Goal: Information Seeking & Learning: Learn about a topic

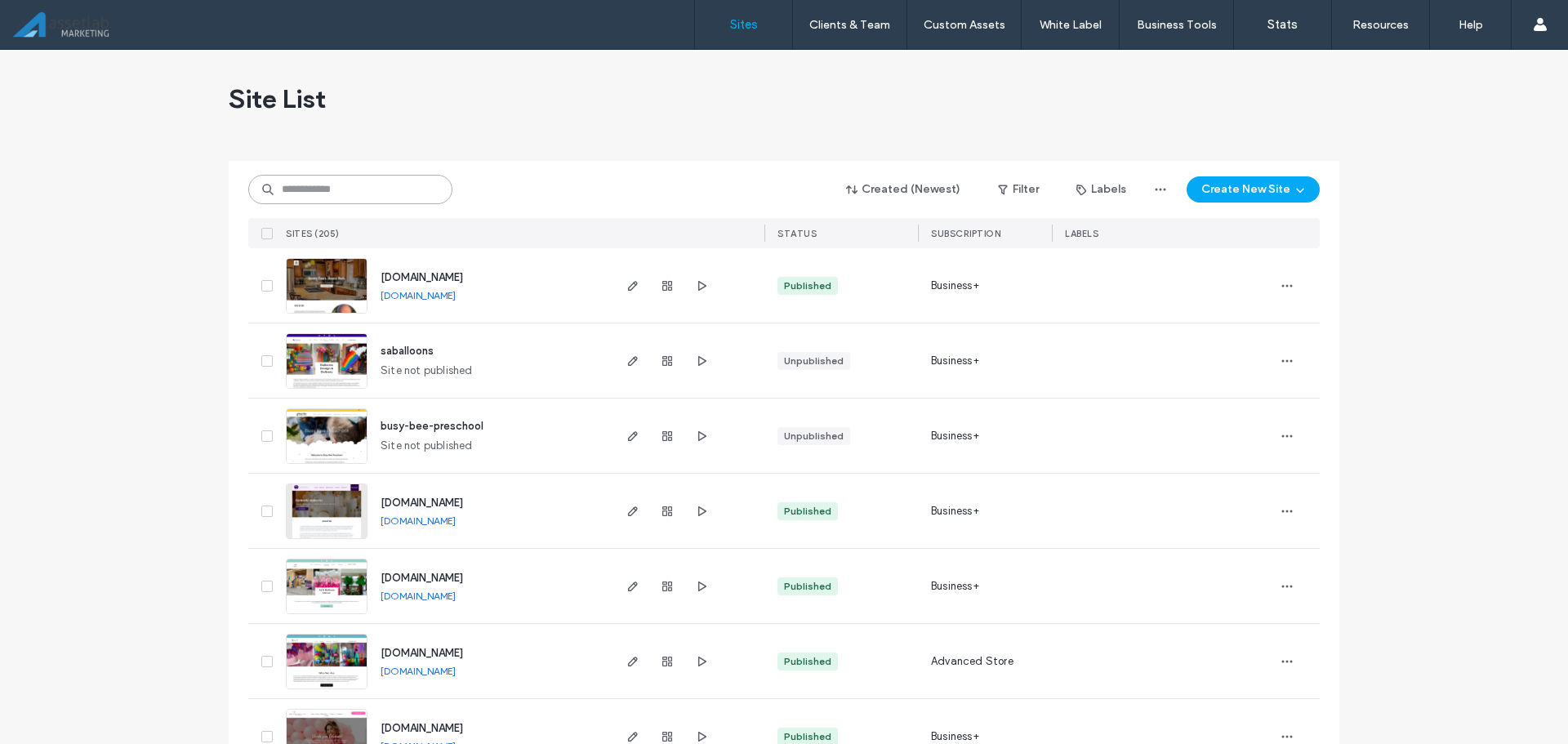
click at [358, 189] on input at bounding box center [350, 189] width 204 height 29
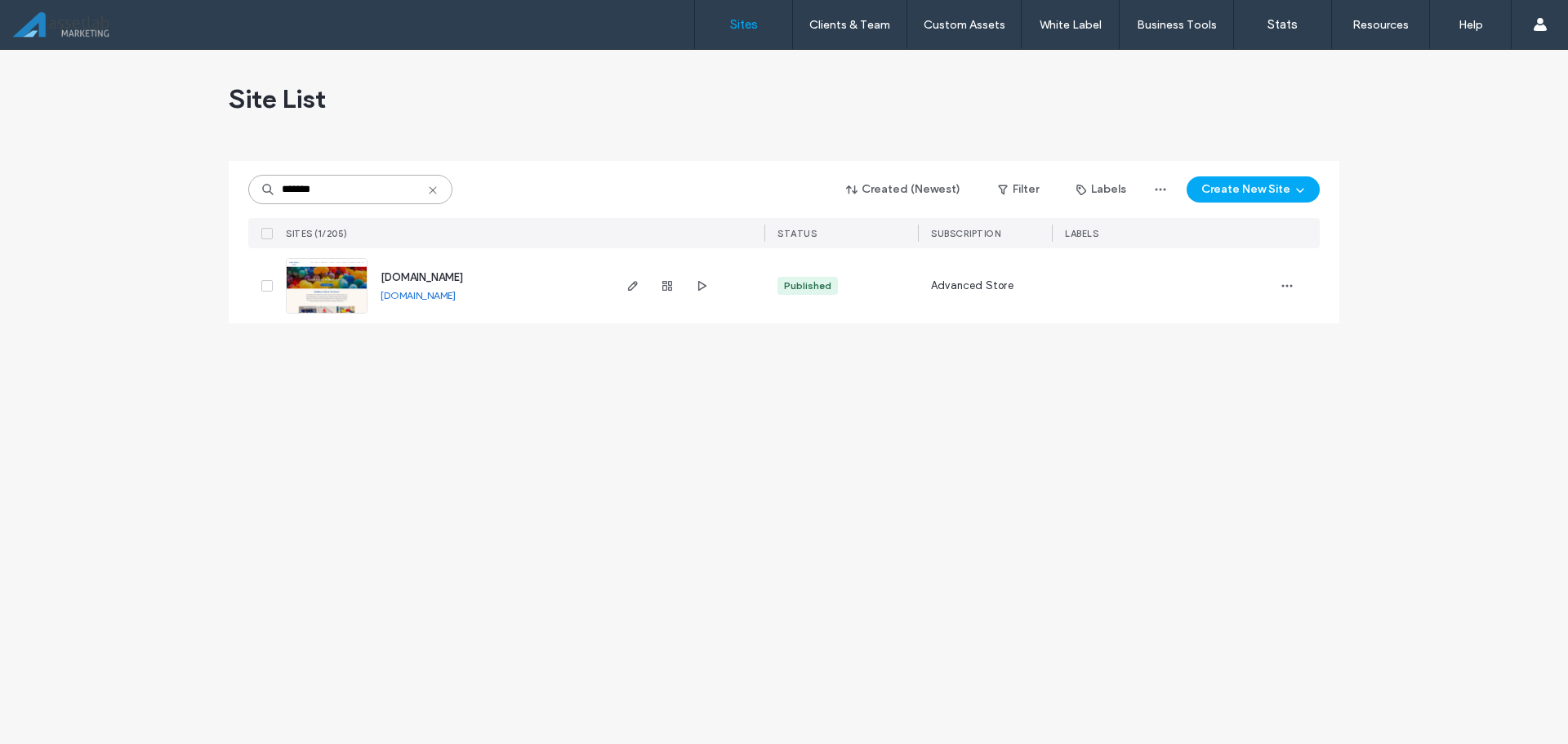
type input "*******"
click at [432, 271] on span "[DOMAIN_NAME]" at bounding box center [422, 277] width 82 height 13
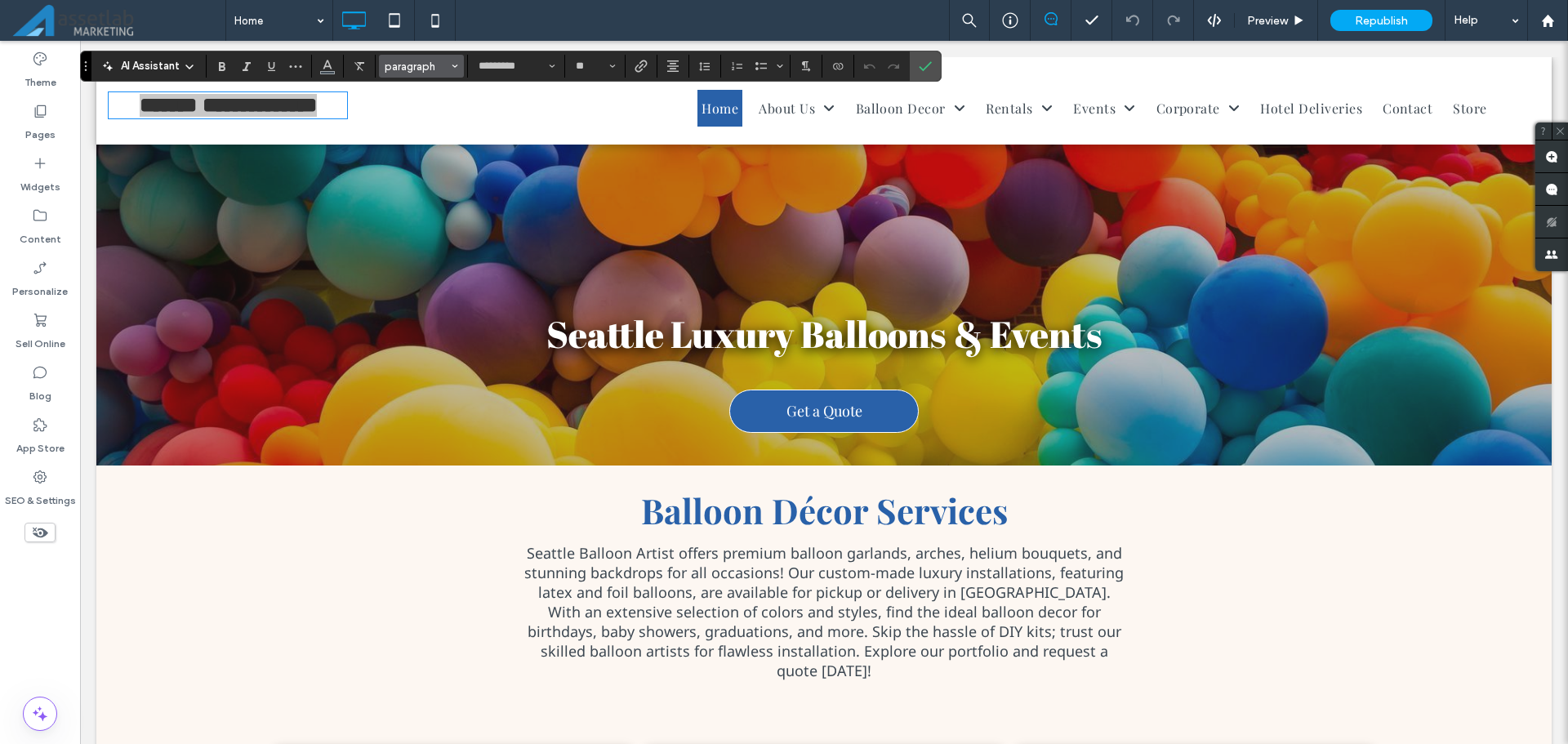
click at [449, 65] on button "paragraph" at bounding box center [421, 65] width 85 height 23
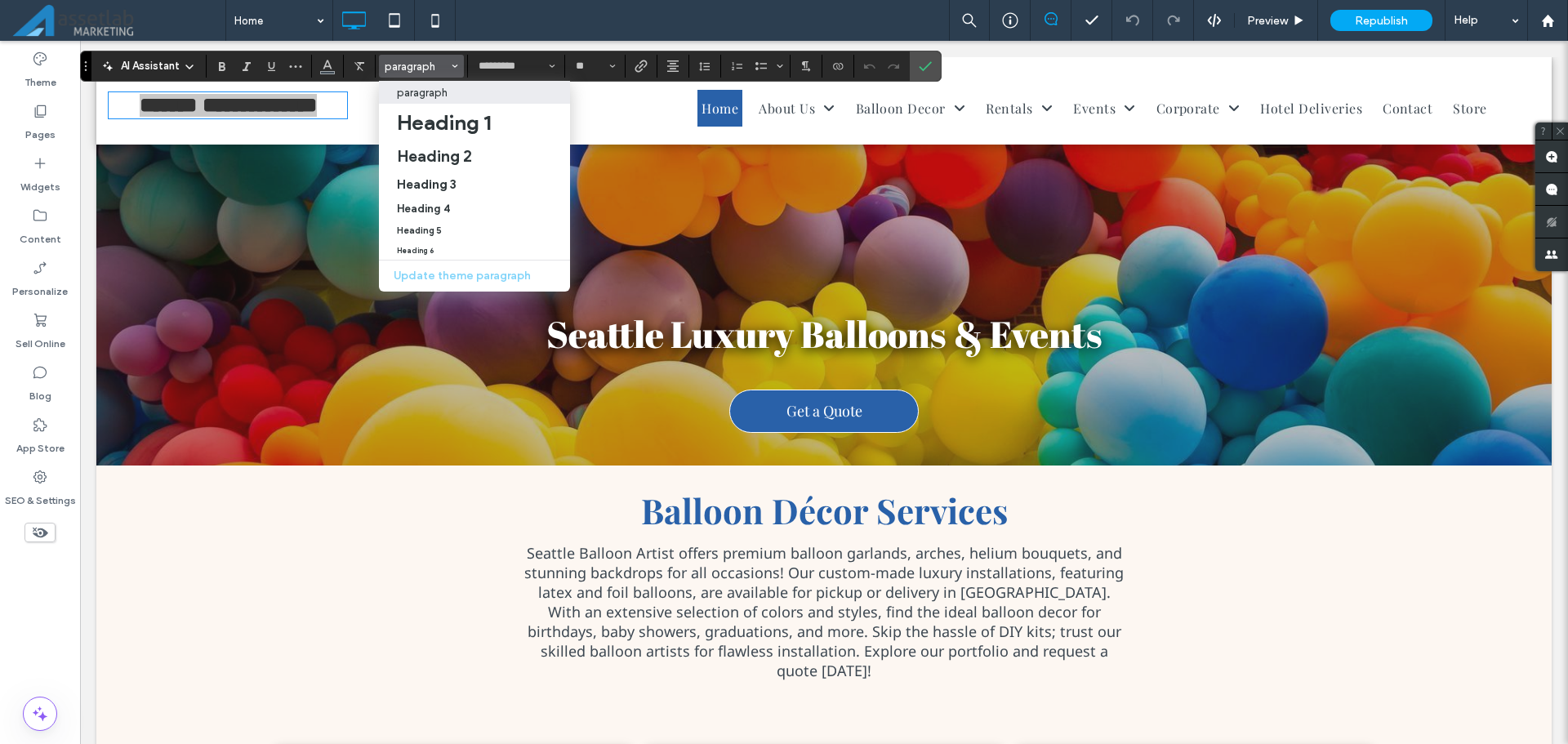
click at [453, 62] on span "Styles" at bounding box center [455, 65] width 7 height 21
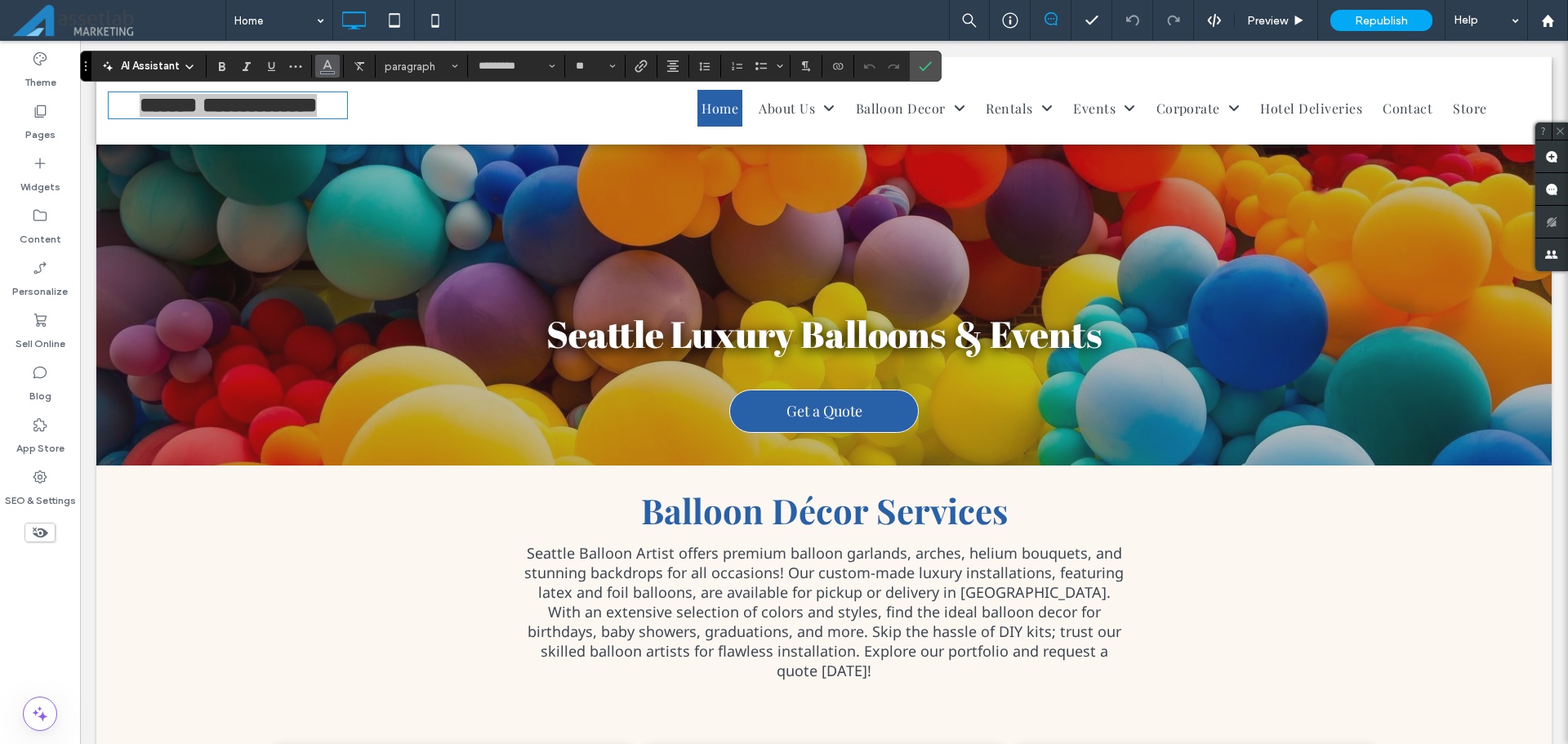
click at [333, 65] on icon "Color" at bounding box center [328, 65] width 13 height 13
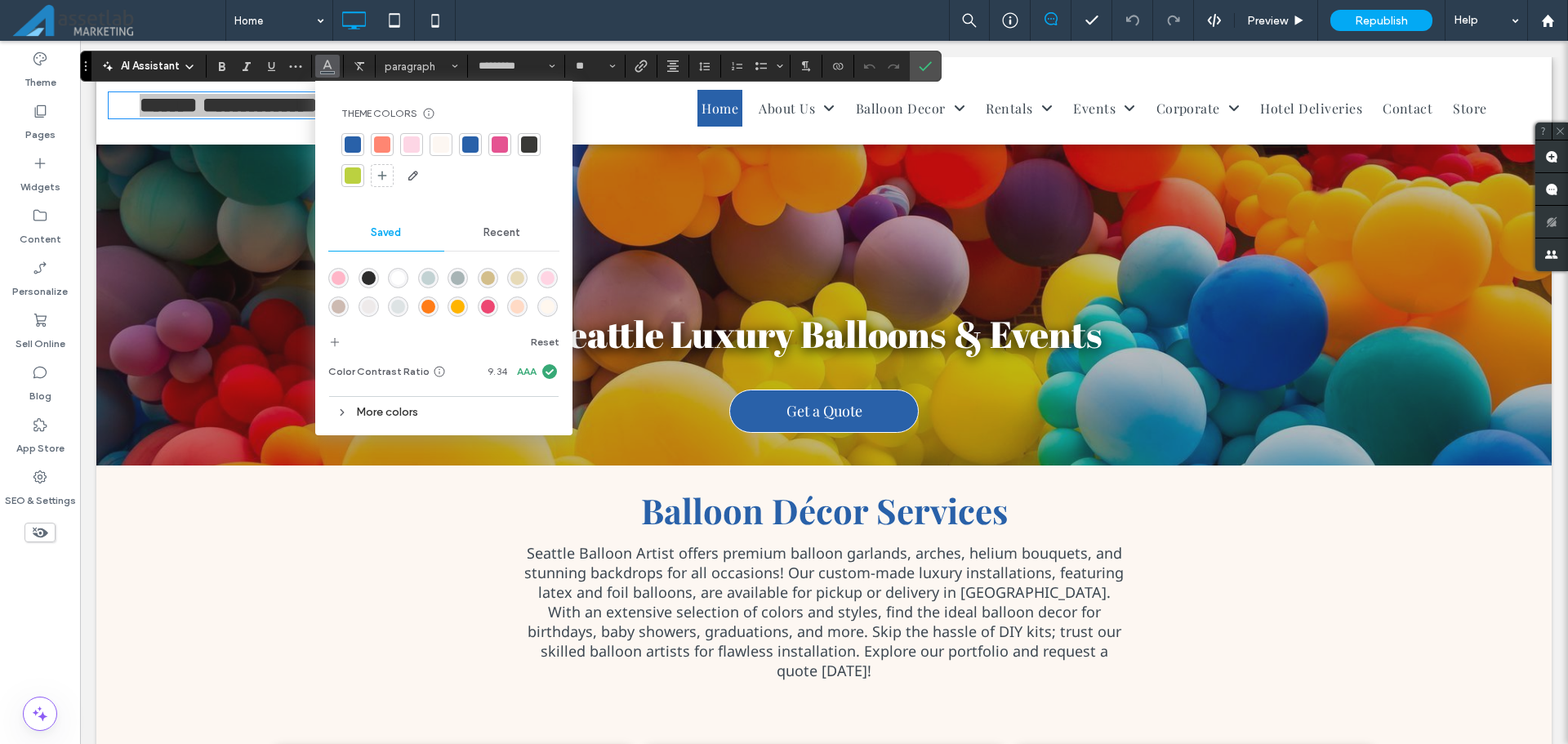
click at [354, 411] on div "More colors" at bounding box center [444, 412] width 231 height 22
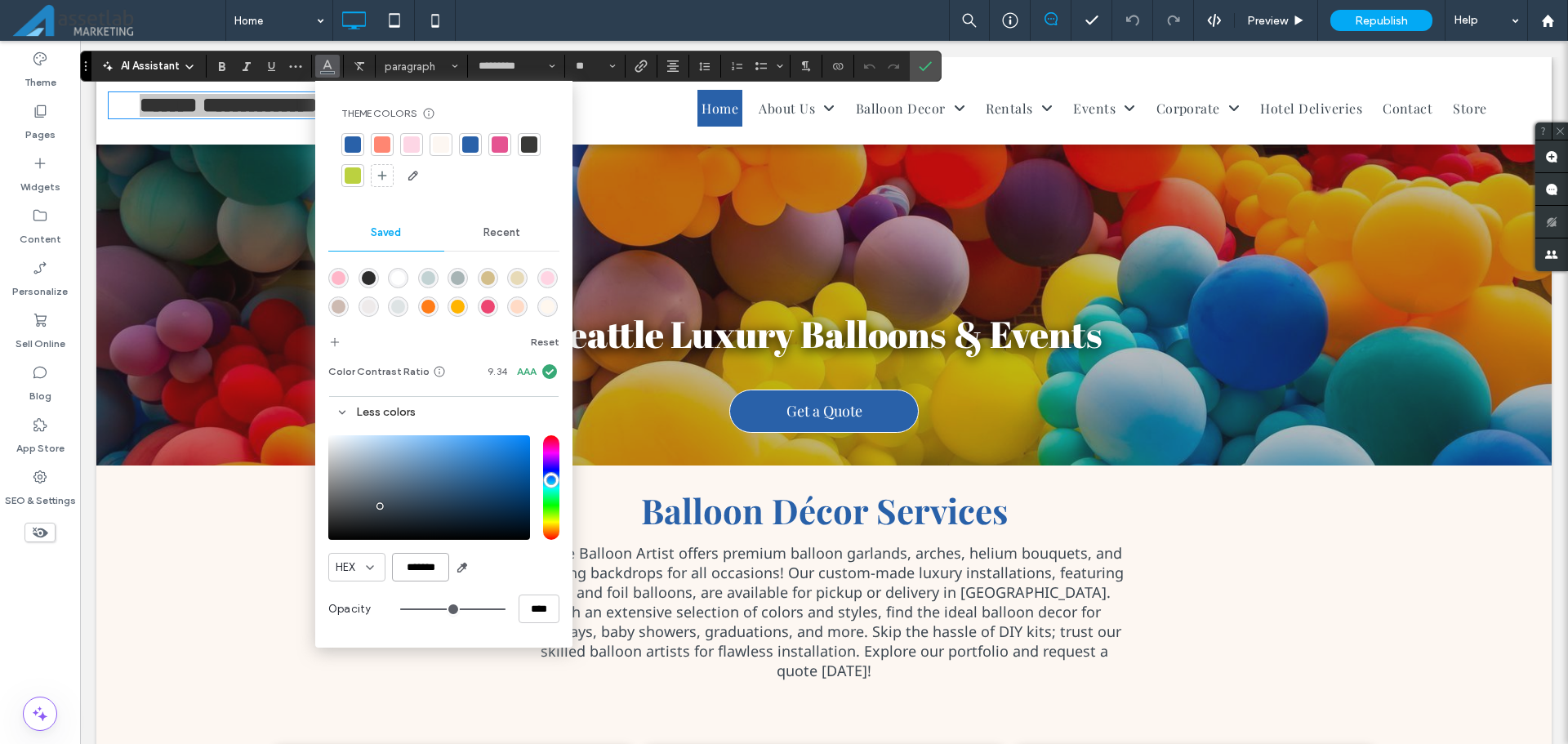
click at [405, 576] on input "*******" at bounding box center [421, 567] width 57 height 28
click at [332, 70] on icon "Color" at bounding box center [328, 65] width 13 height 13
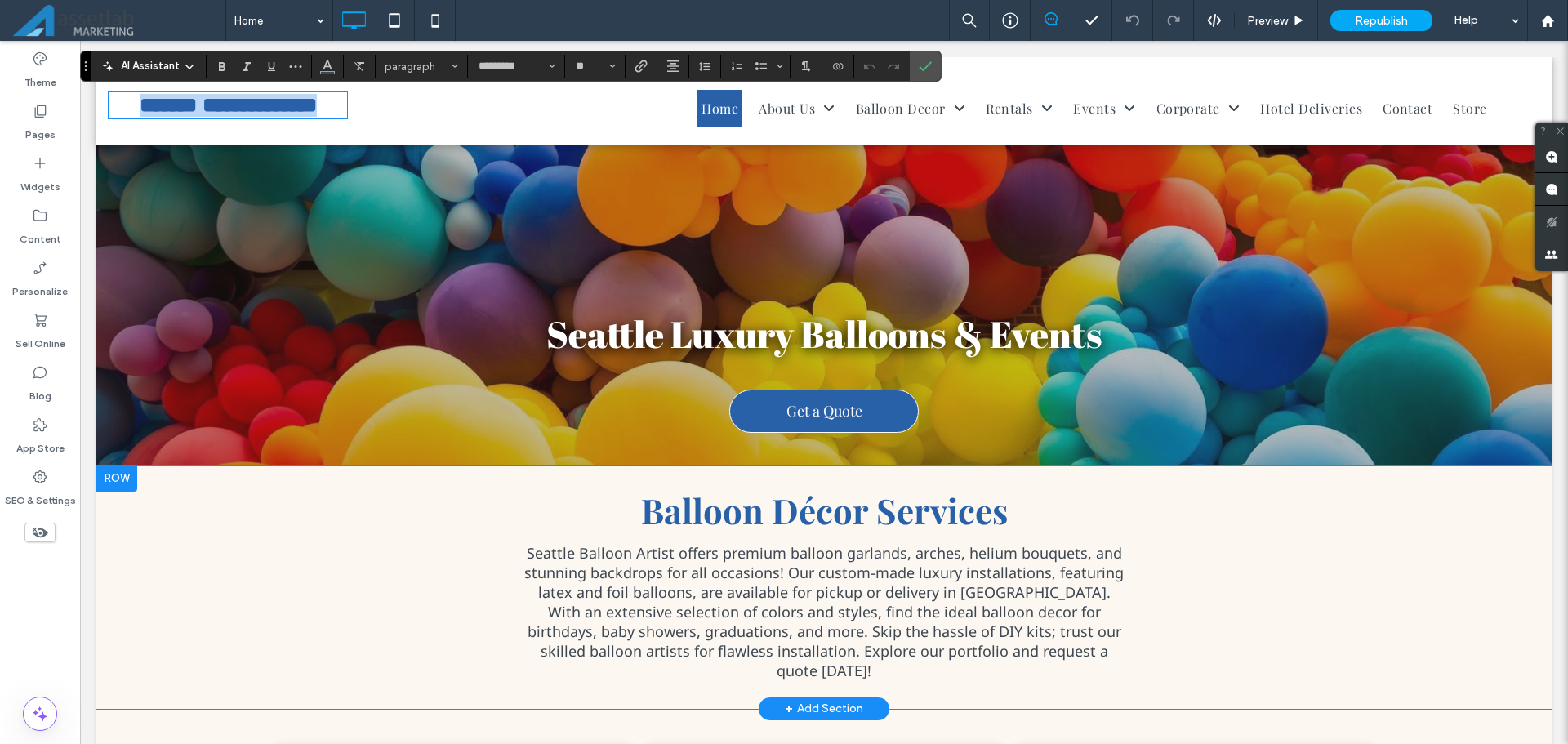
click at [250, 615] on div "Balloon Décor Services Seattle Balloon Artist offers premium balloon garlands, …" at bounding box center [824, 587] width 1456 height 243
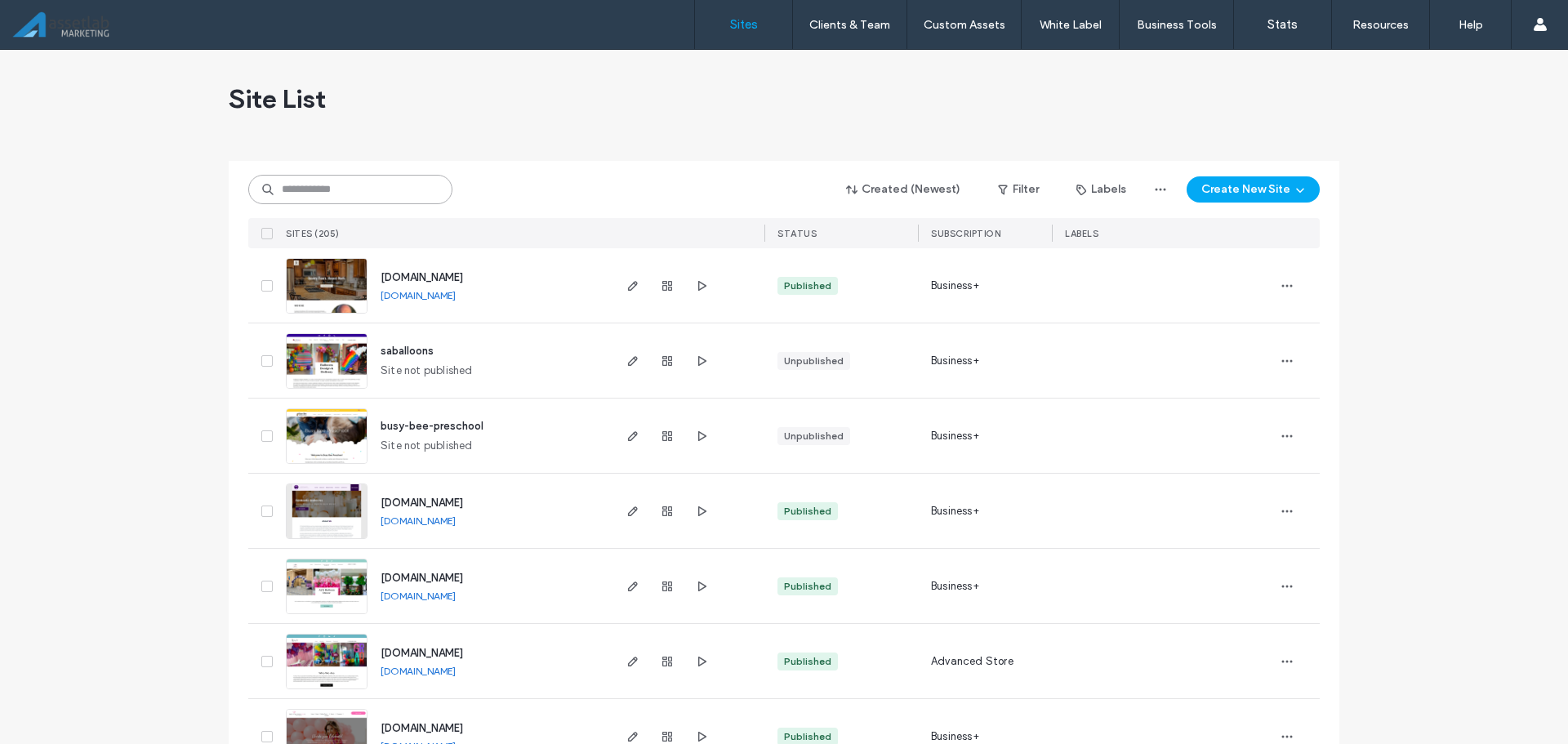
click at [403, 190] on input at bounding box center [350, 189] width 204 height 29
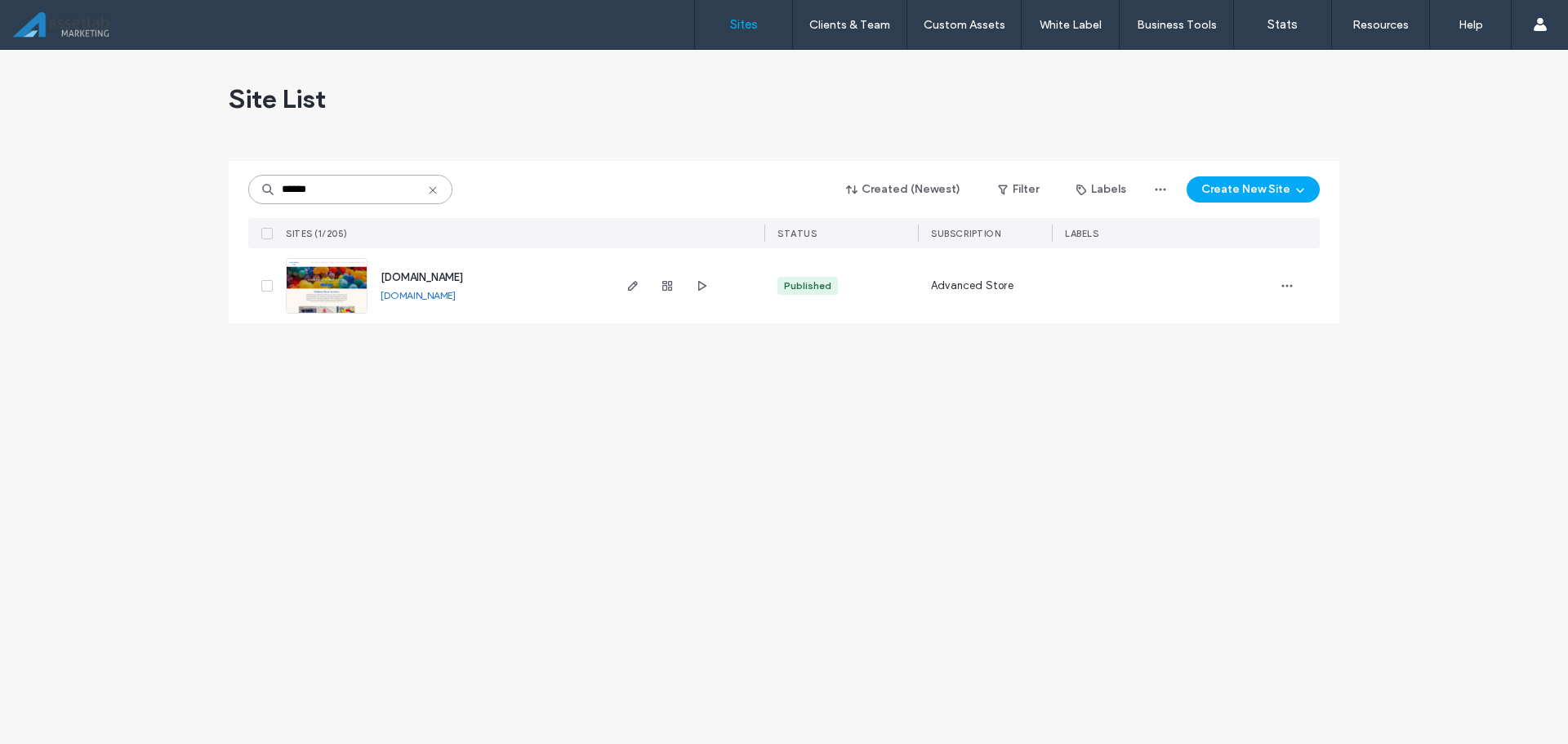
type input "******"
click at [414, 277] on span "[DOMAIN_NAME]" at bounding box center [422, 277] width 82 height 13
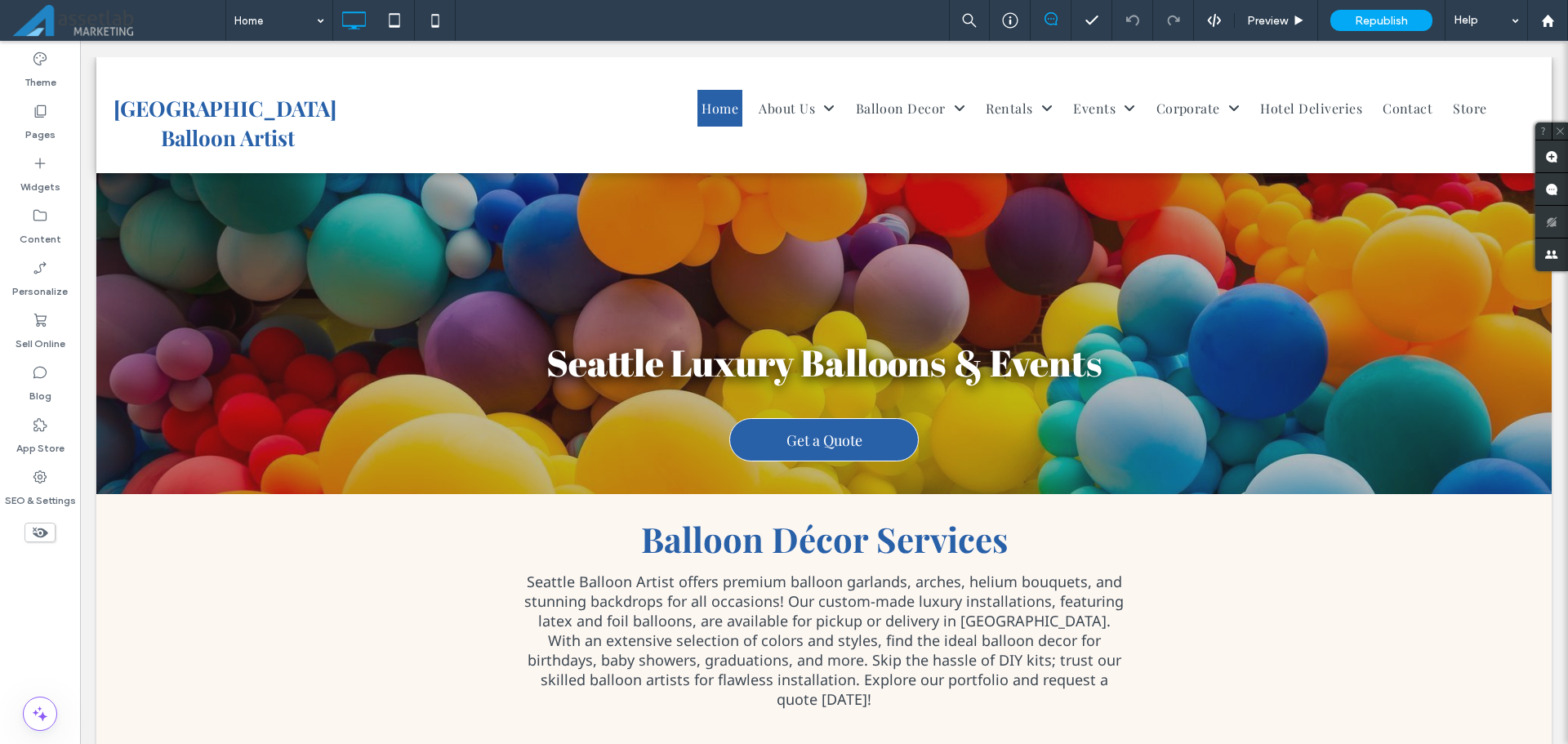
click at [1050, 19] on icon at bounding box center [1052, 19] width 13 height 13
click at [1051, 18] on use at bounding box center [1052, 19] width 13 height 13
click at [1050, 20] on icon at bounding box center [1052, 19] width 13 height 13
click at [1007, 20] on icon at bounding box center [1010, 20] width 16 height 16
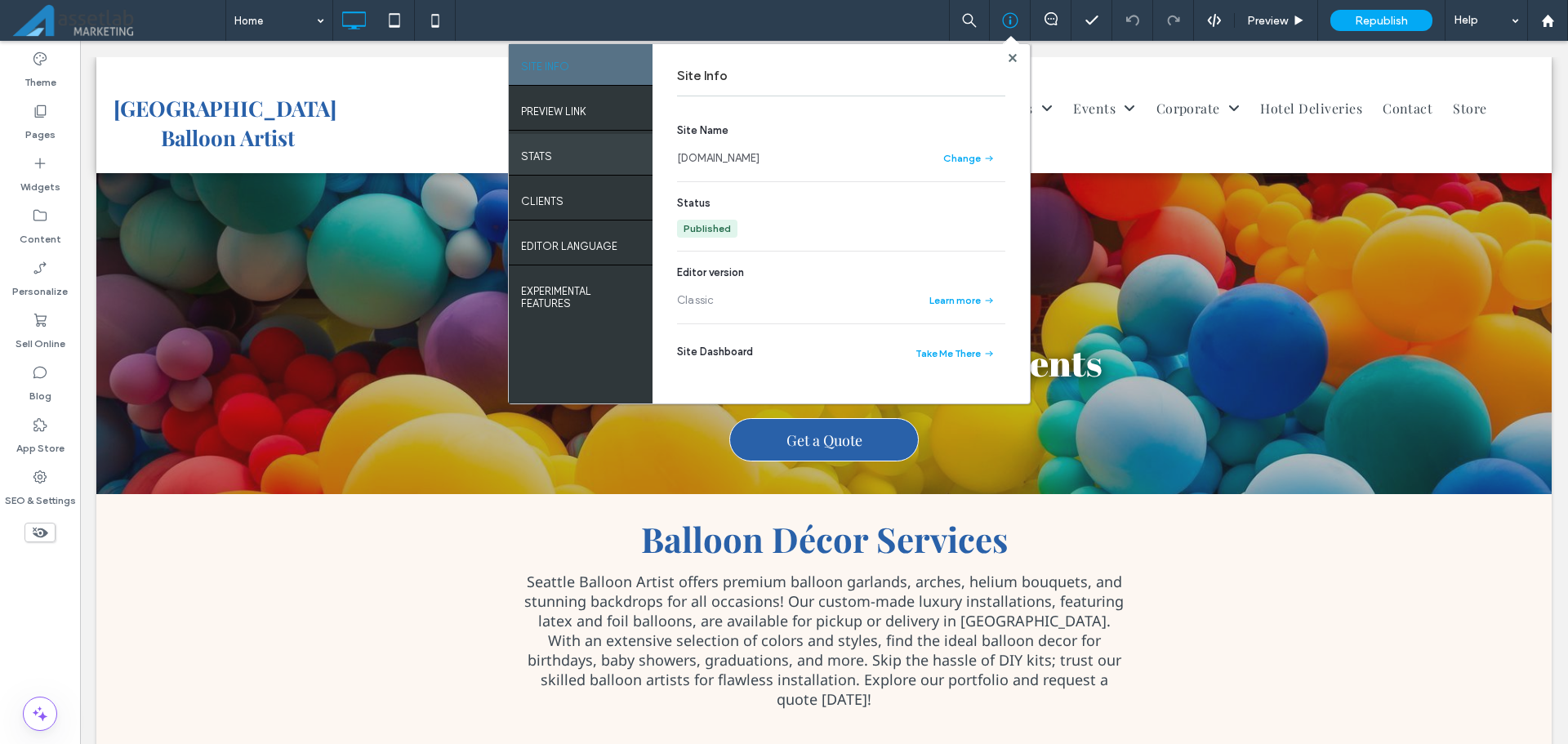
click at [550, 143] on label "STATS" at bounding box center [536, 152] width 31 height 20
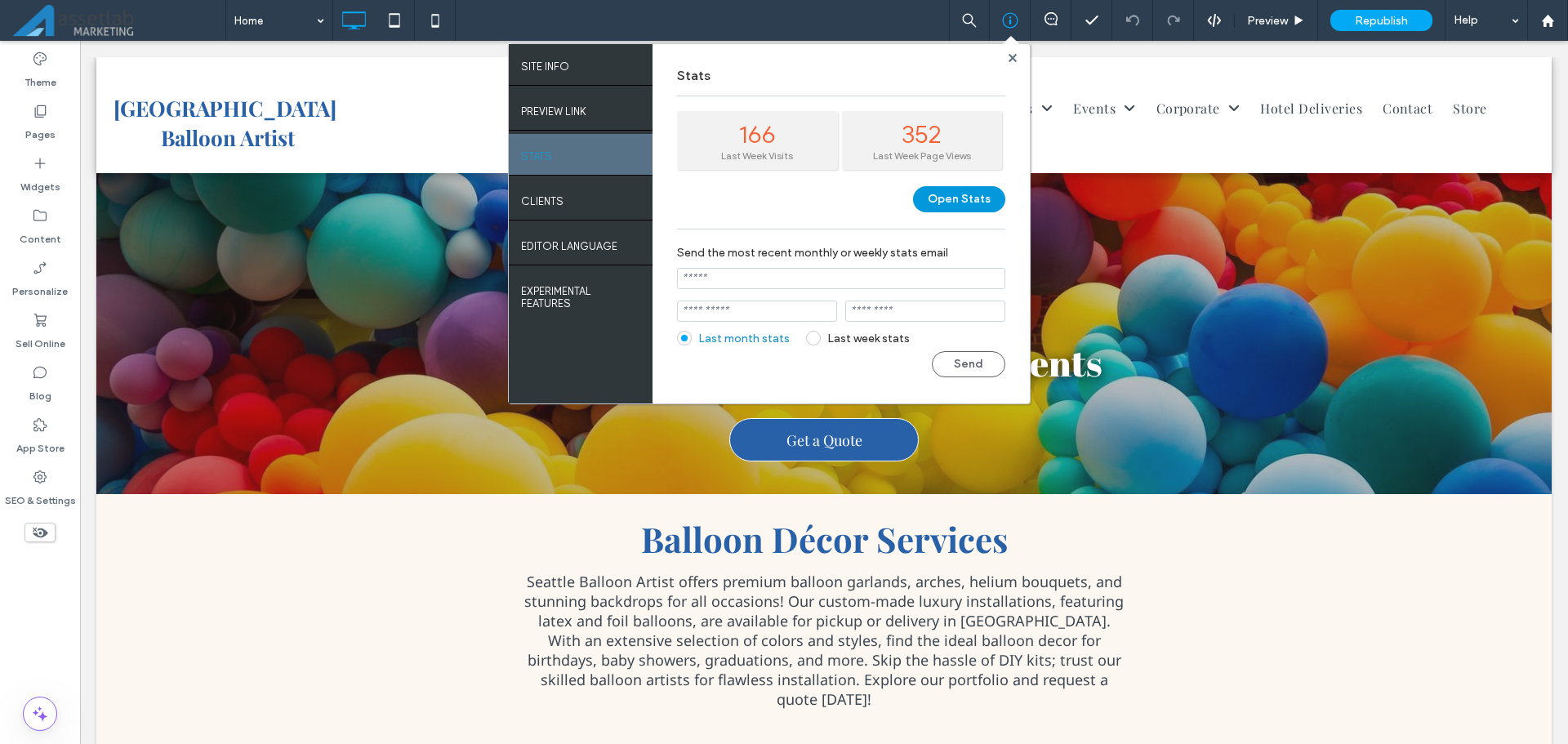
click at [963, 195] on button "Open Stats" at bounding box center [960, 199] width 92 height 26
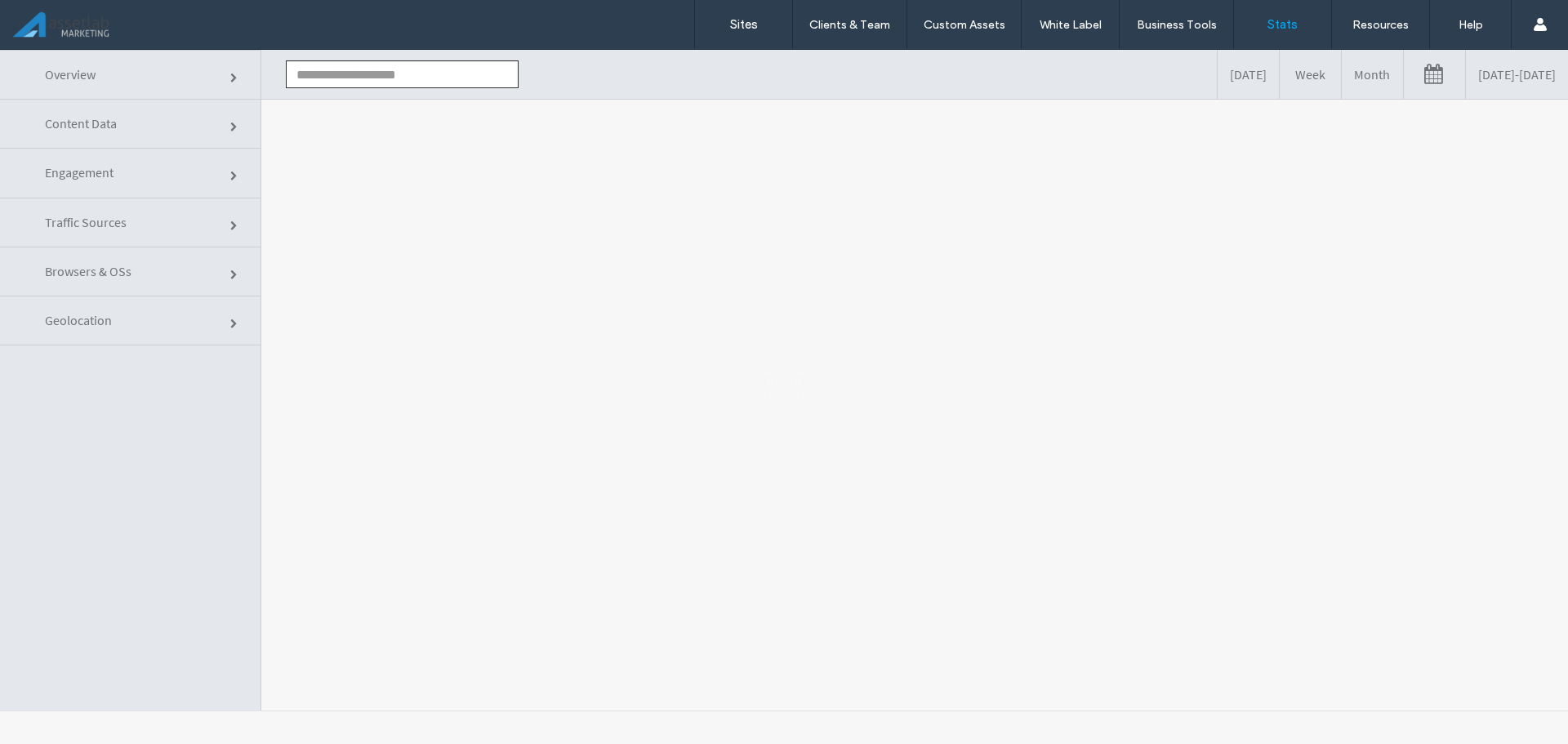
type input "**********"
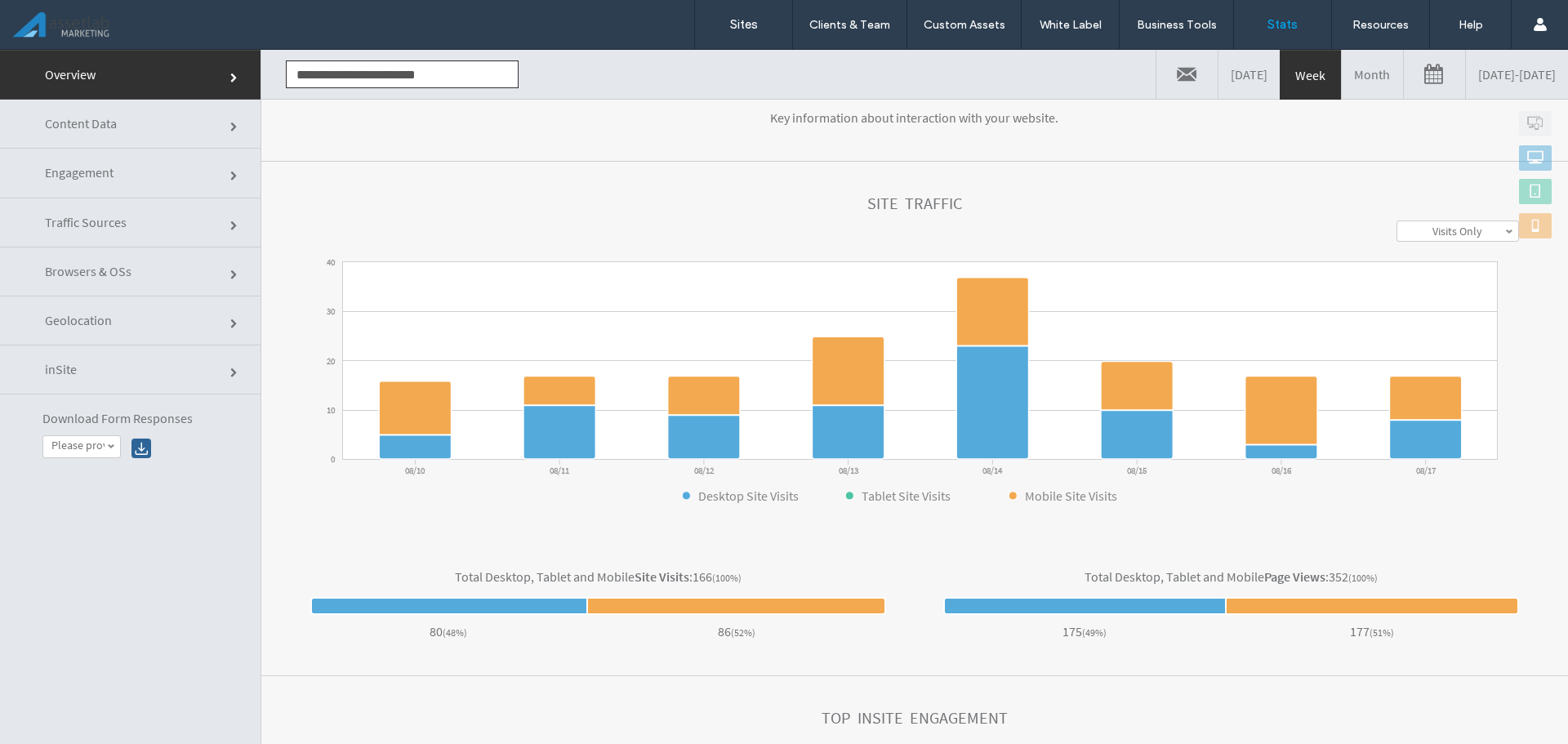
scroll to position [137, 0]
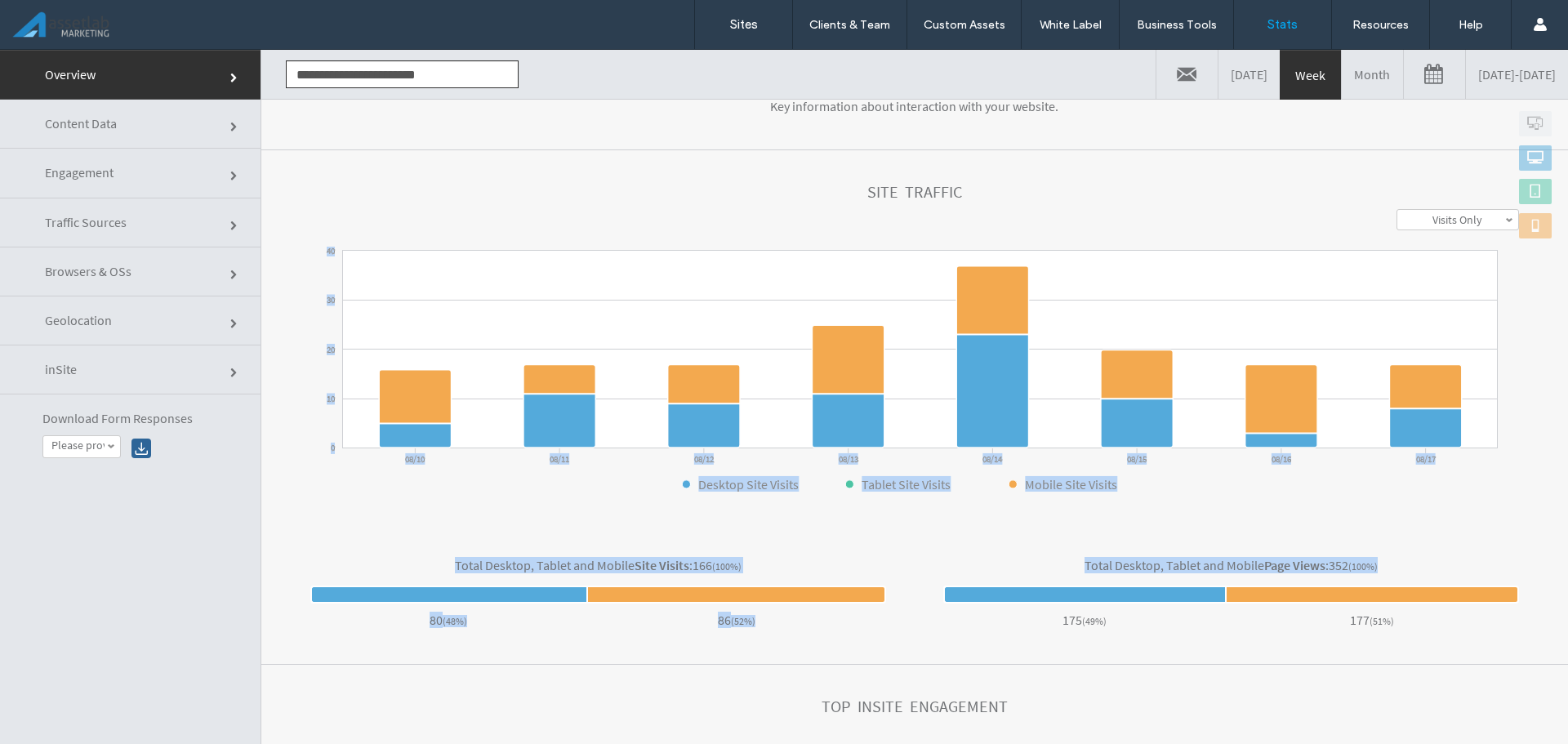
drag, startPoint x: 316, startPoint y: 228, endPoint x: 1380, endPoint y: 523, distance: 1104.1
click div "Total Desktop Tablet Mobile Print Overview Key information about interaction wi…"
click section "**********"
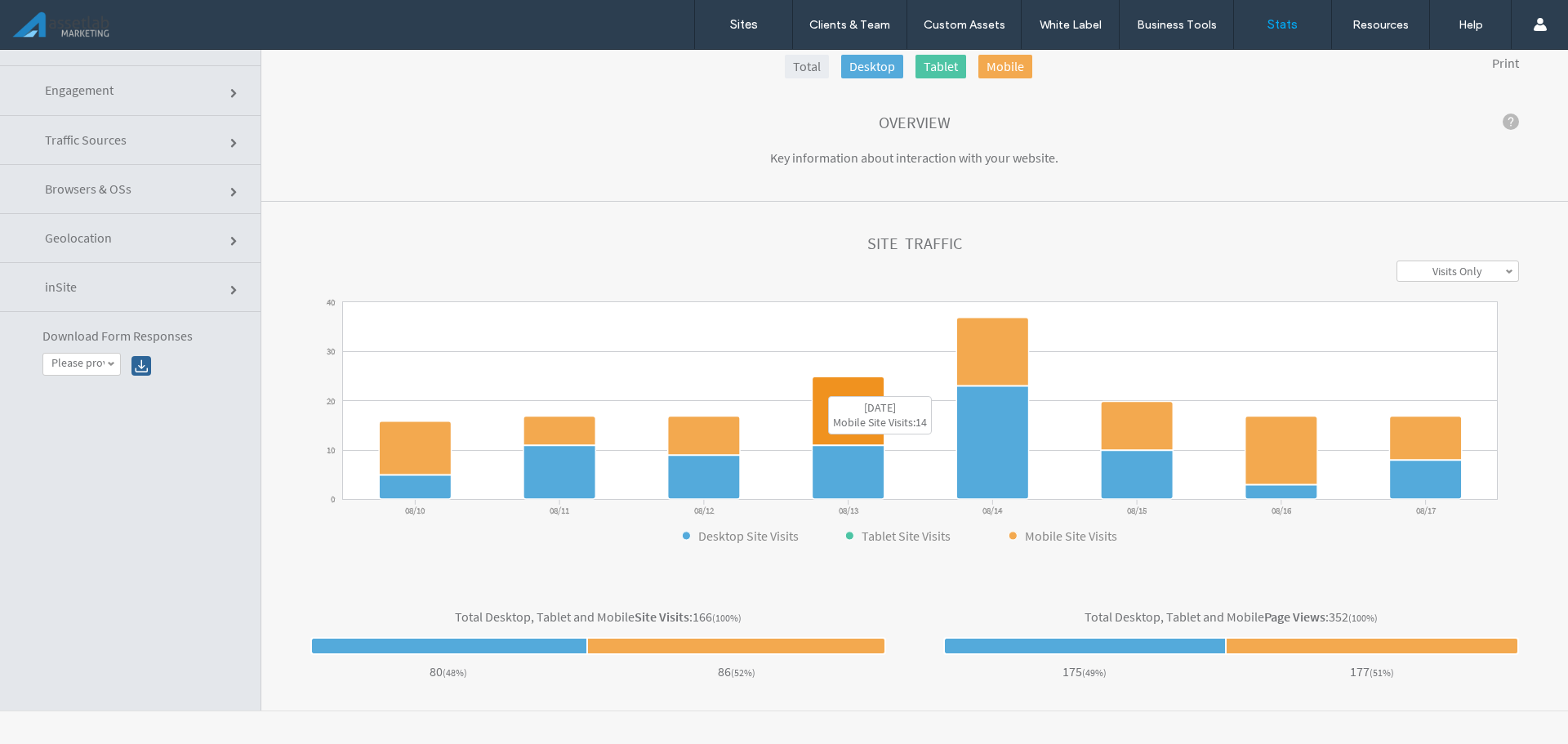
scroll to position [0, 0]
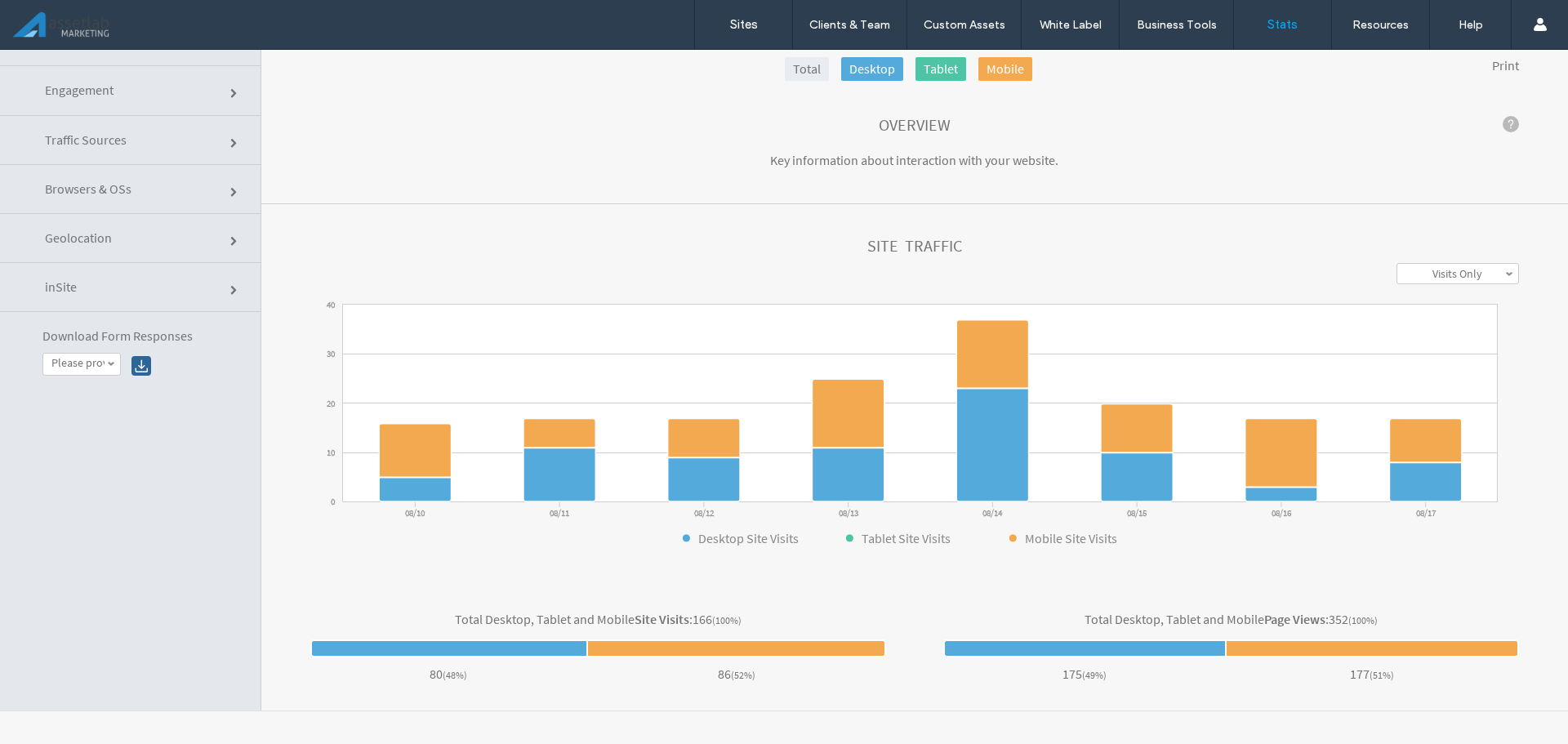
click link "Engagement"
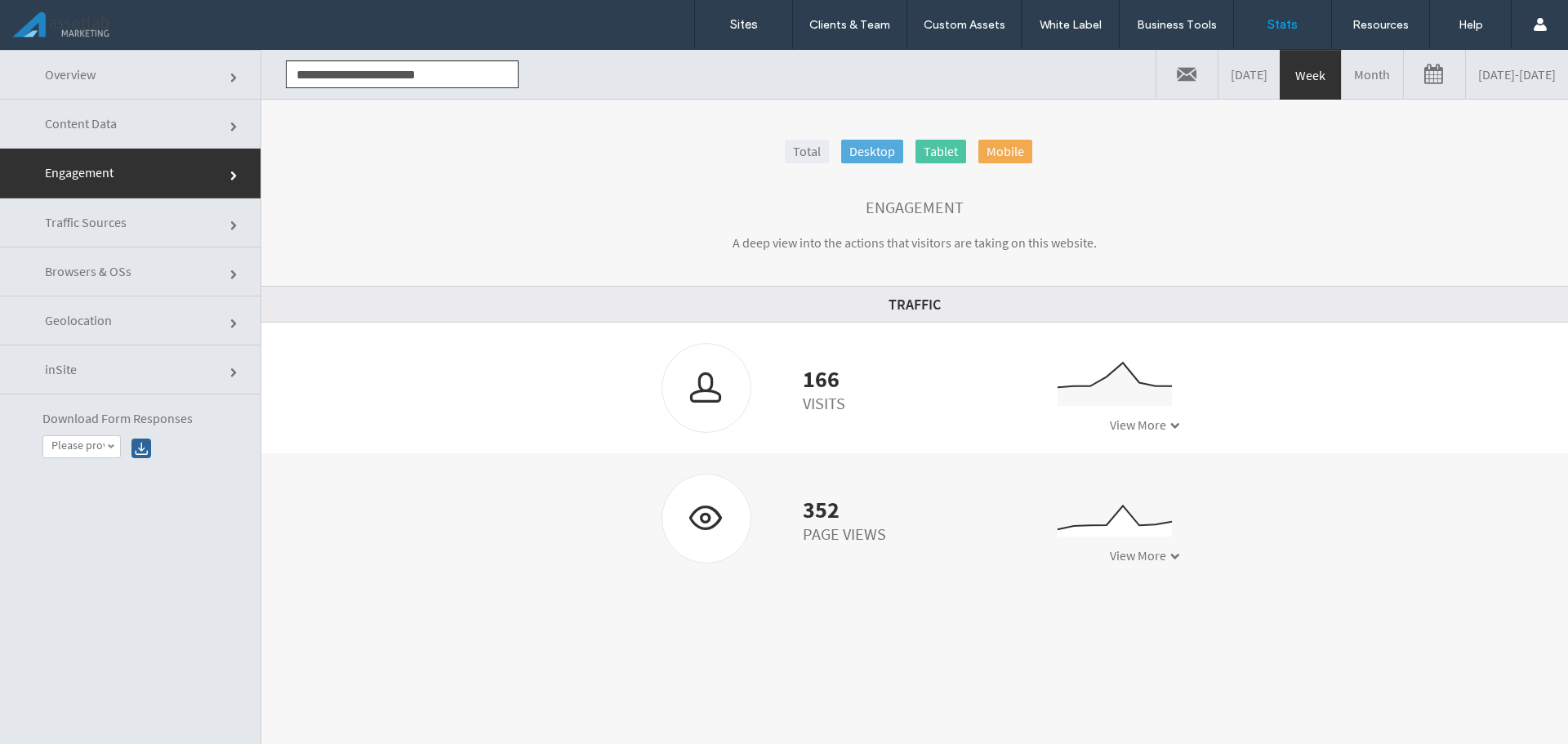
click link "Content Data"
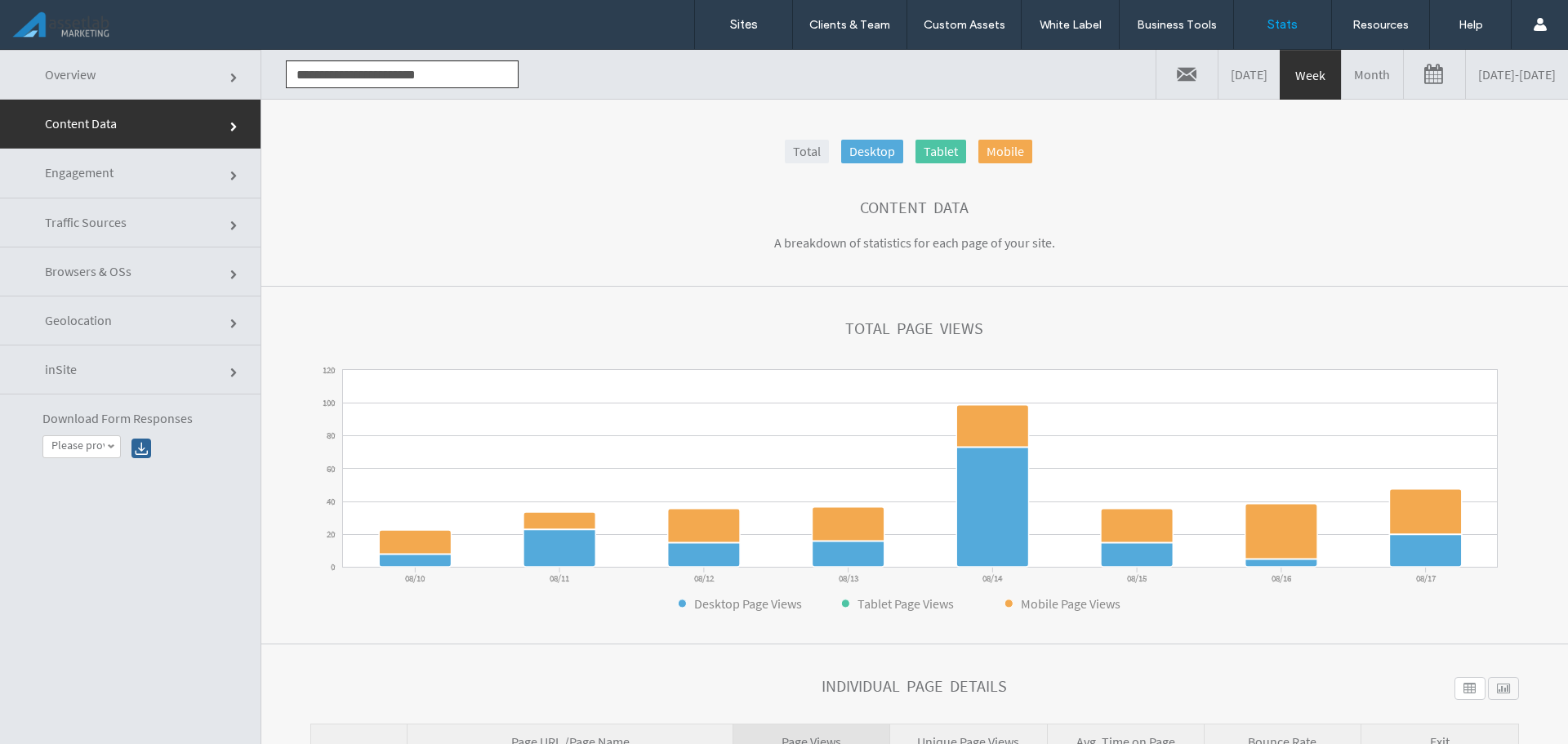
click at [1342, 80] on link "Month" at bounding box center [1372, 74] width 61 height 49
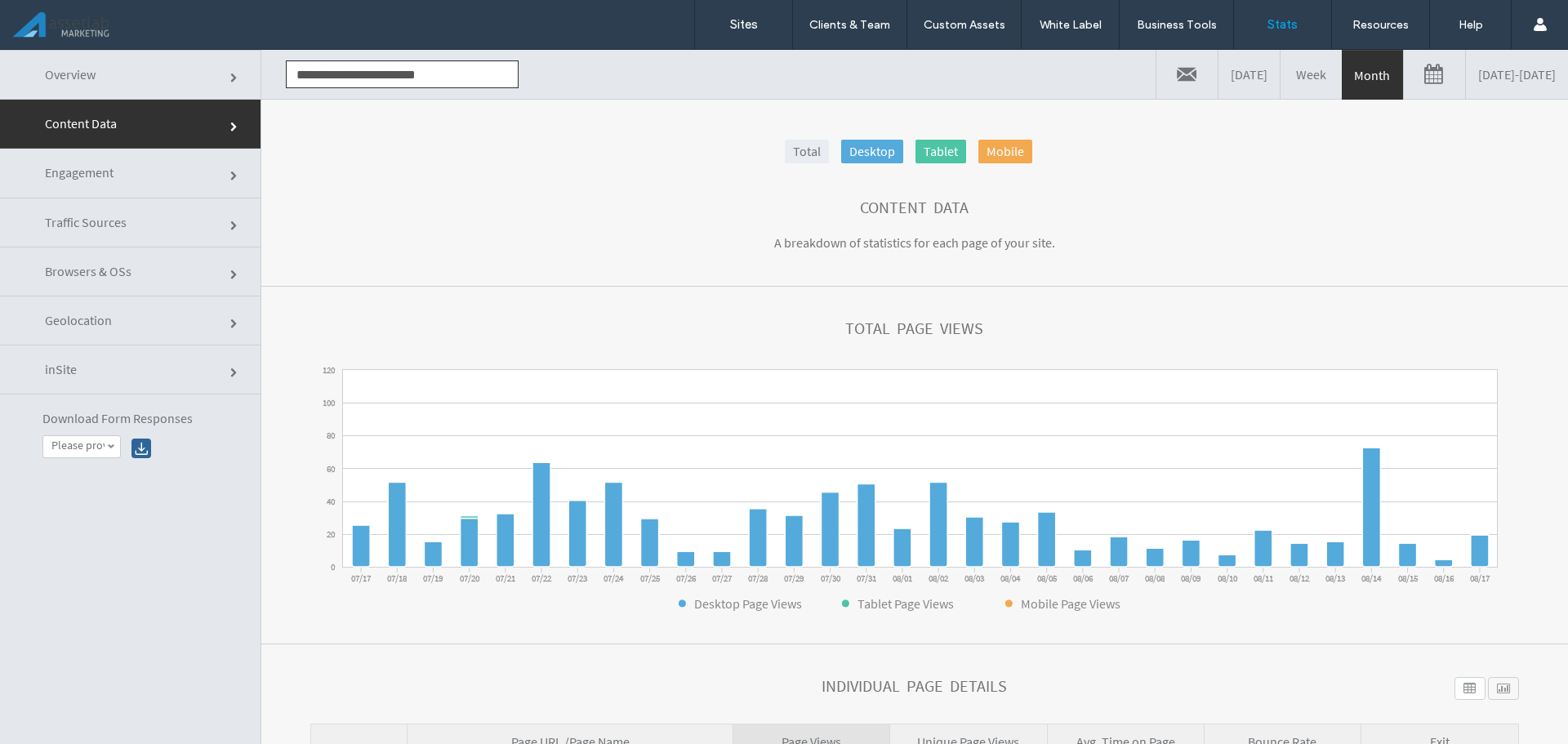
click link
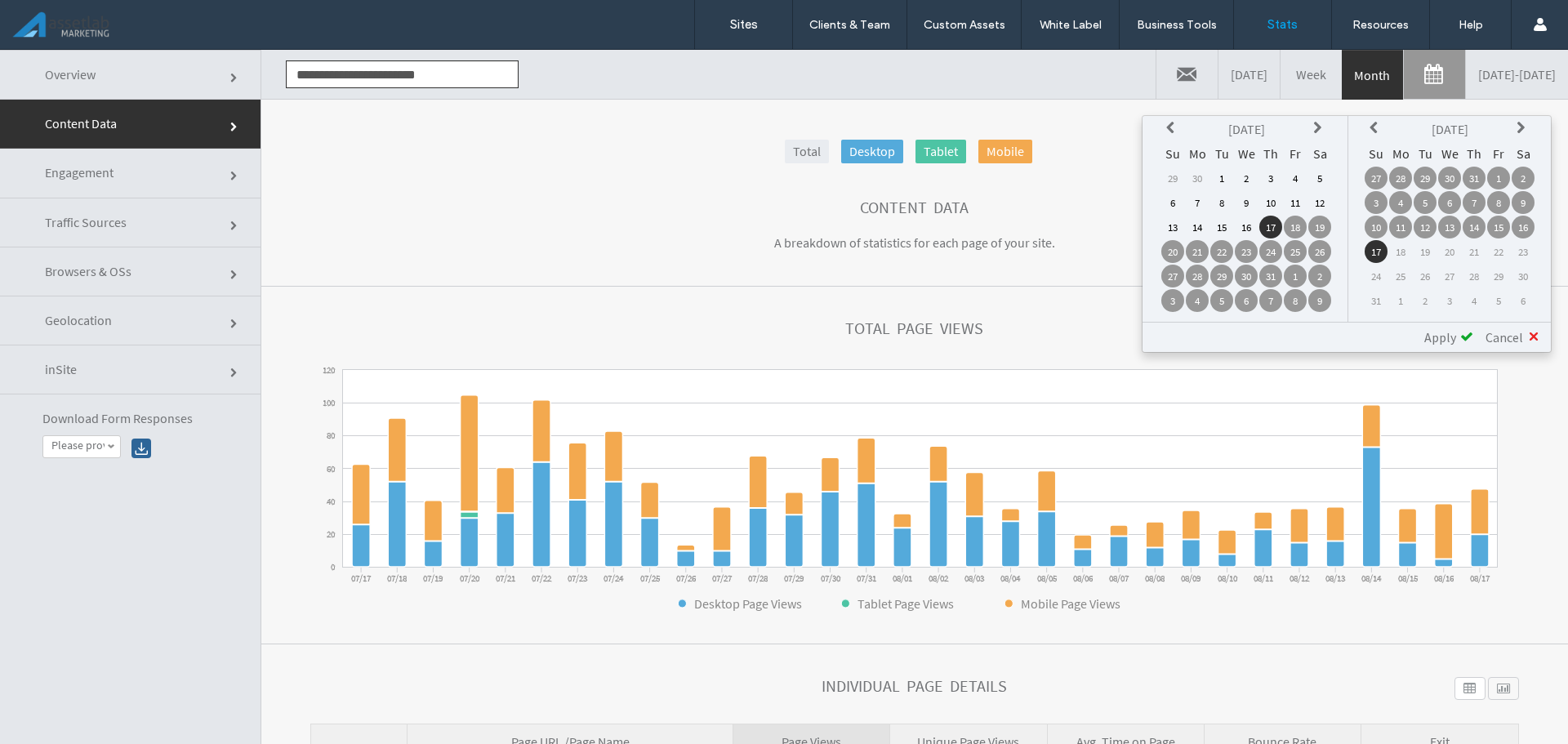
click at [1222, 178] on td "1" at bounding box center [1222, 178] width 23 height 23
click at [1379, 127] on icon at bounding box center [1377, 128] width 13 height 13
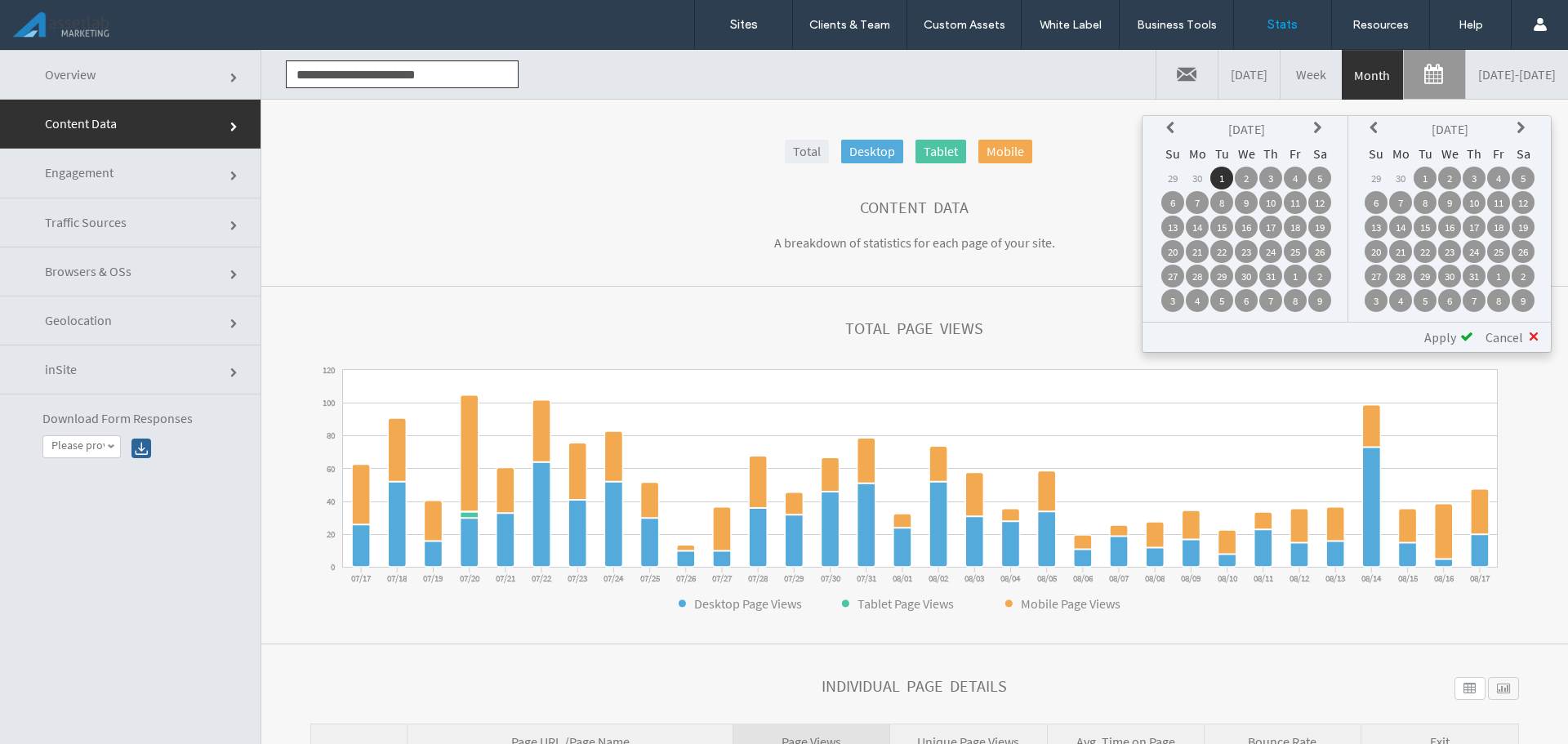
click at [1475, 276] on td "31" at bounding box center [1474, 276] width 23 height 23
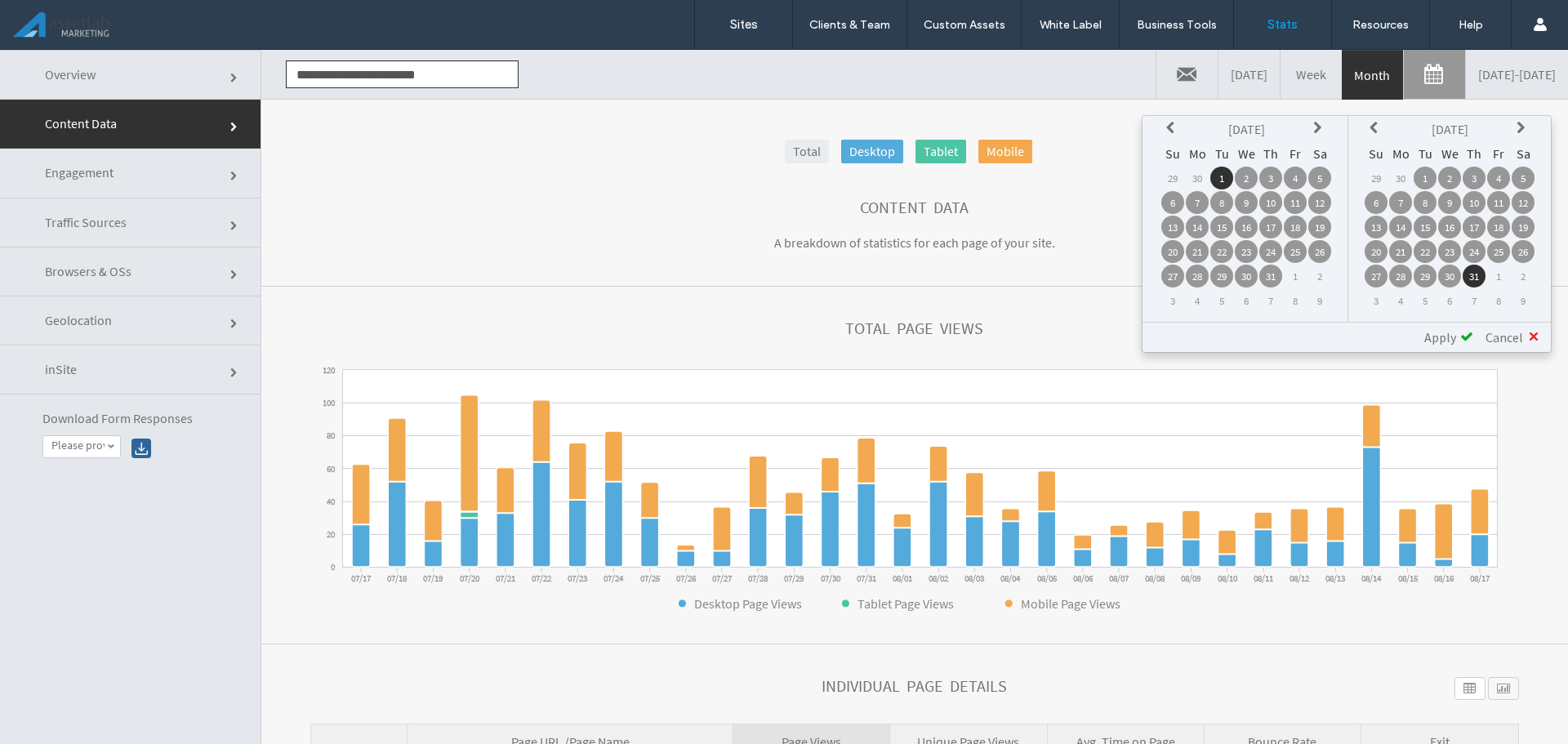
click at [1455, 329] on span "Apply" at bounding box center [1441, 337] width 32 height 16
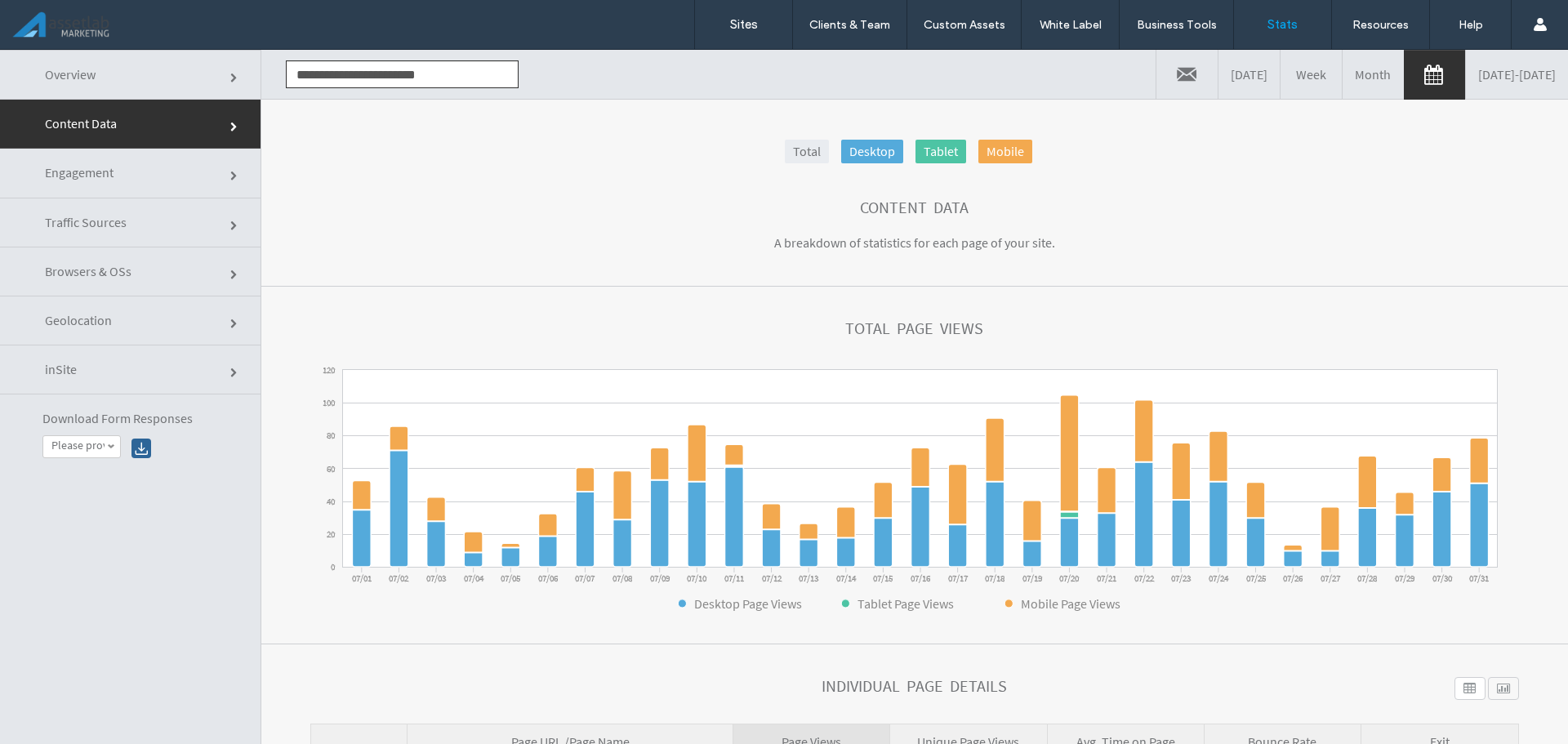
click link "Engagement"
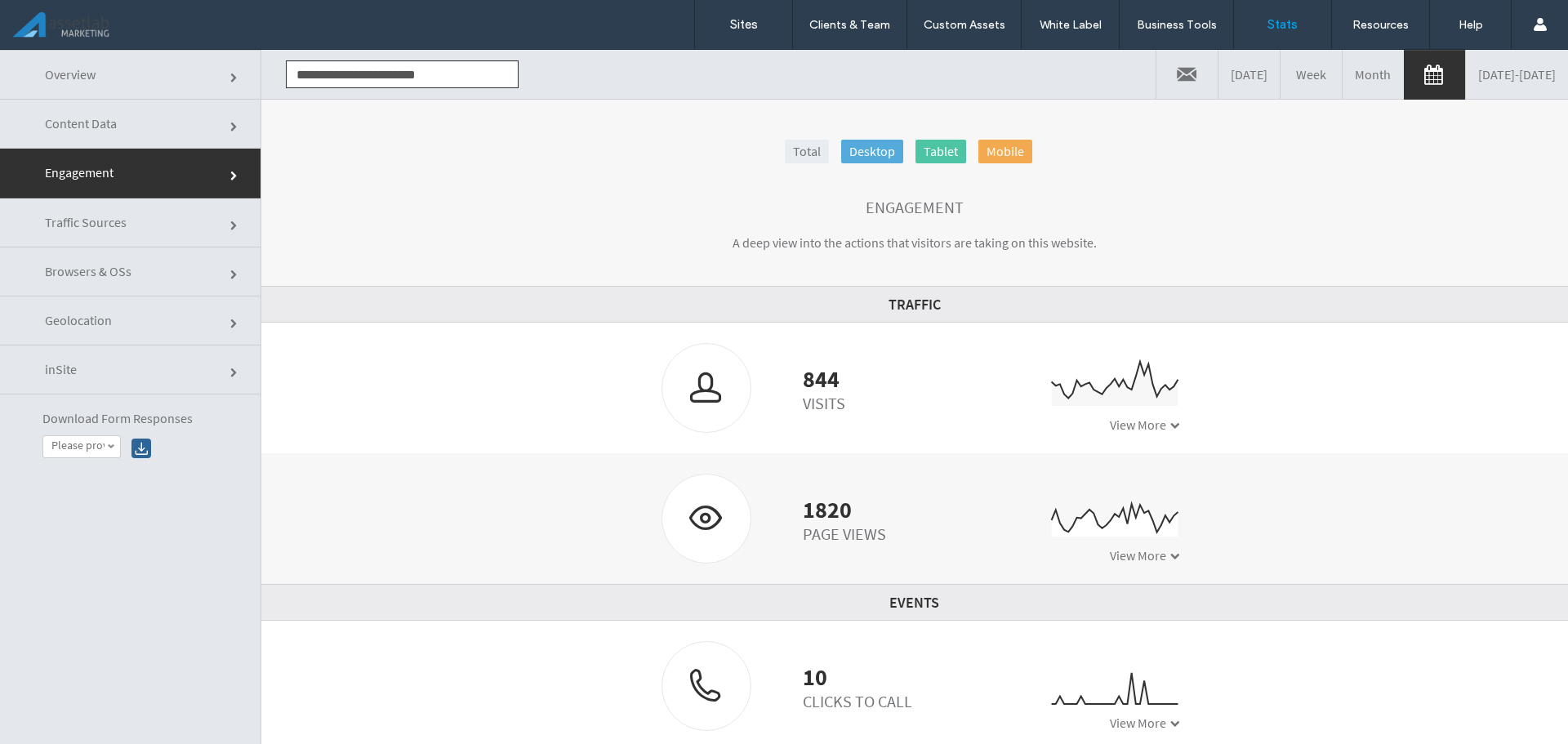
click at [230, 132] on span "Content Data" at bounding box center [235, 127] width 10 height 10
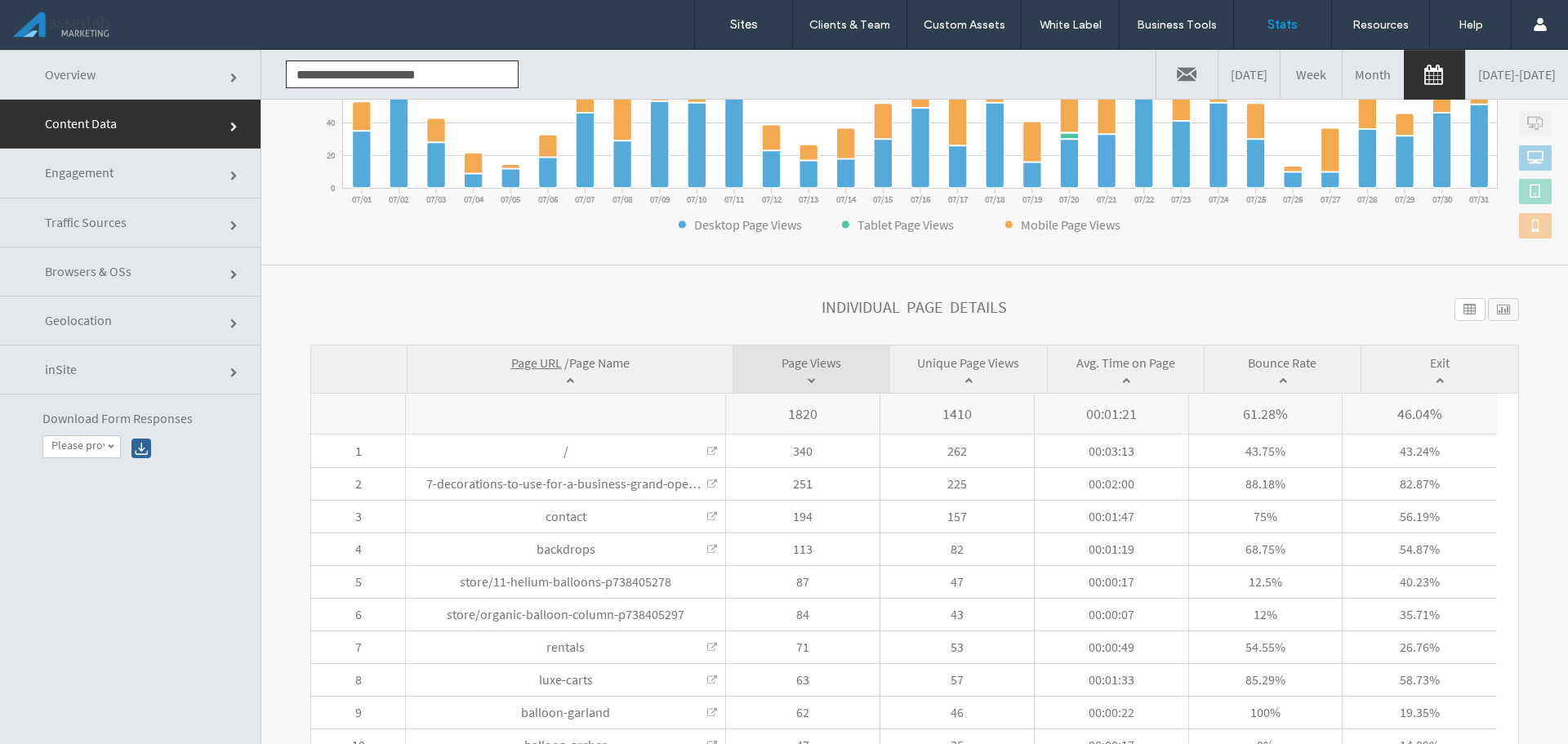
scroll to position [406, 0]
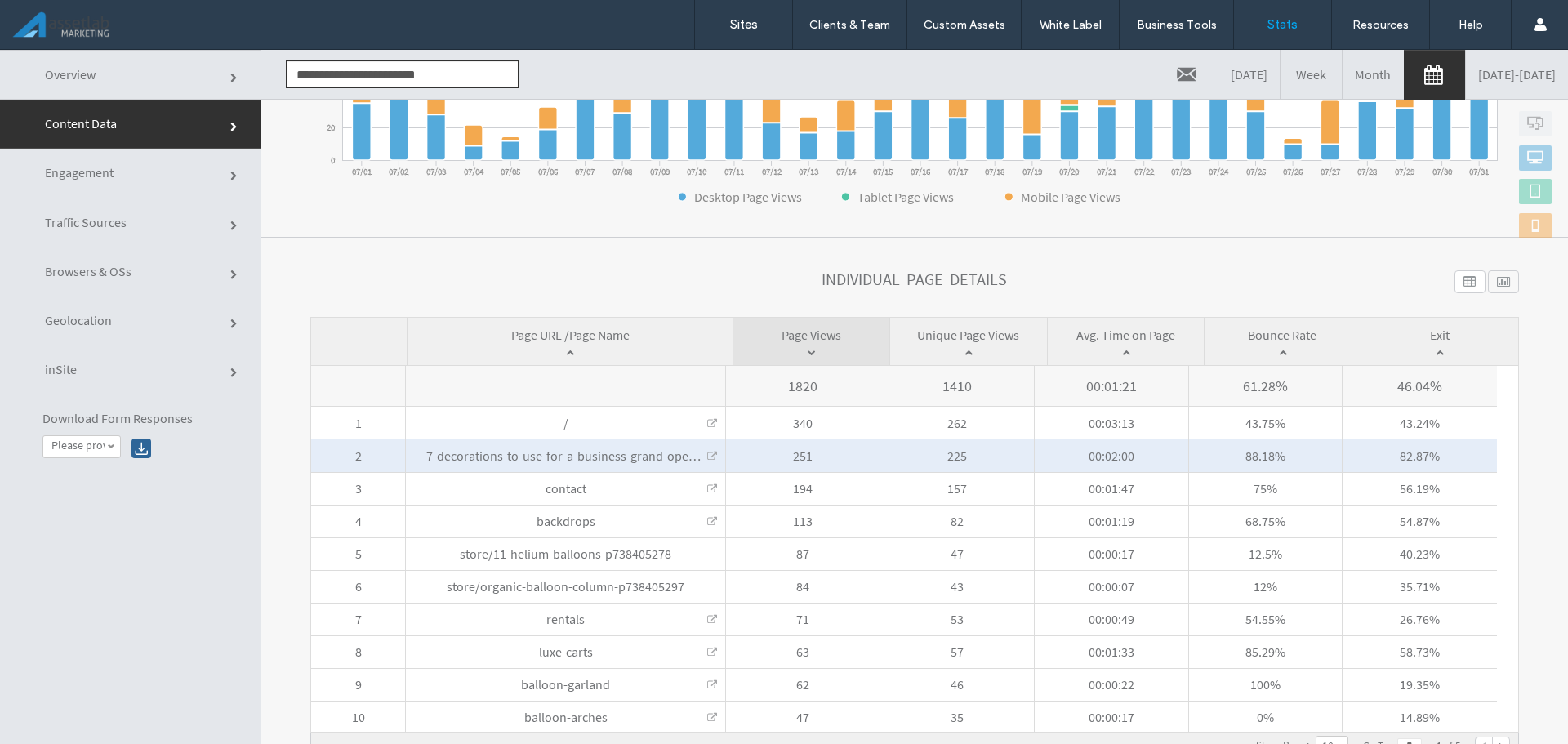
drag, startPoint x: 512, startPoint y: 375, endPoint x: 657, endPoint y: 437, distance: 157.7
click div "1820 1410 00:01:21 61.28% 46.04% 1 / Home 340 262 00:03:13 43.75% 43.24% 2 7-de…"
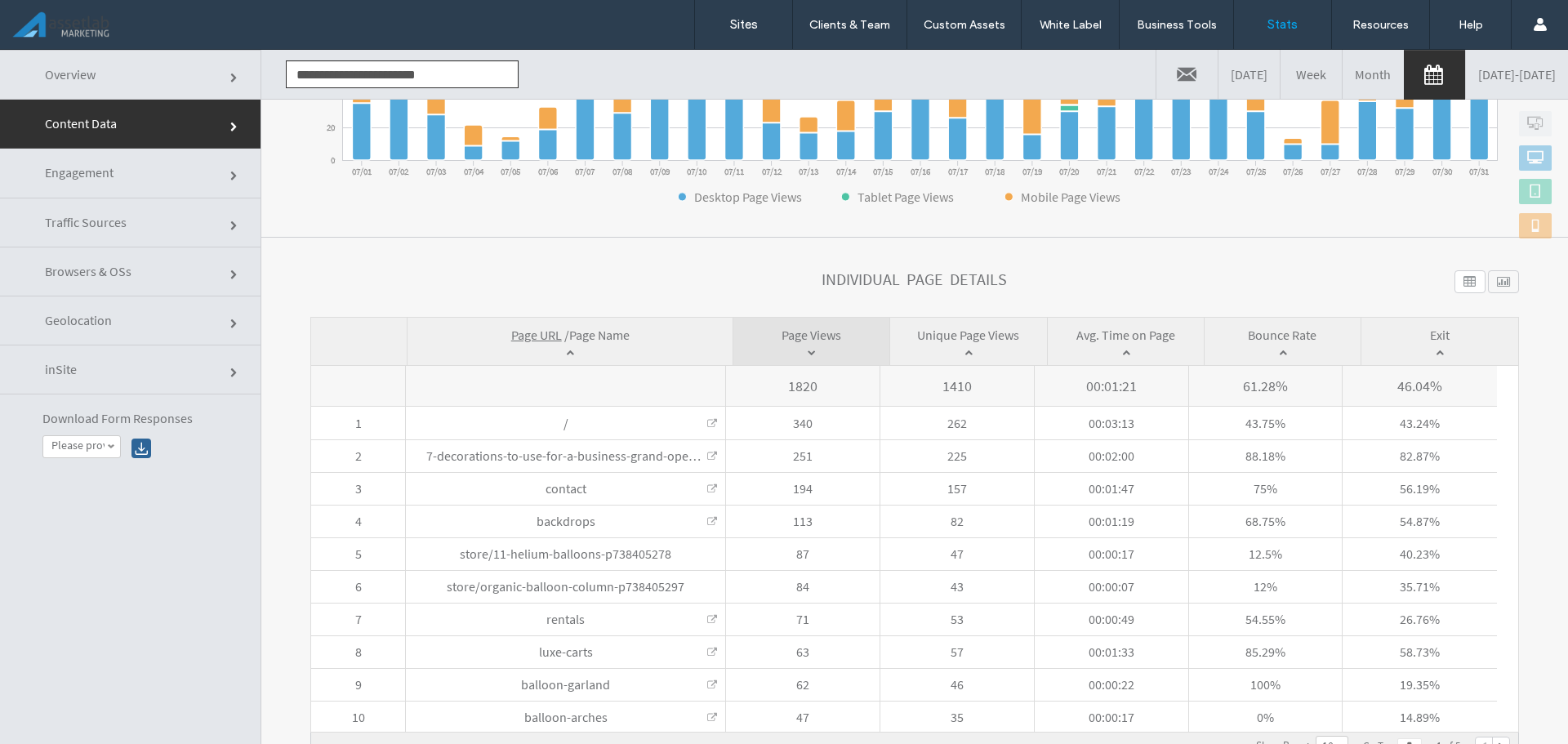
click section "**********"
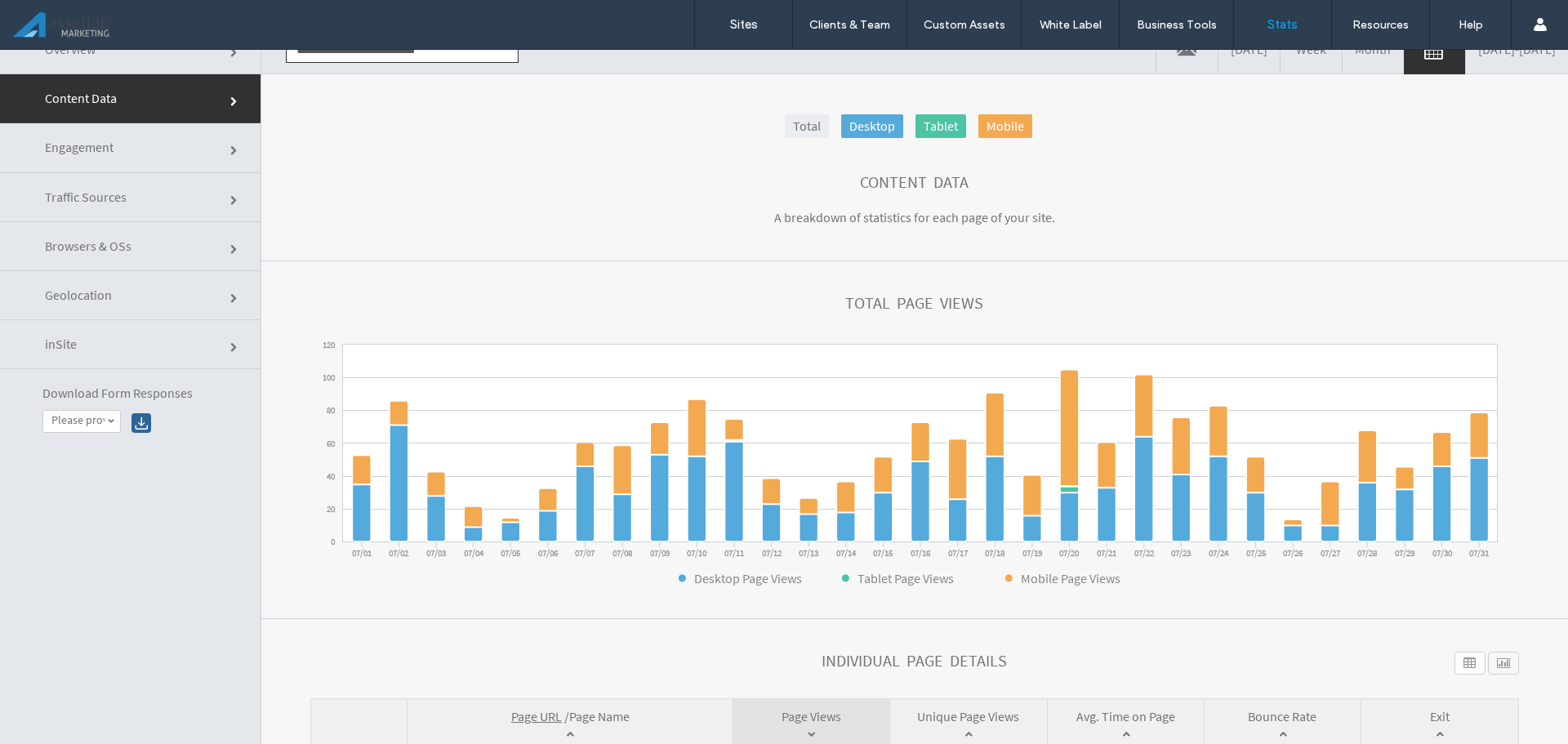
scroll to position [0, 0]
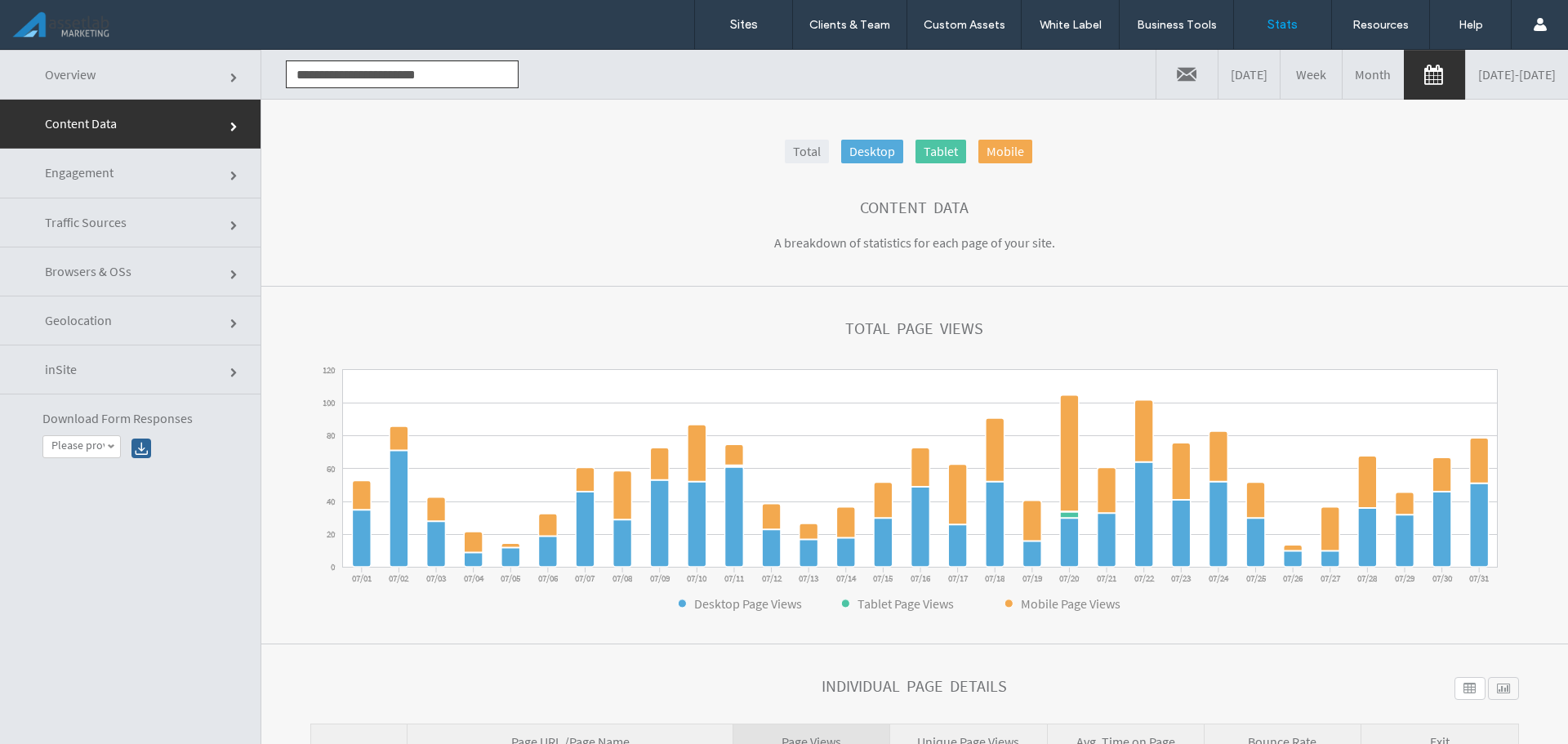
click input "**********"
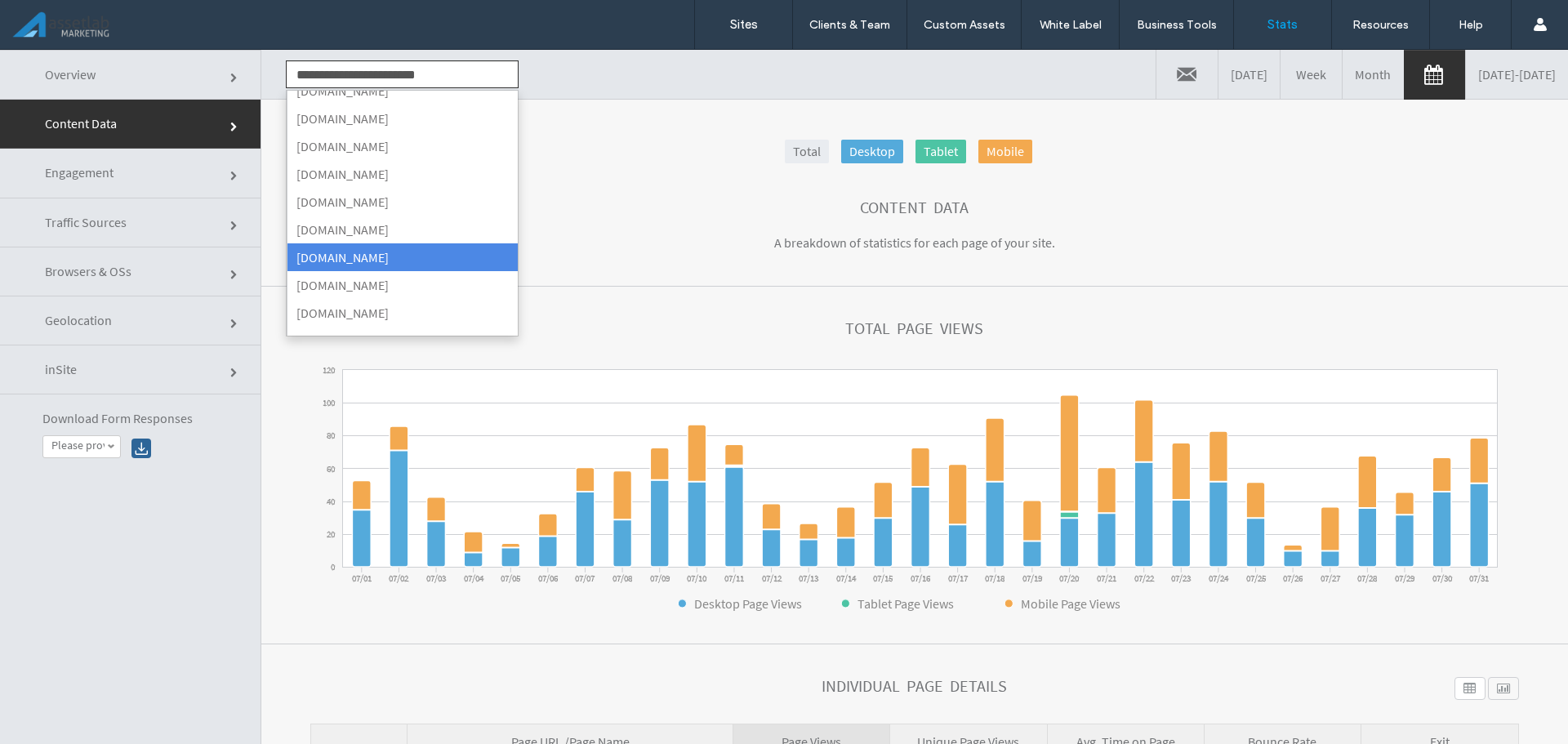
click at [670, 209] on div "Content Data" at bounding box center [914, 207] width 1209 height 18
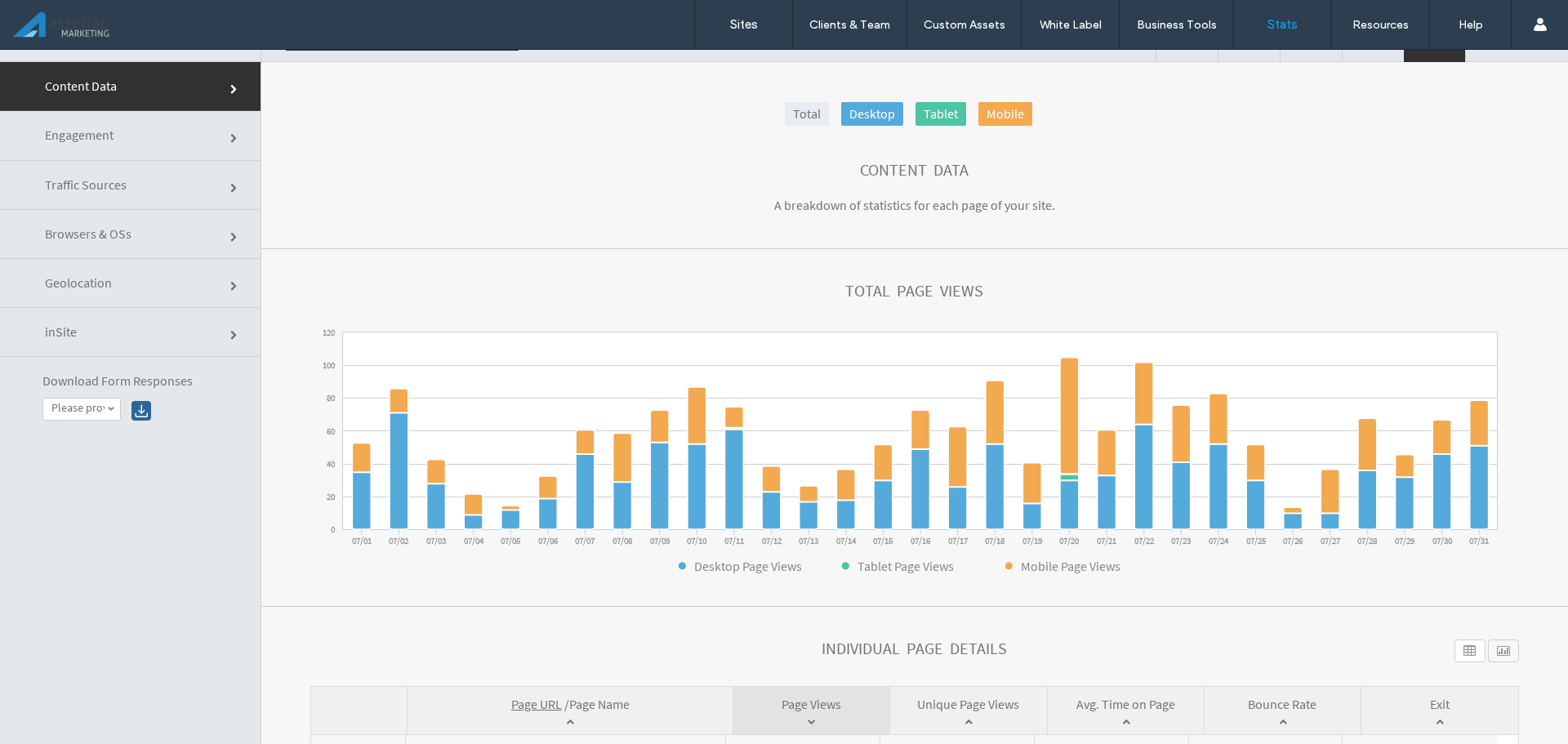
scroll to position [0, 0]
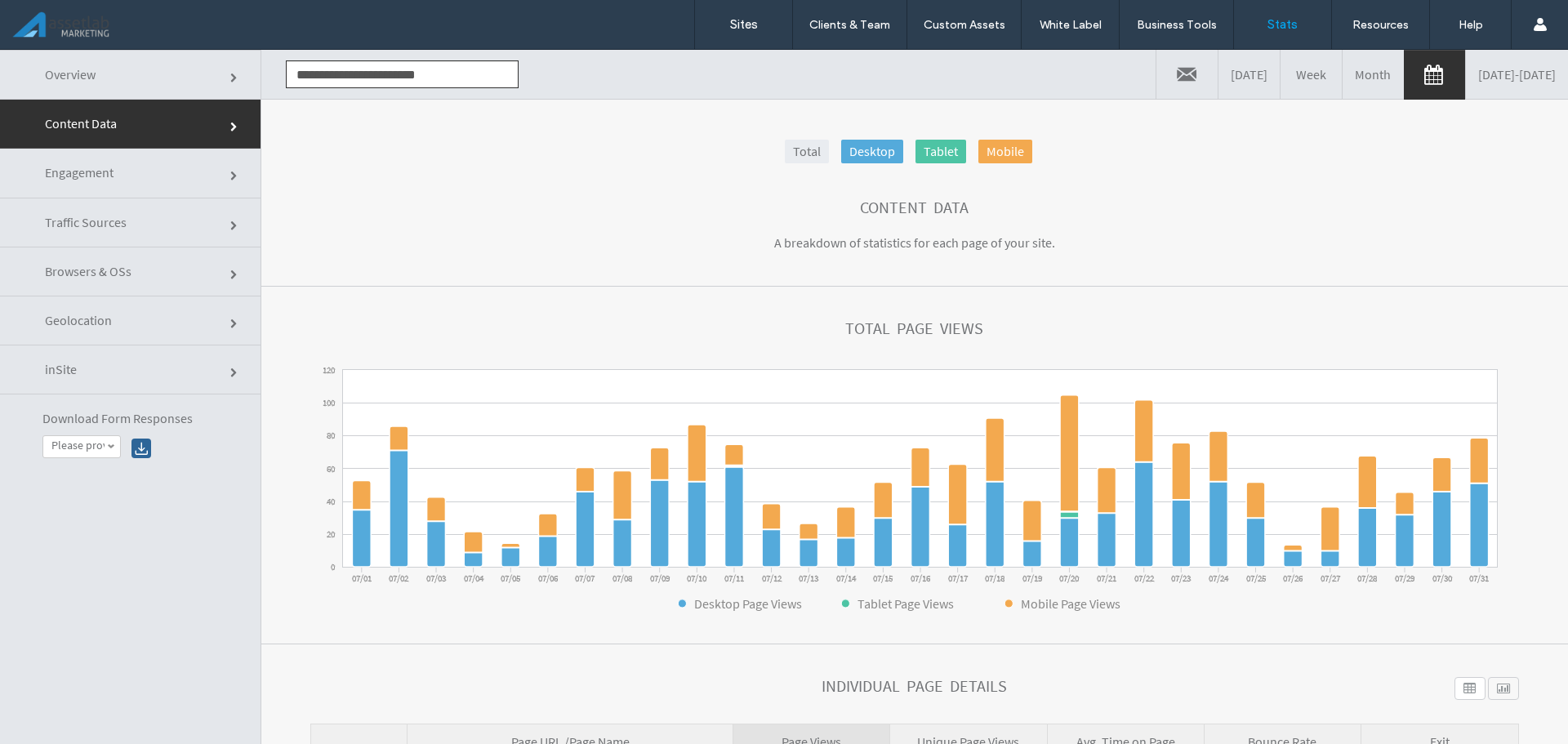
click link "Overview"
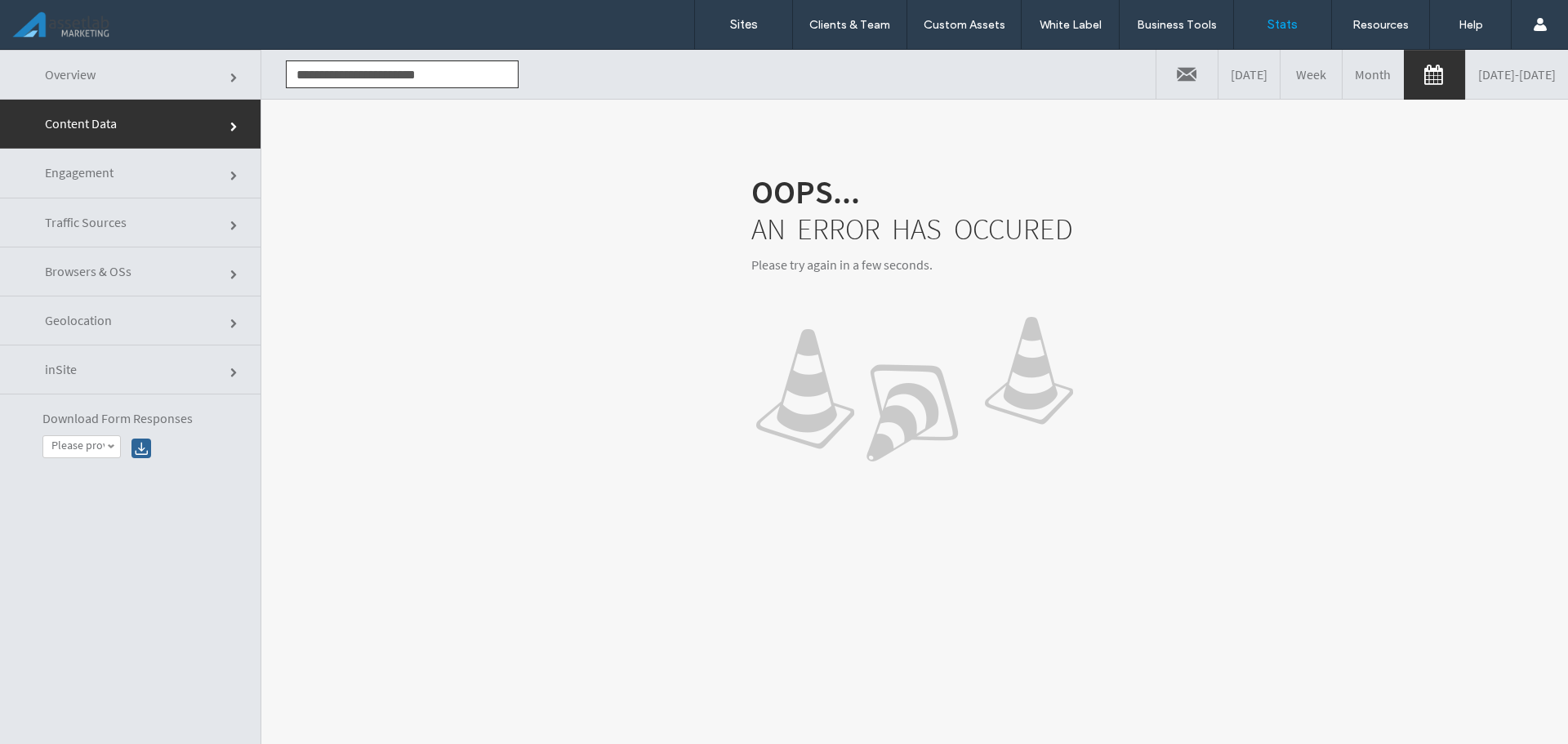
click link "Overview"
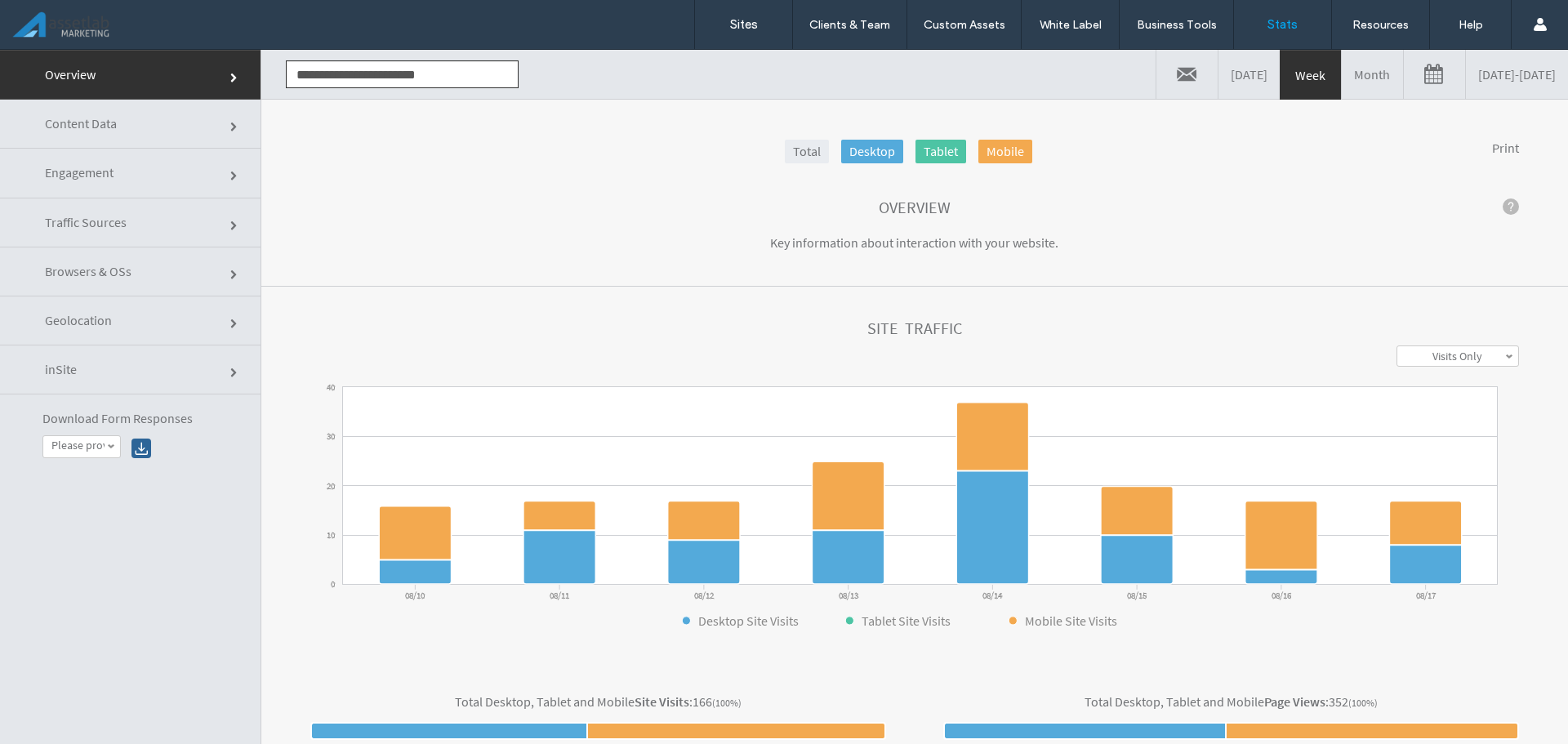
click link
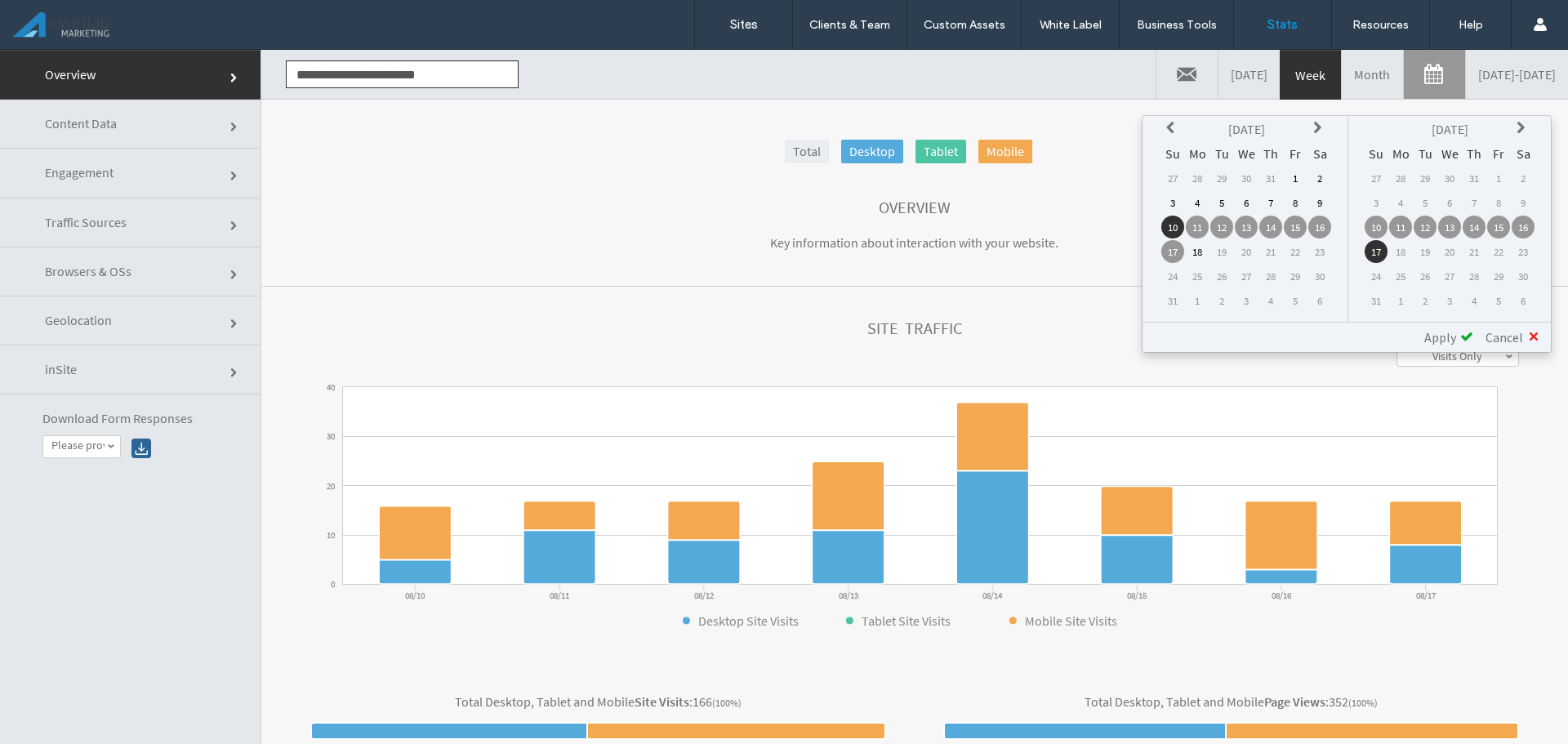
click at [1178, 125] on icon at bounding box center [1173, 128] width 13 height 13
click at [1223, 178] on td "1" at bounding box center [1222, 178] width 23 height 23
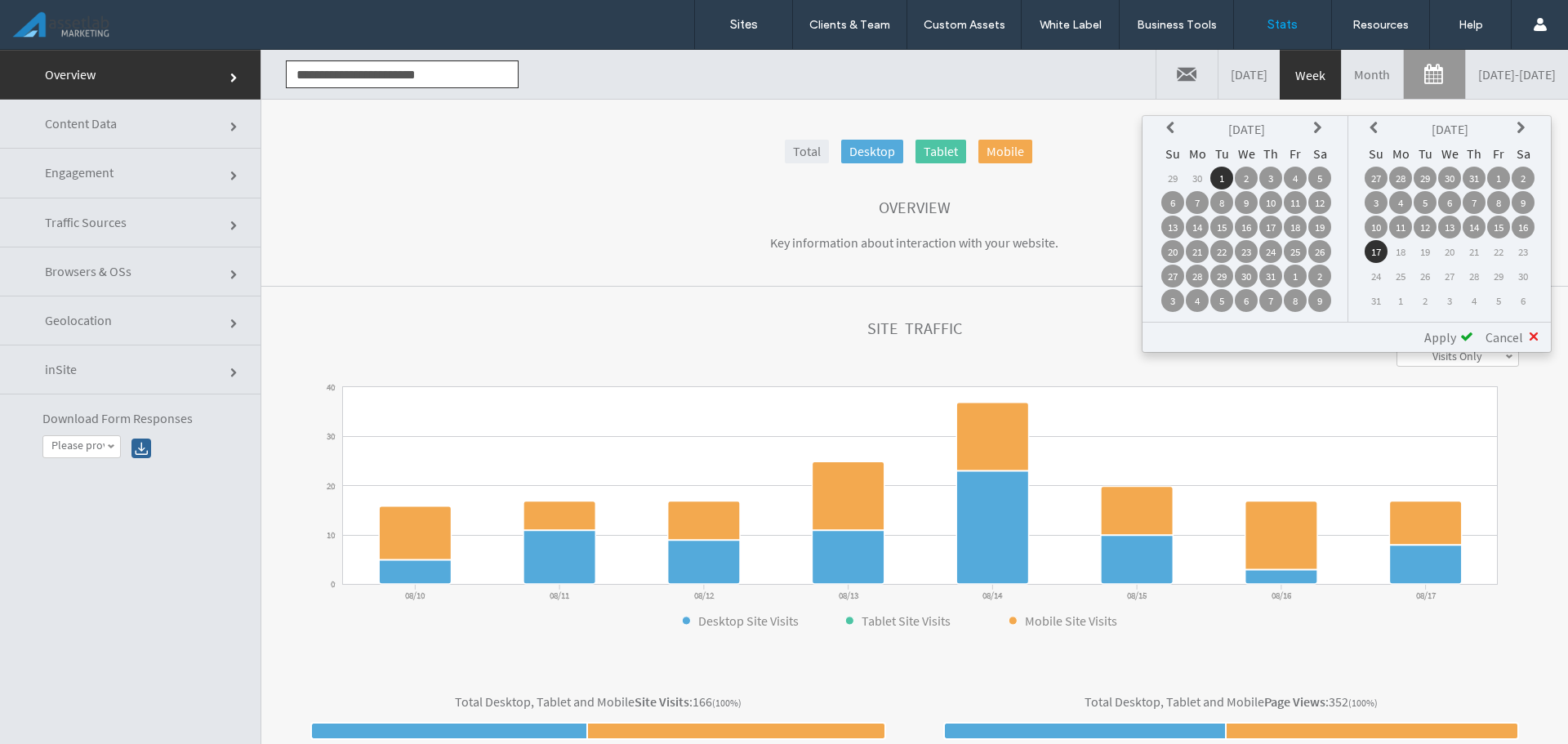
click at [1478, 180] on td "31" at bounding box center [1474, 178] width 23 height 23
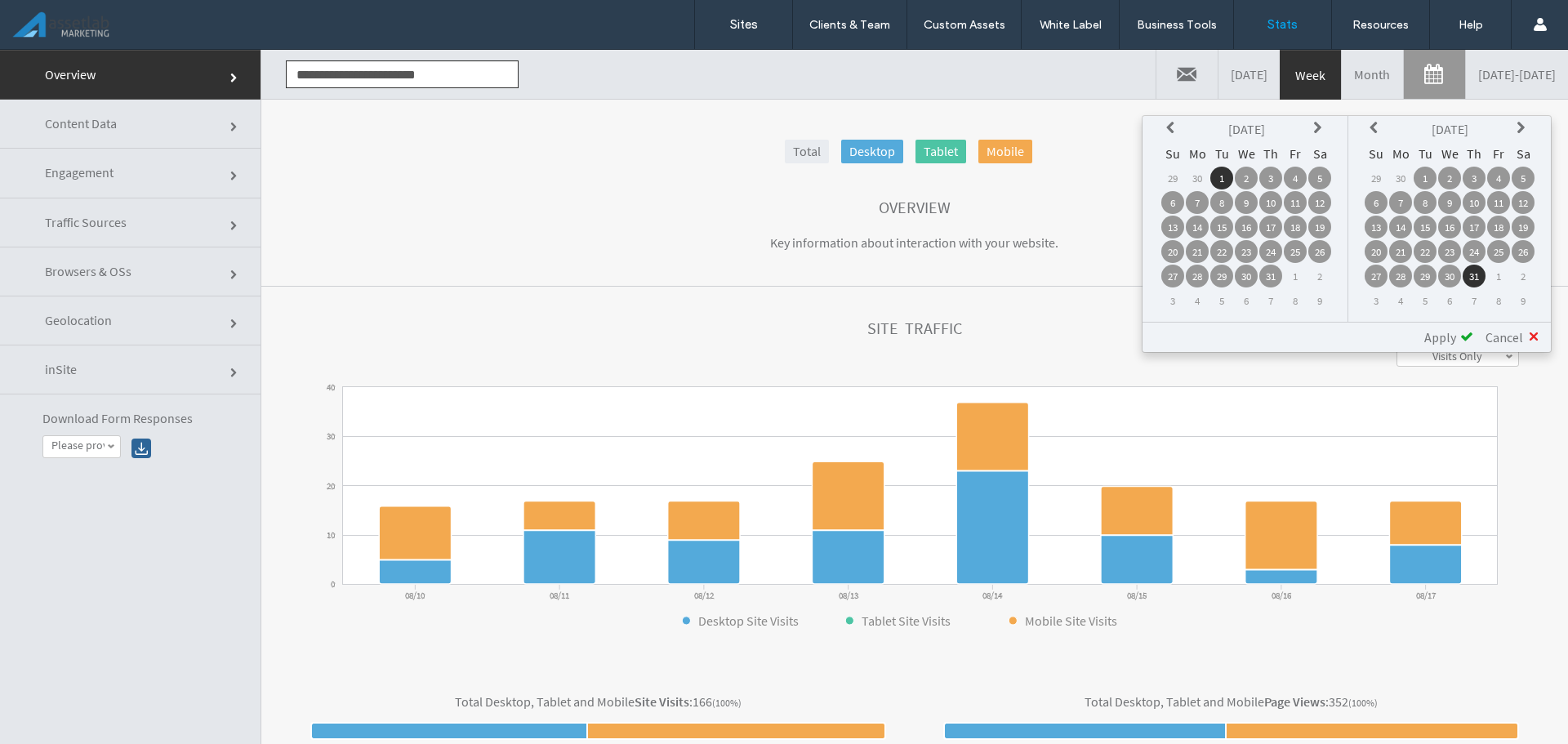
click at [1458, 334] on div "Apply" at bounding box center [1442, 337] width 61 height 16
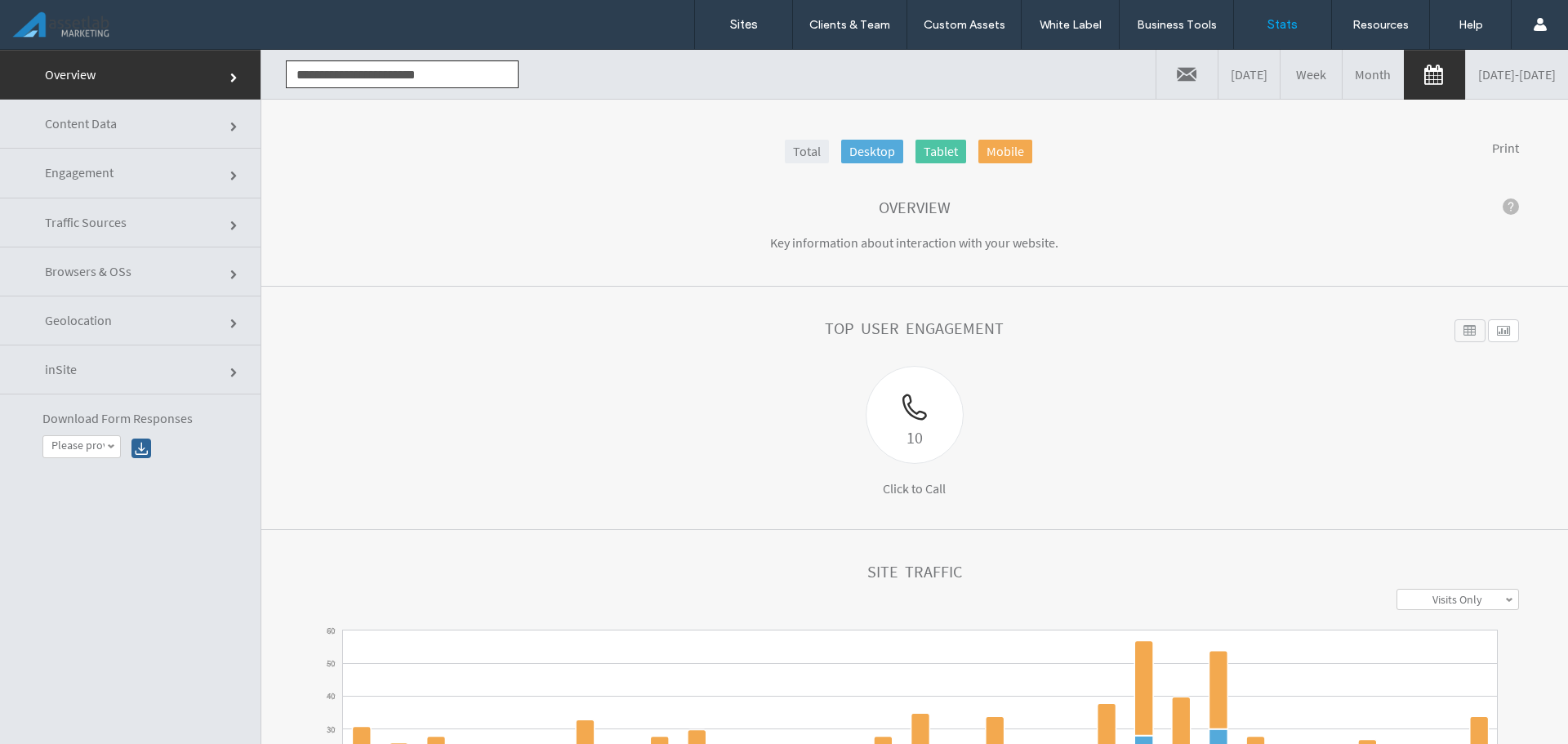
click div "10 Click to Call"
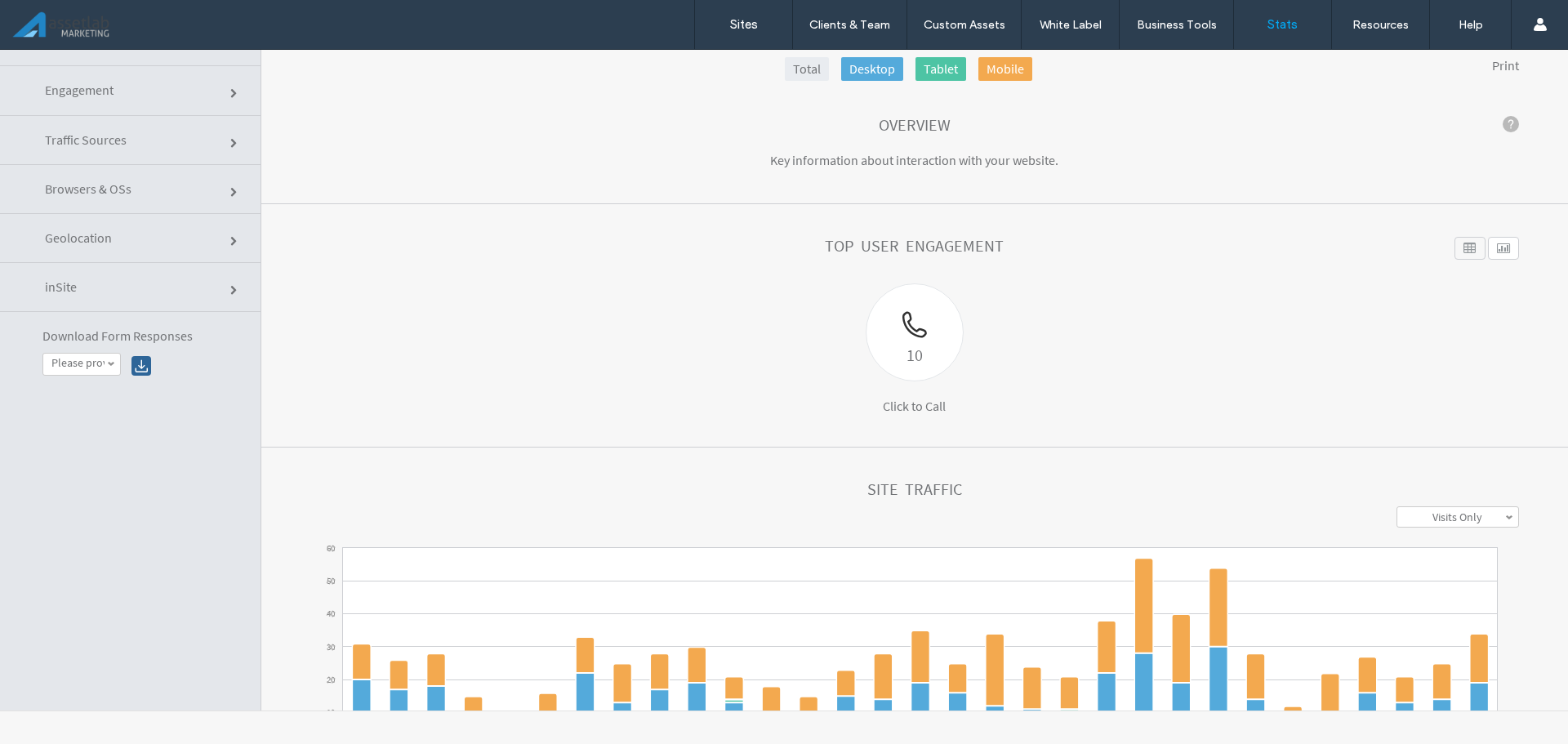
click link "Traffic Sources"
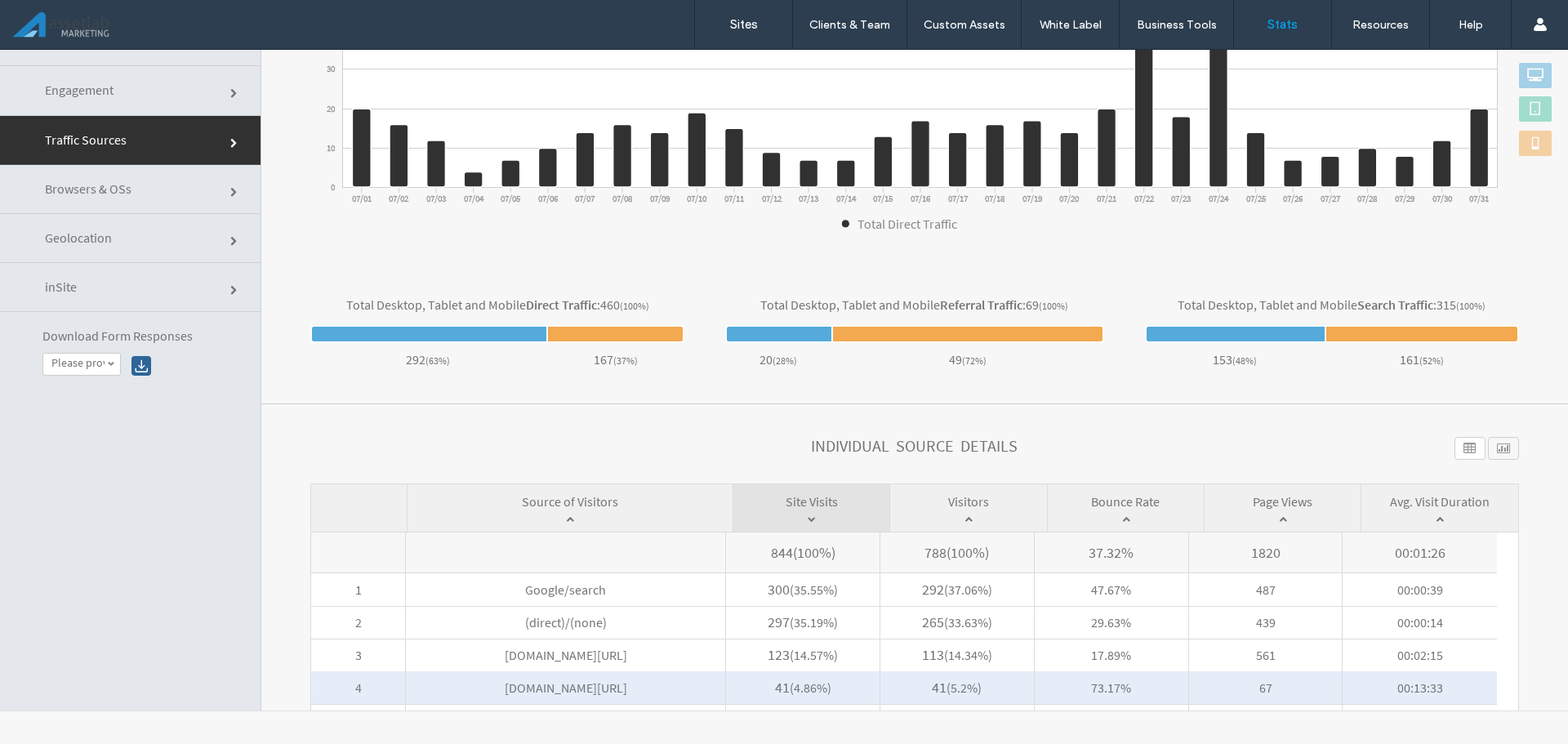
scroll to position [94, 0]
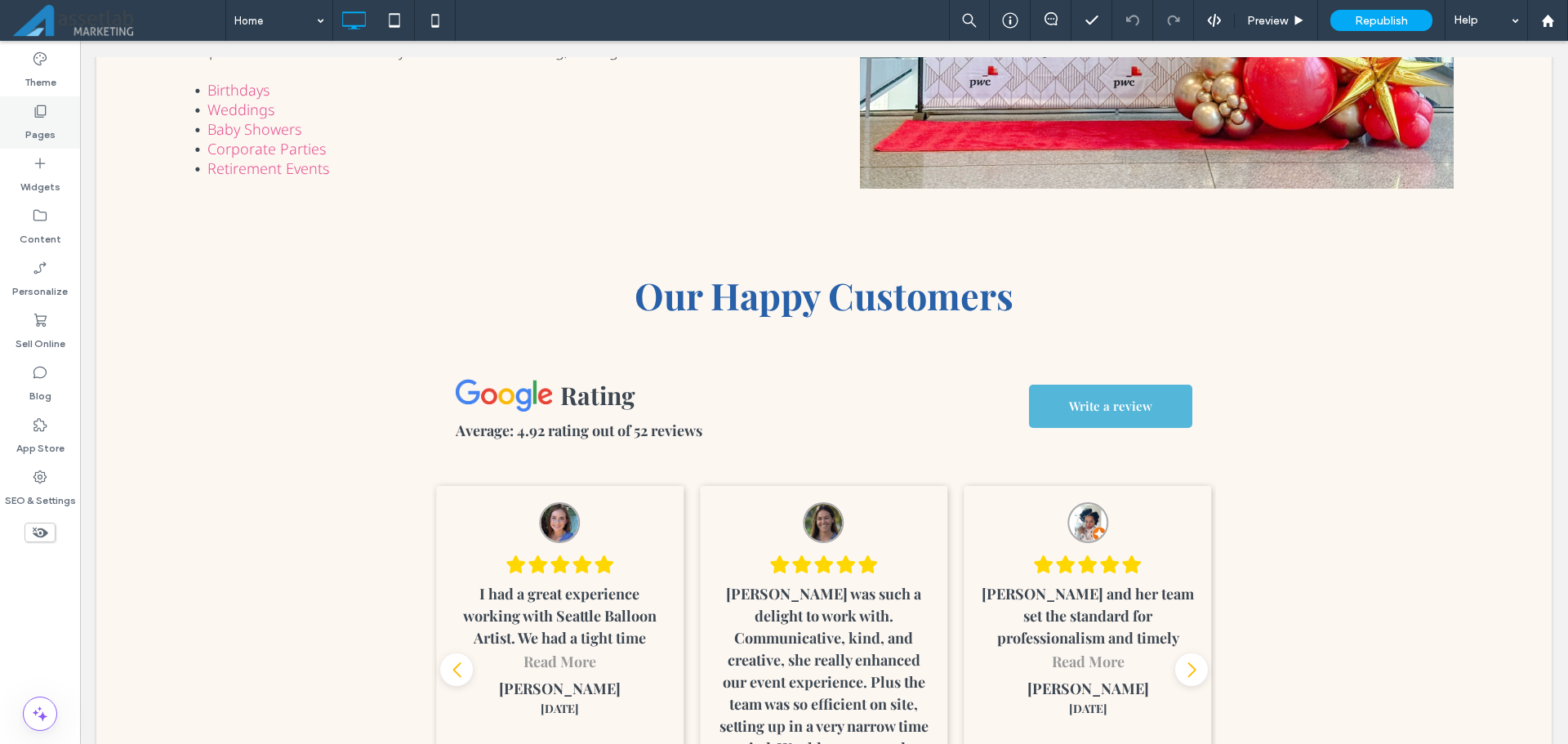
scroll to position [1633, 0]
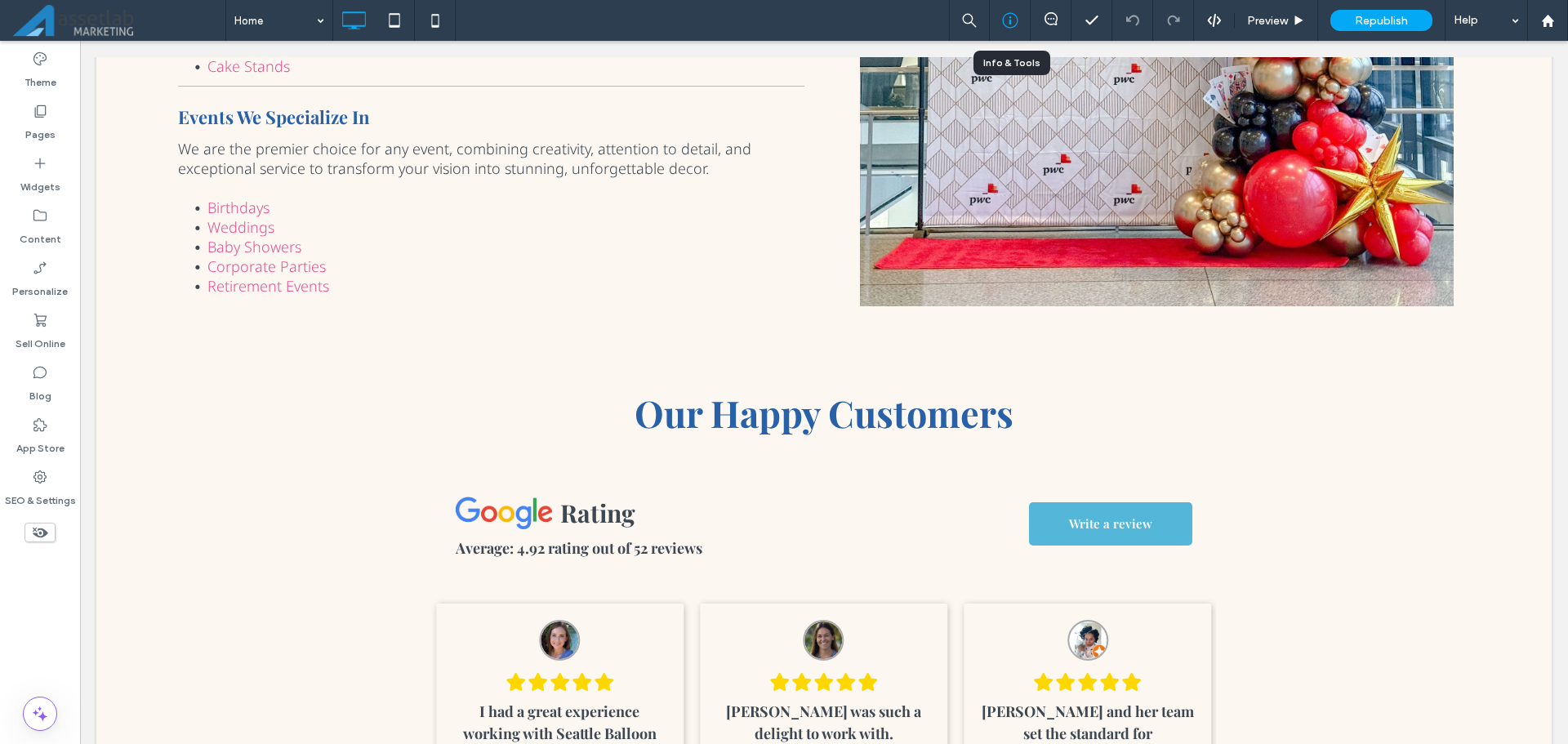
click at [1020, 14] on div at bounding box center [1010, 20] width 40 height 16
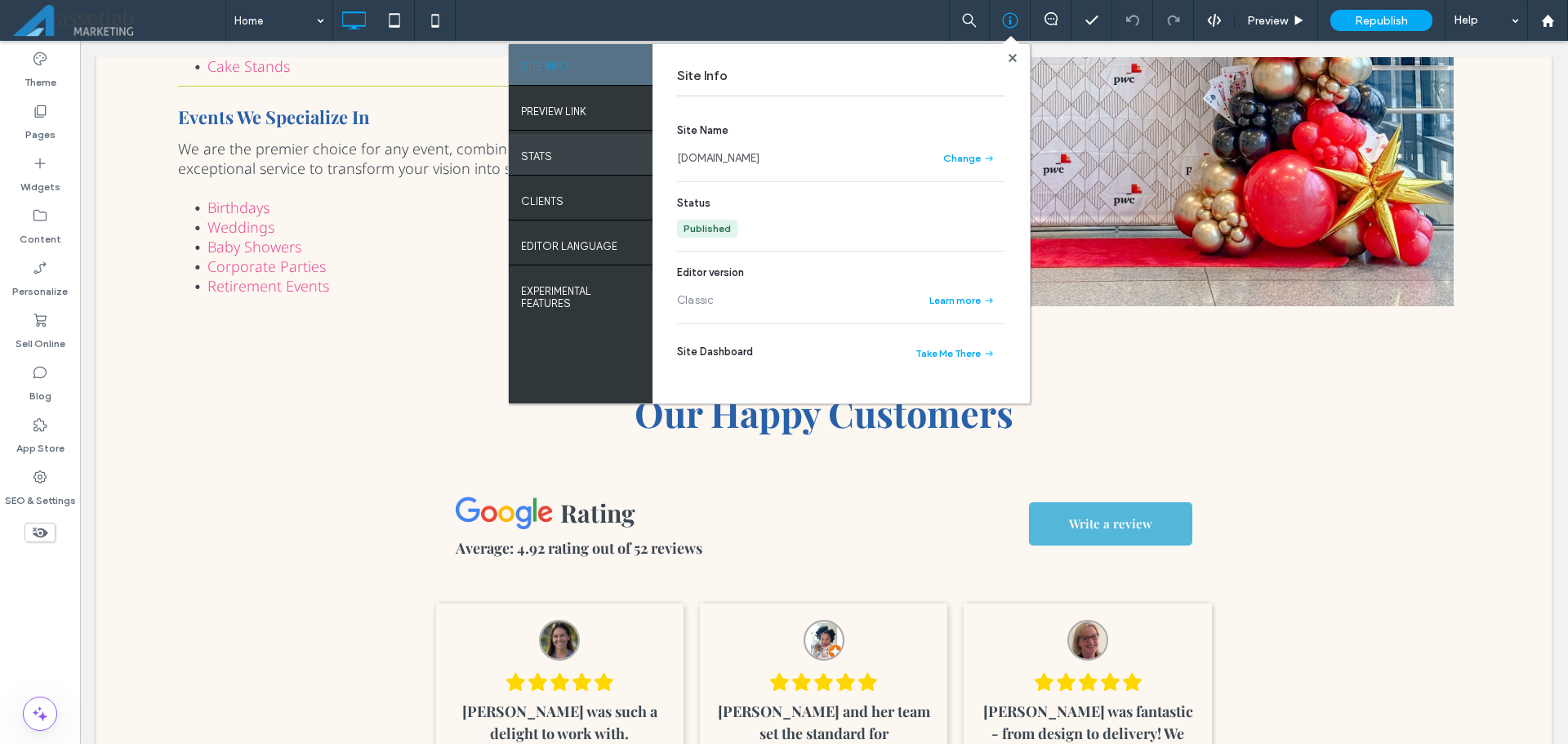
click at [570, 151] on div "STATS" at bounding box center [581, 154] width 144 height 41
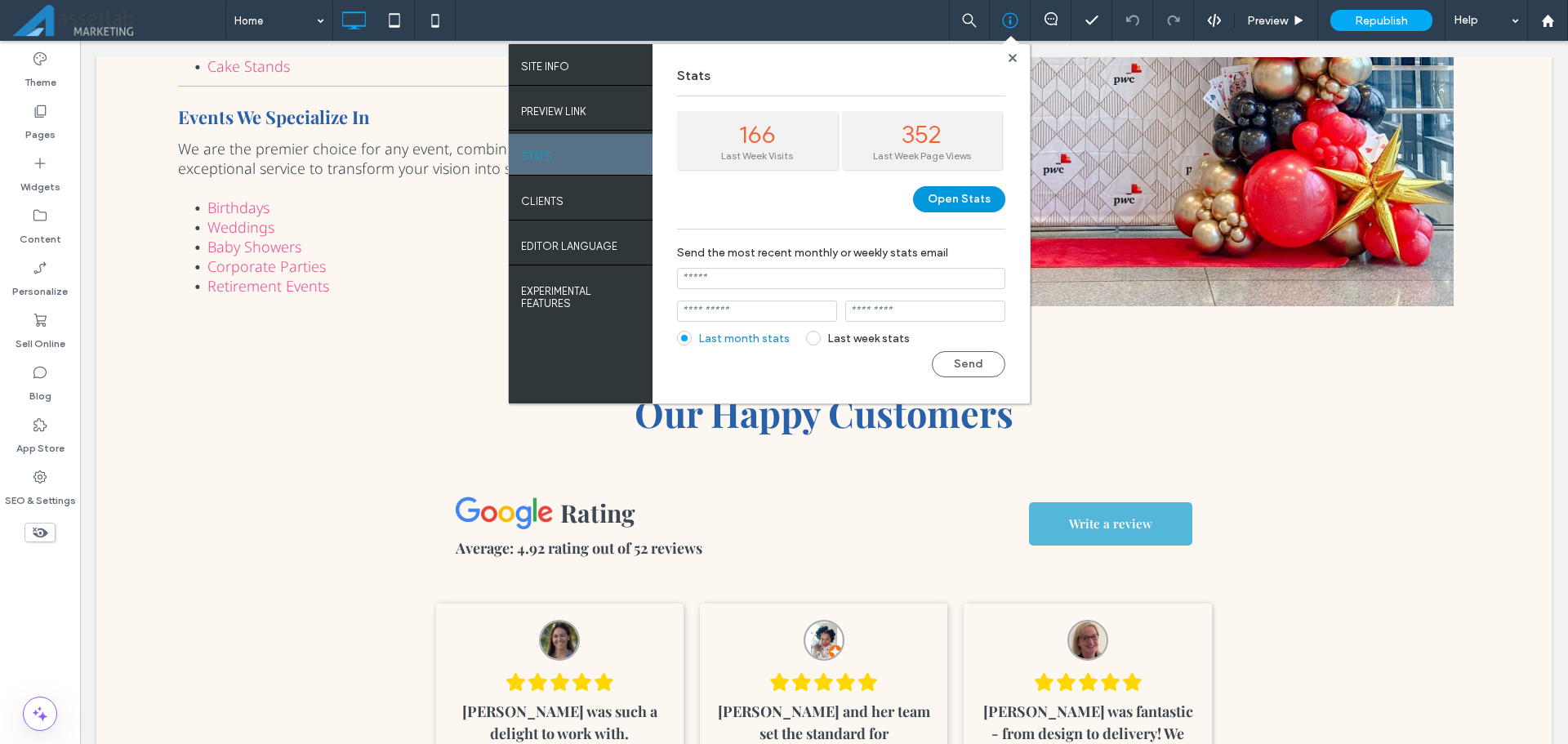
click at [942, 198] on button "Open Stats" at bounding box center [960, 199] width 92 height 26
click at [962, 195] on button "Open Stats" at bounding box center [960, 199] width 92 height 26
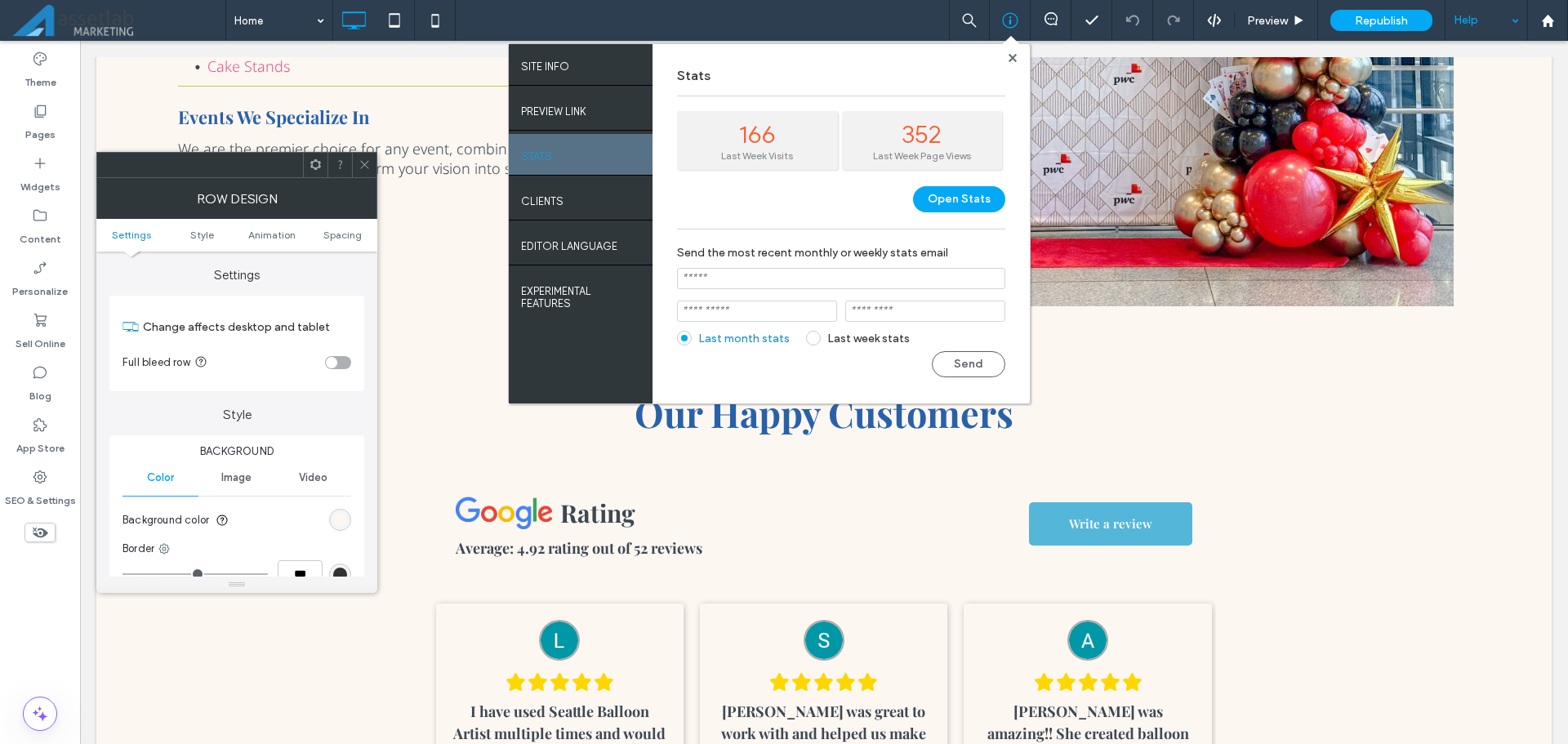
click at [1474, 28] on div "Help" at bounding box center [1486, 20] width 81 height 41
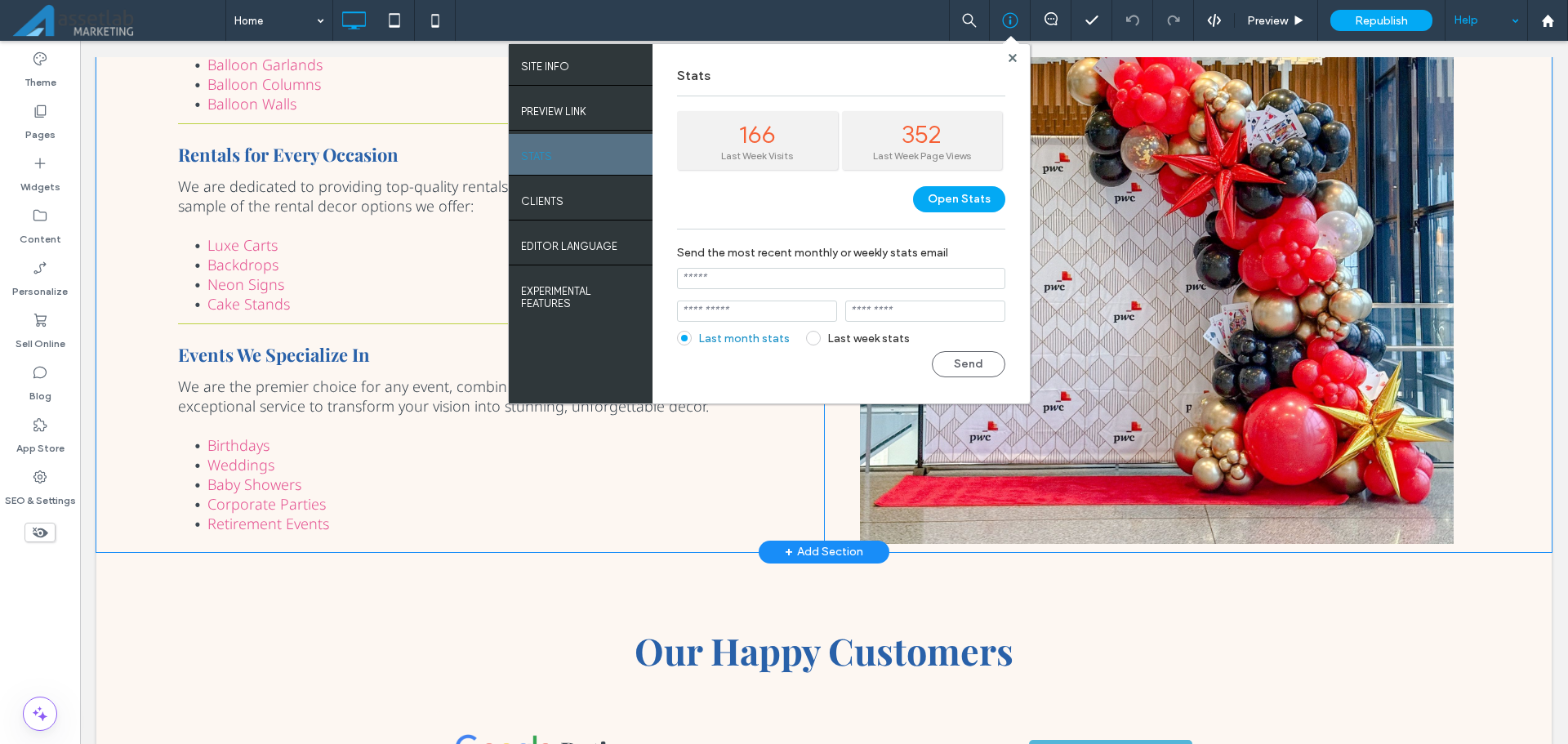
scroll to position [1388, 0]
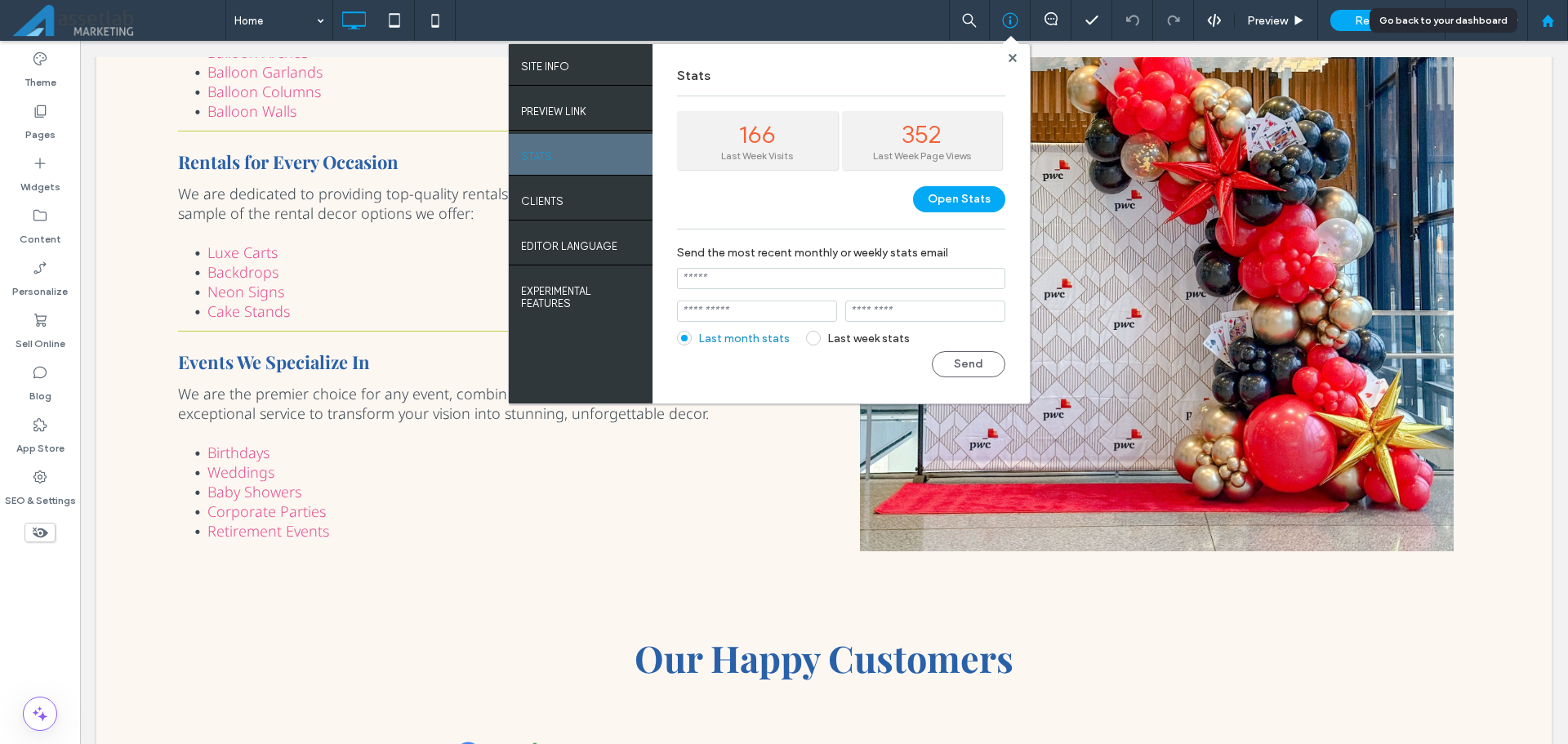
click at [1532, 13] on div at bounding box center [1548, 20] width 41 height 41
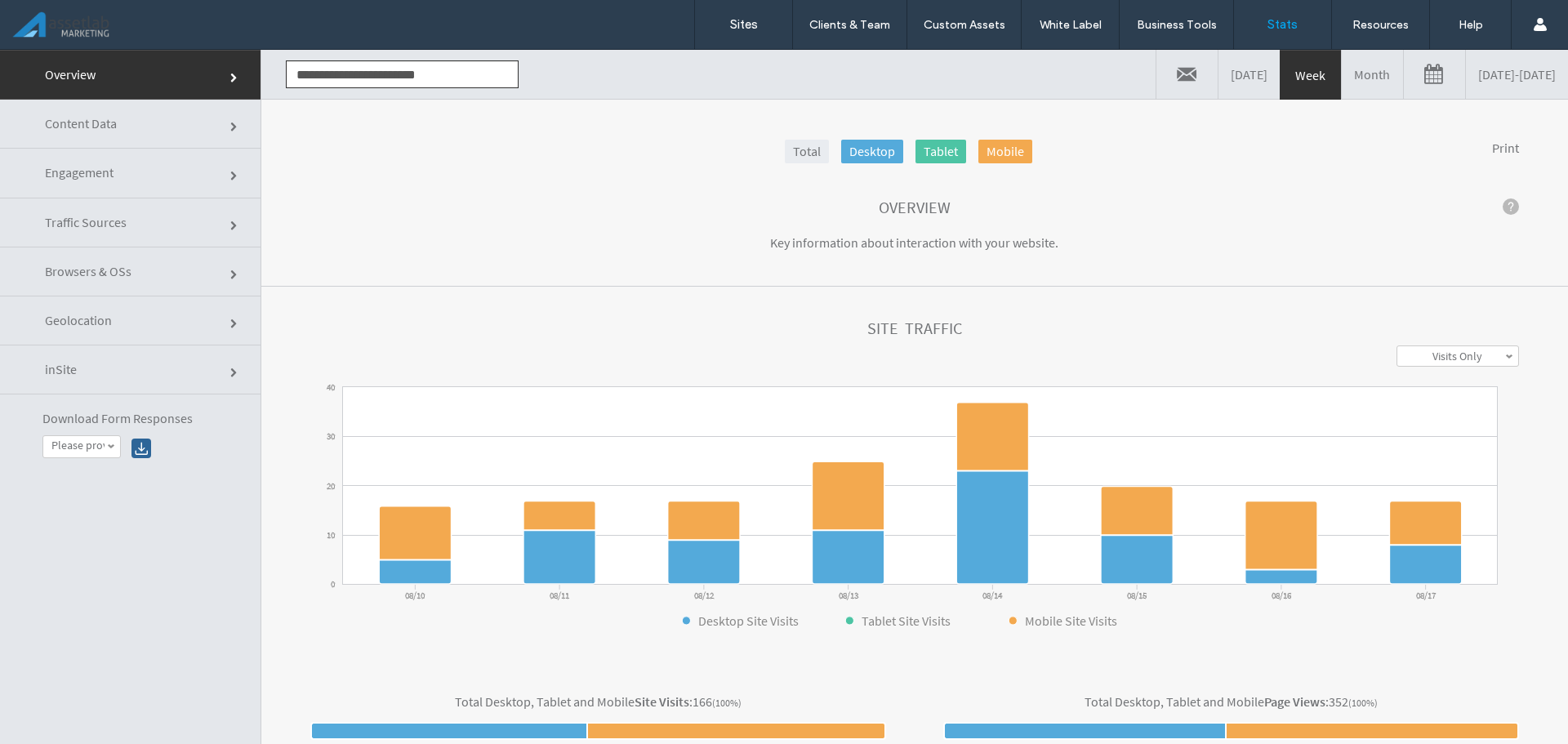
click link
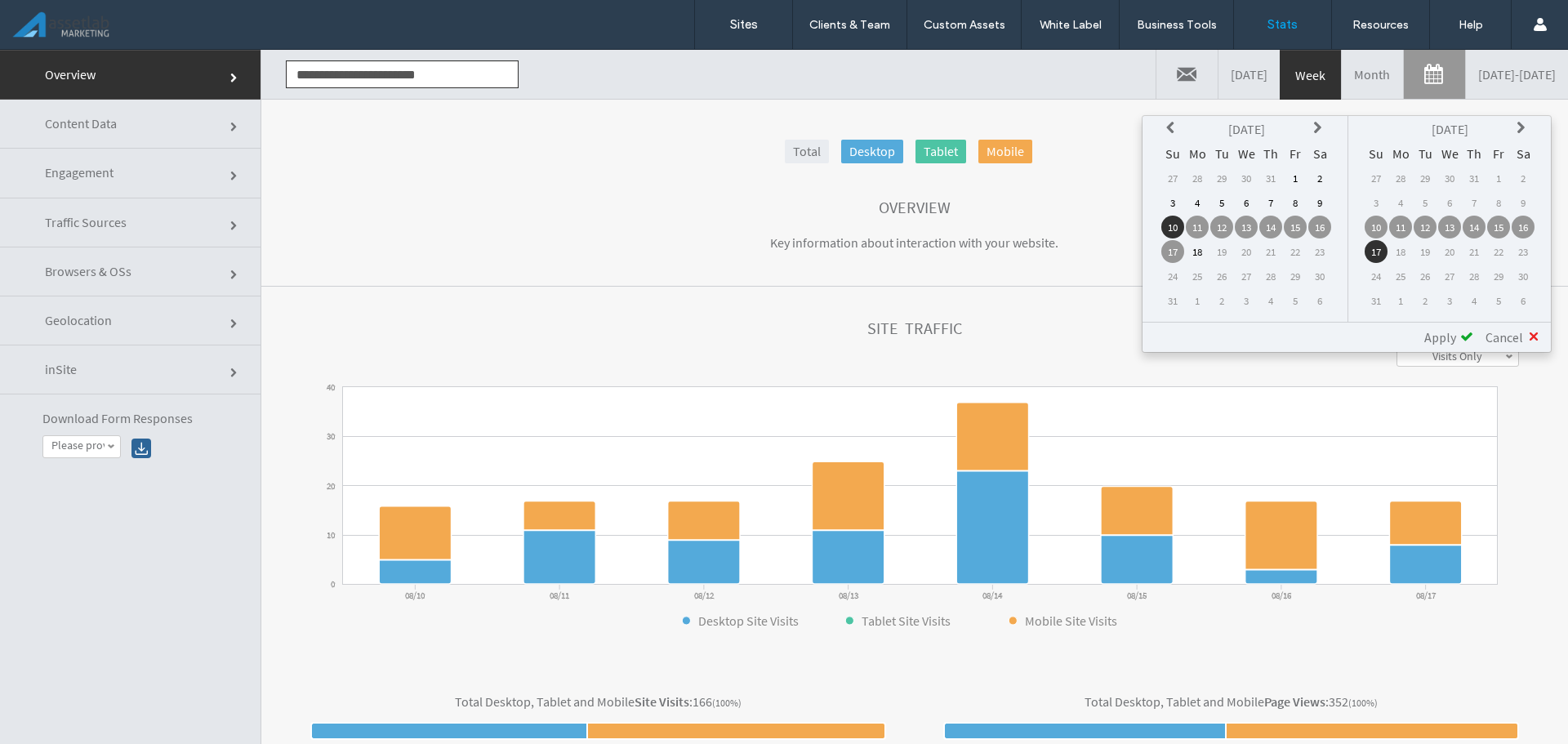
click at [1167, 132] on icon at bounding box center [1173, 128] width 13 height 13
click at [1223, 178] on td "1" at bounding box center [1222, 178] width 23 height 23
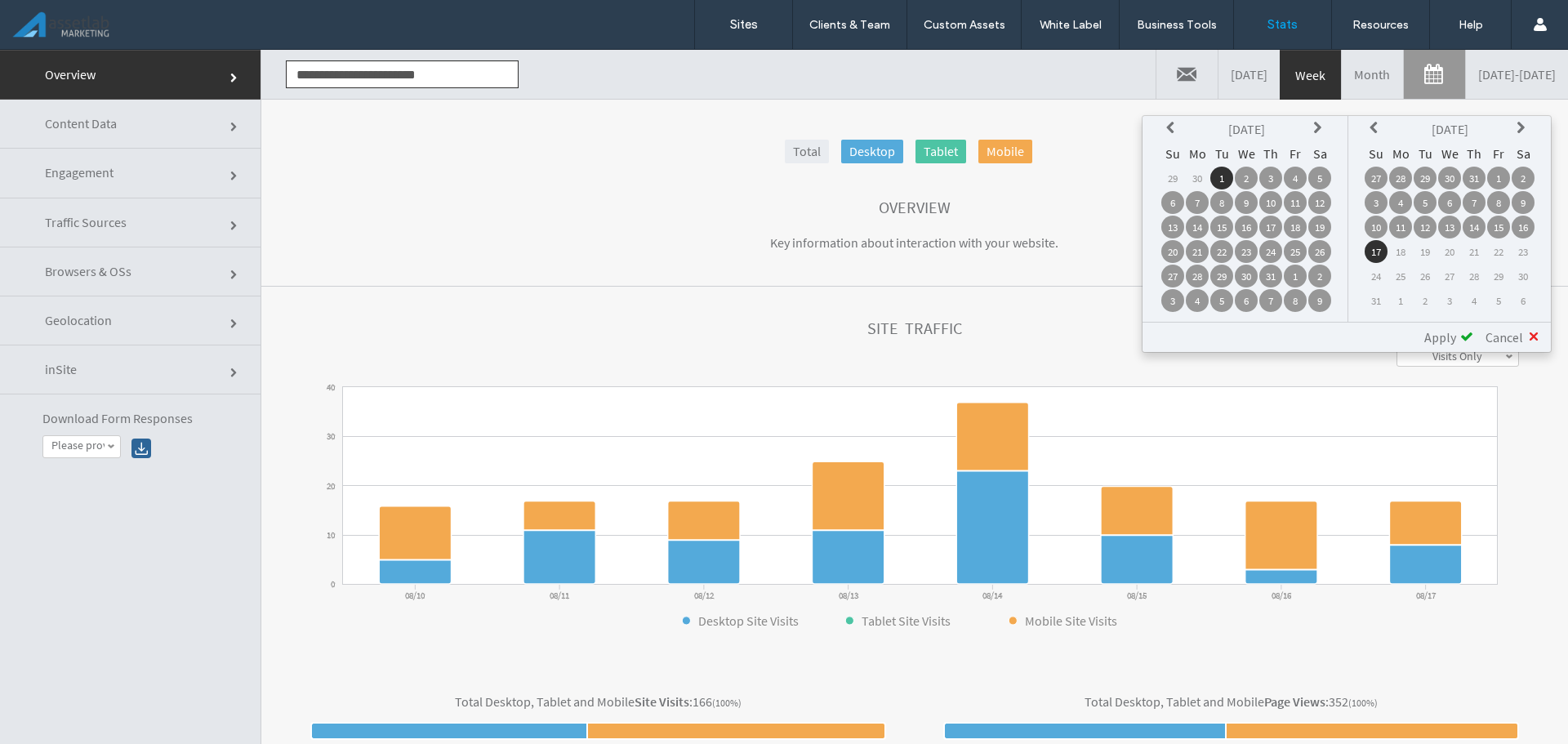
click at [1499, 178] on td "1" at bounding box center [1498, 178] width 23 height 23
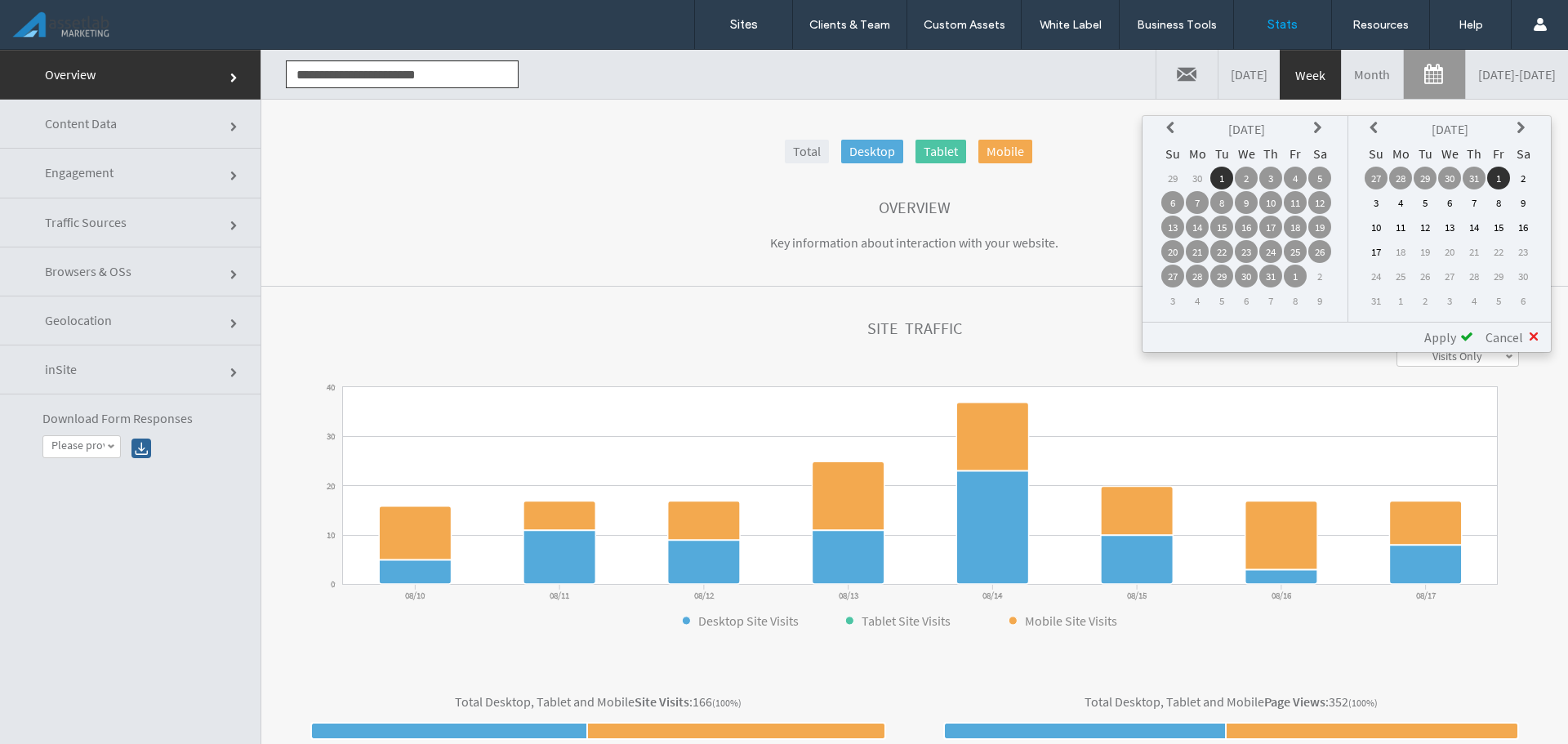
click at [1473, 176] on td "31" at bounding box center [1474, 178] width 23 height 23
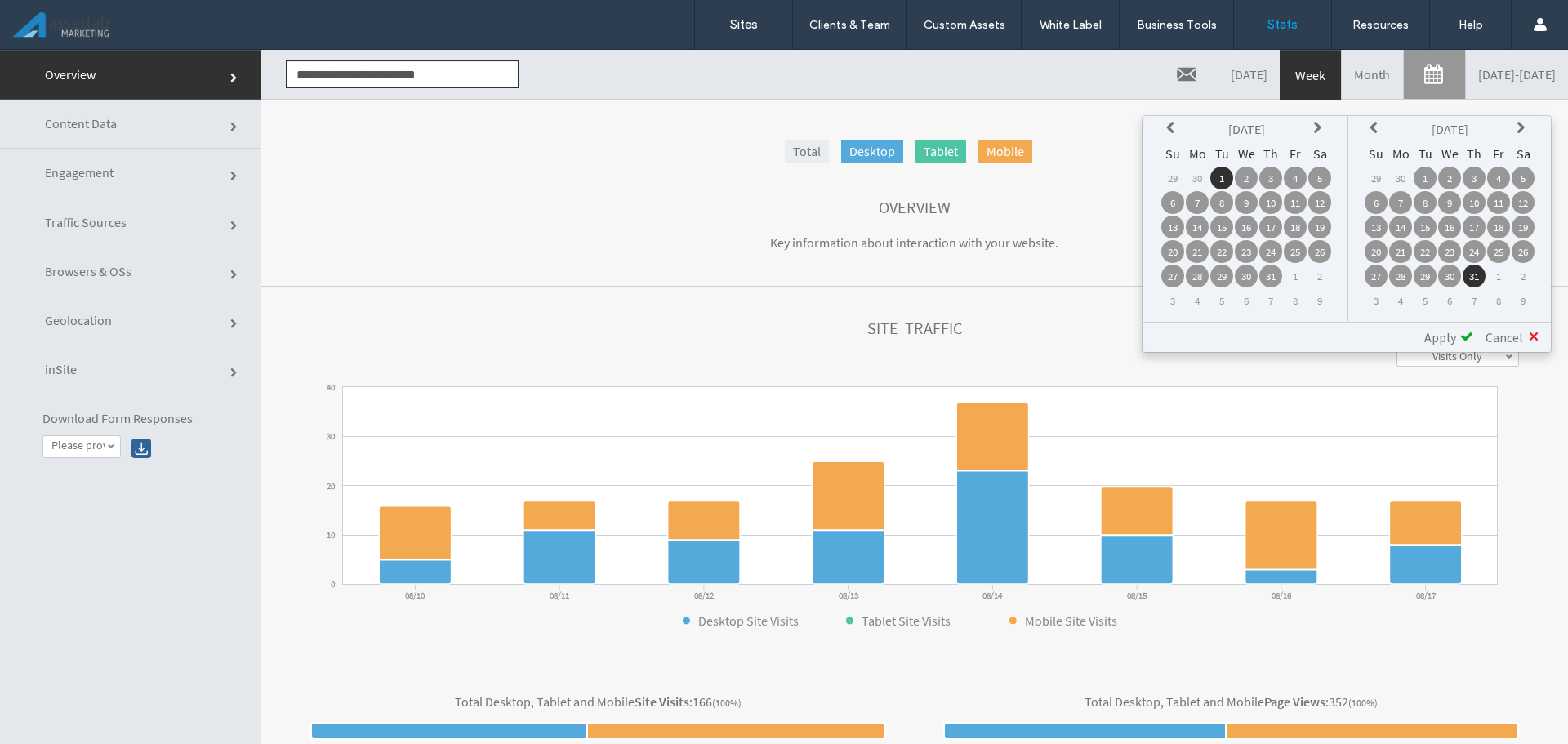
click at [1461, 333] on span at bounding box center [1467, 337] width 13 height 13
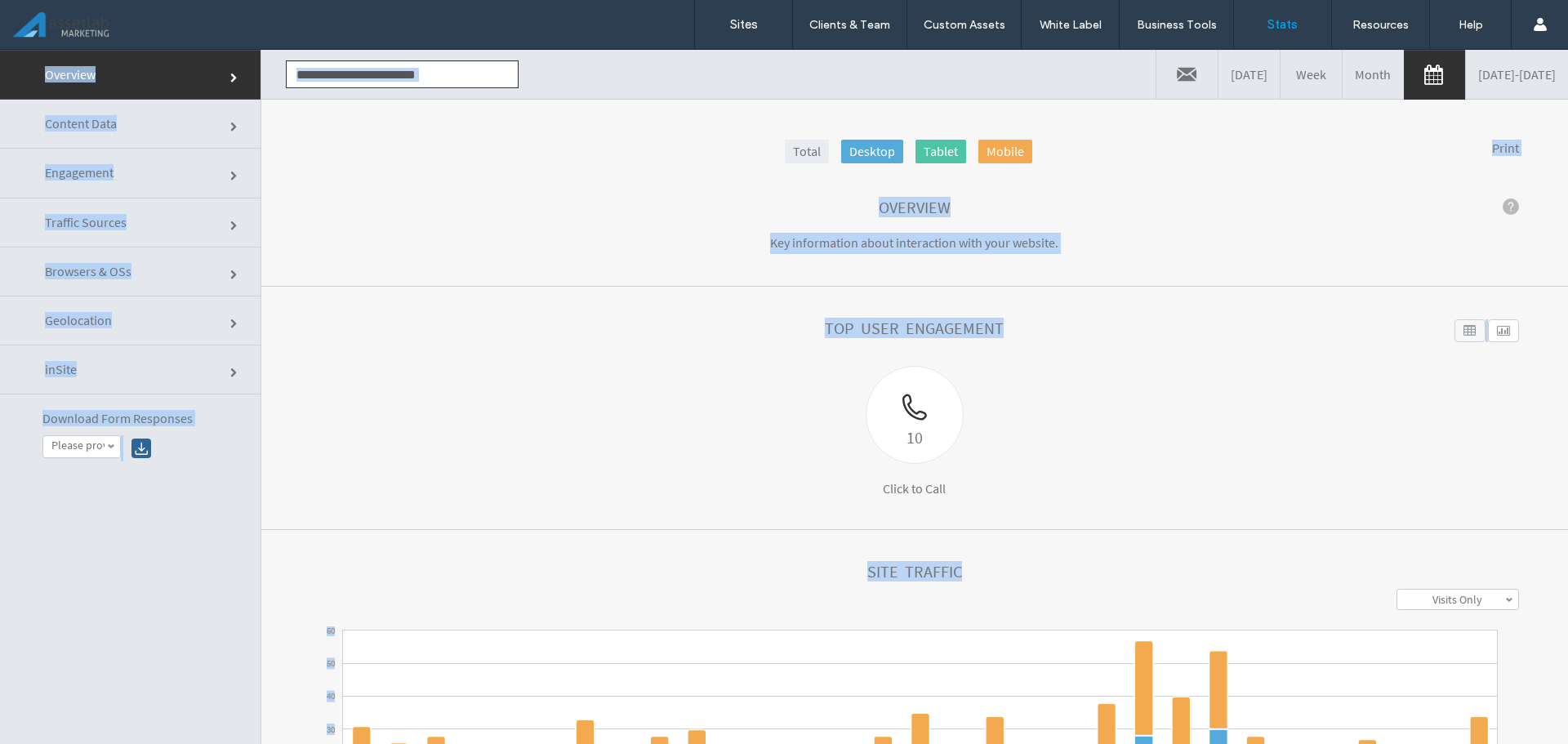
click div "10 Click to Call"
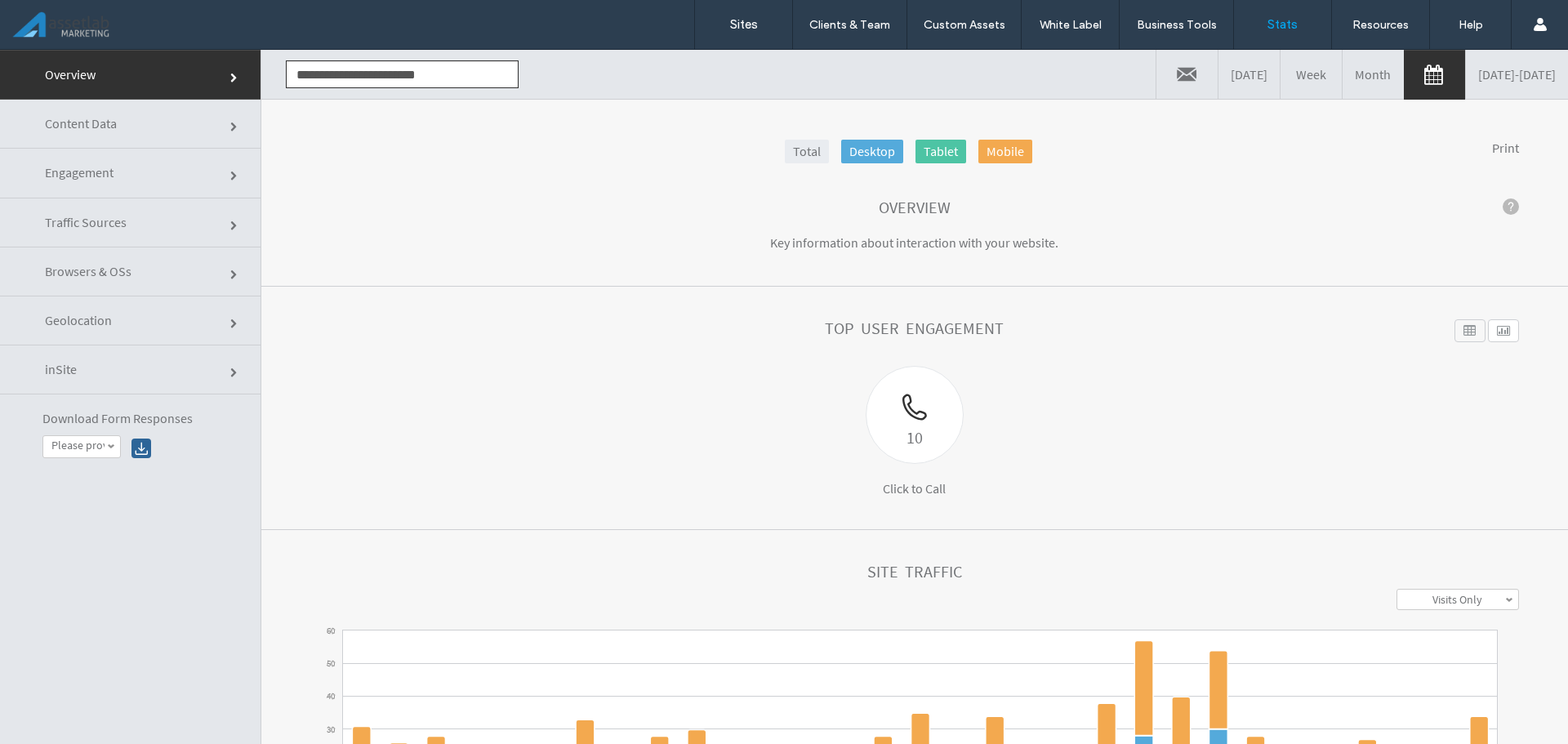
click div
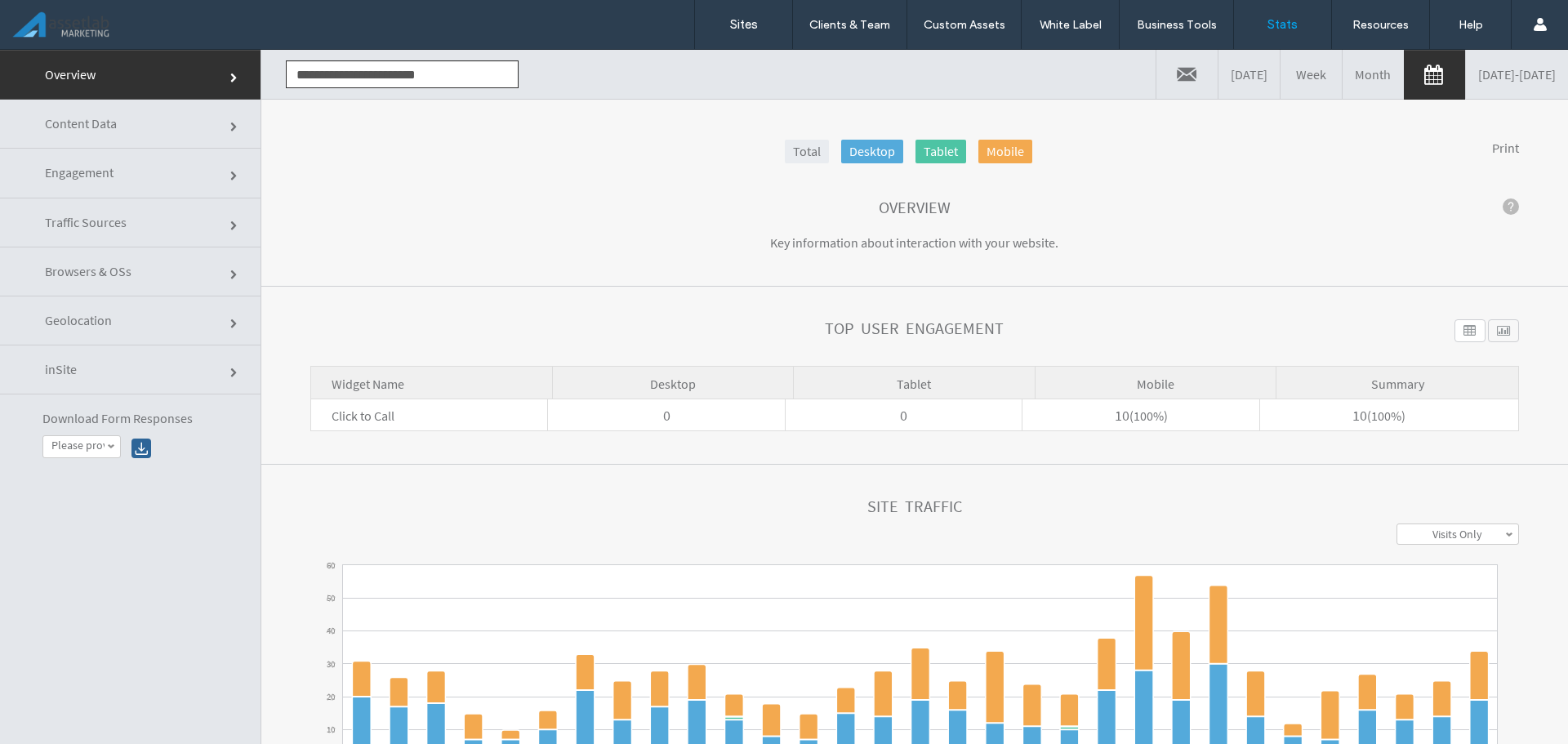
click div
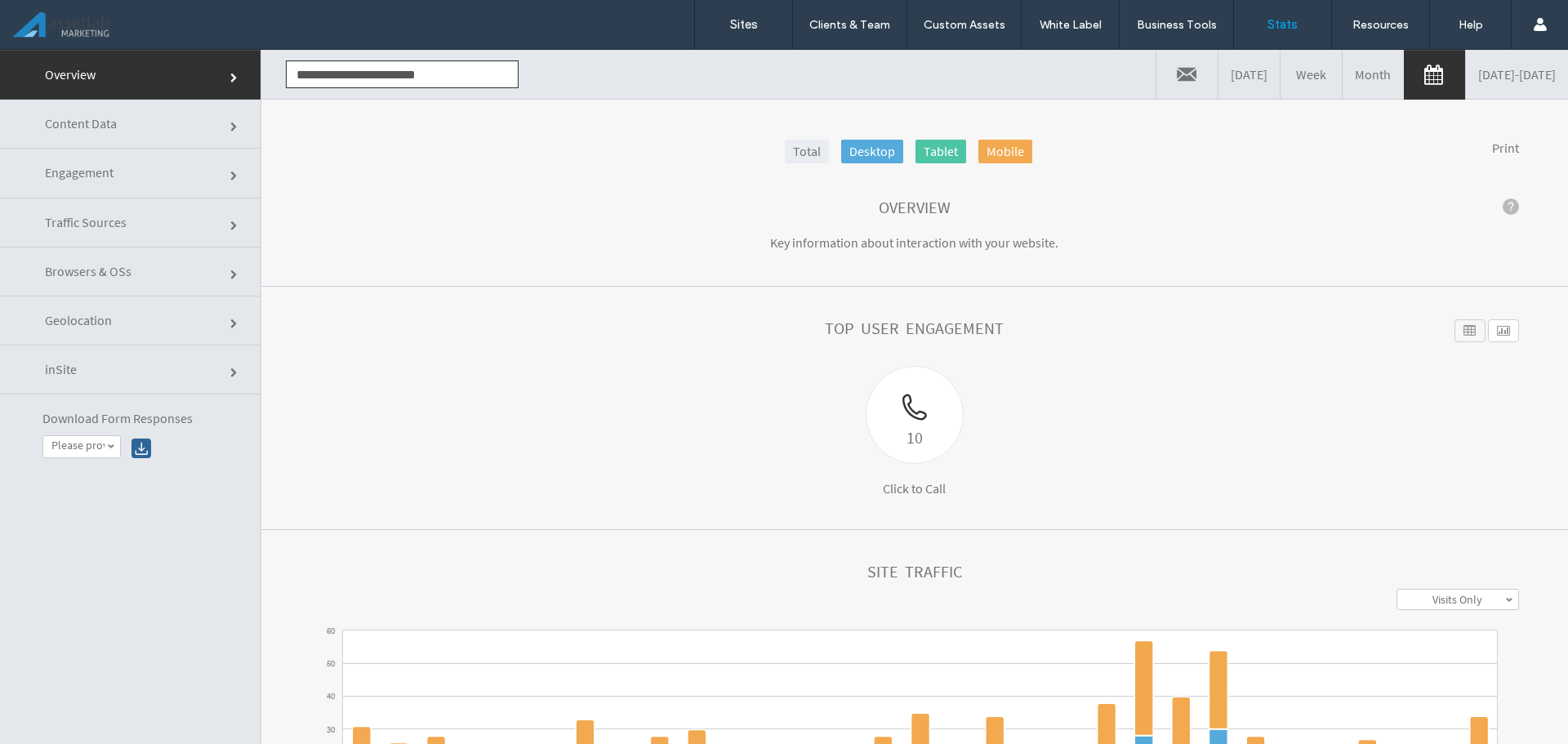
click div
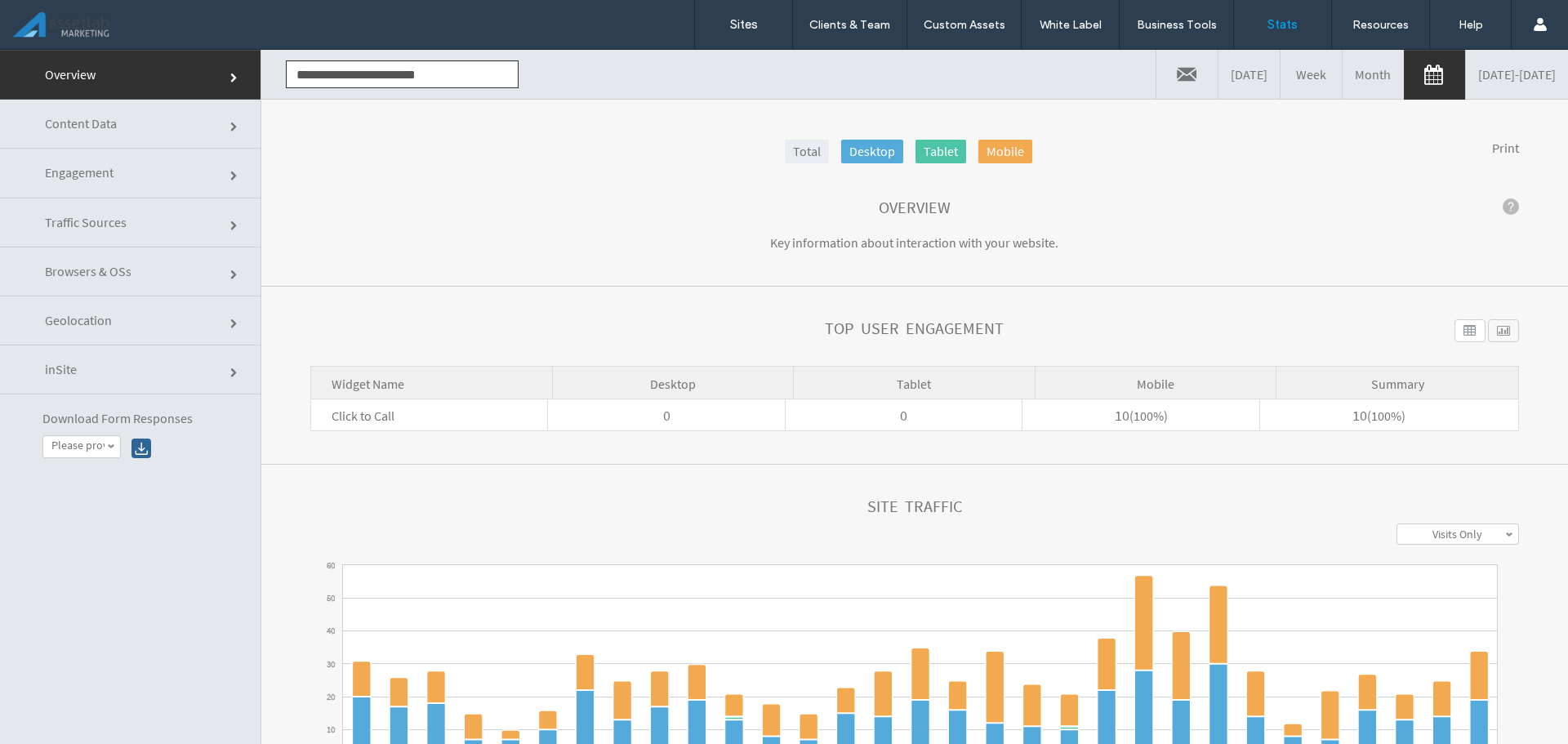
click section "Overview Key information about interaction with your website."
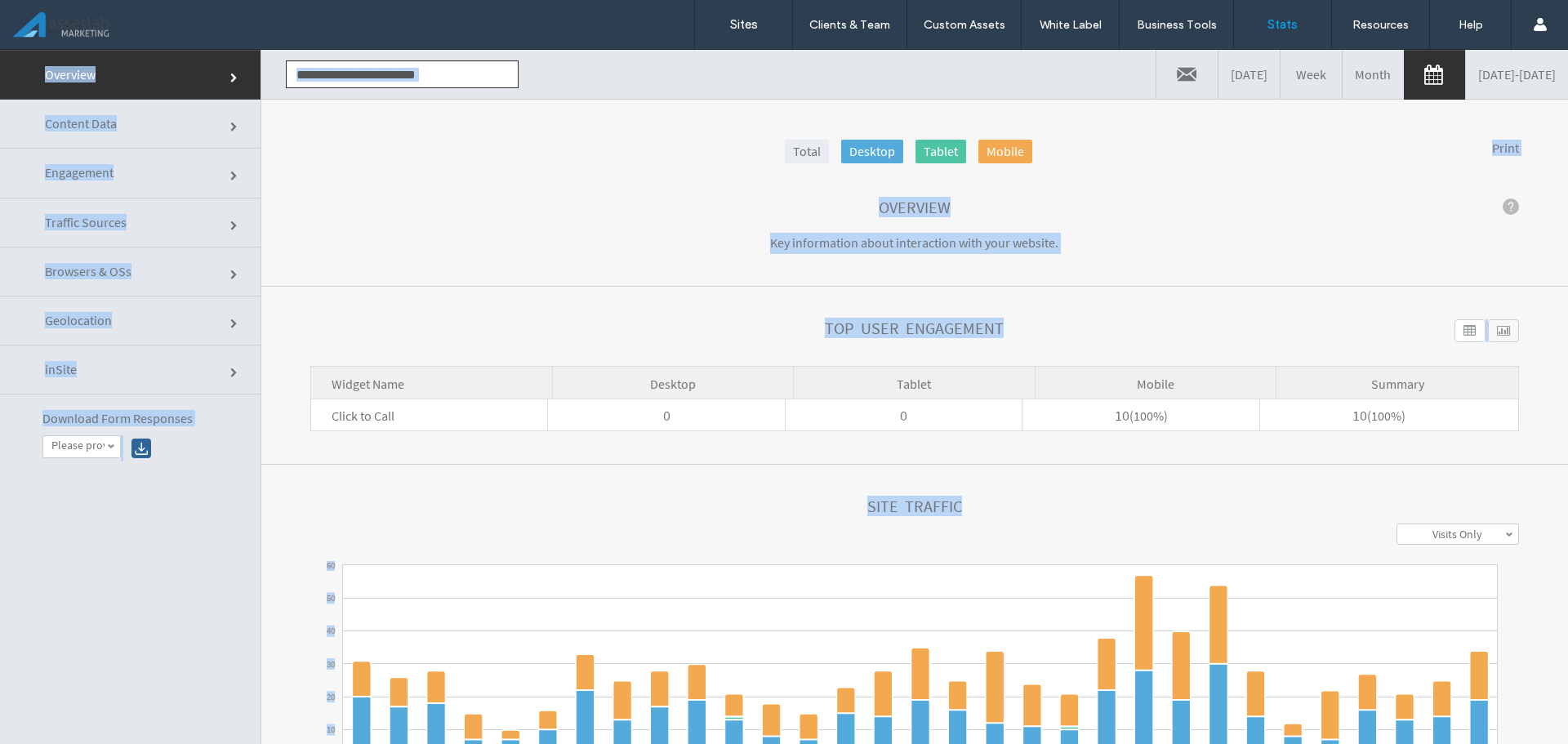
copy body "**********"
click div
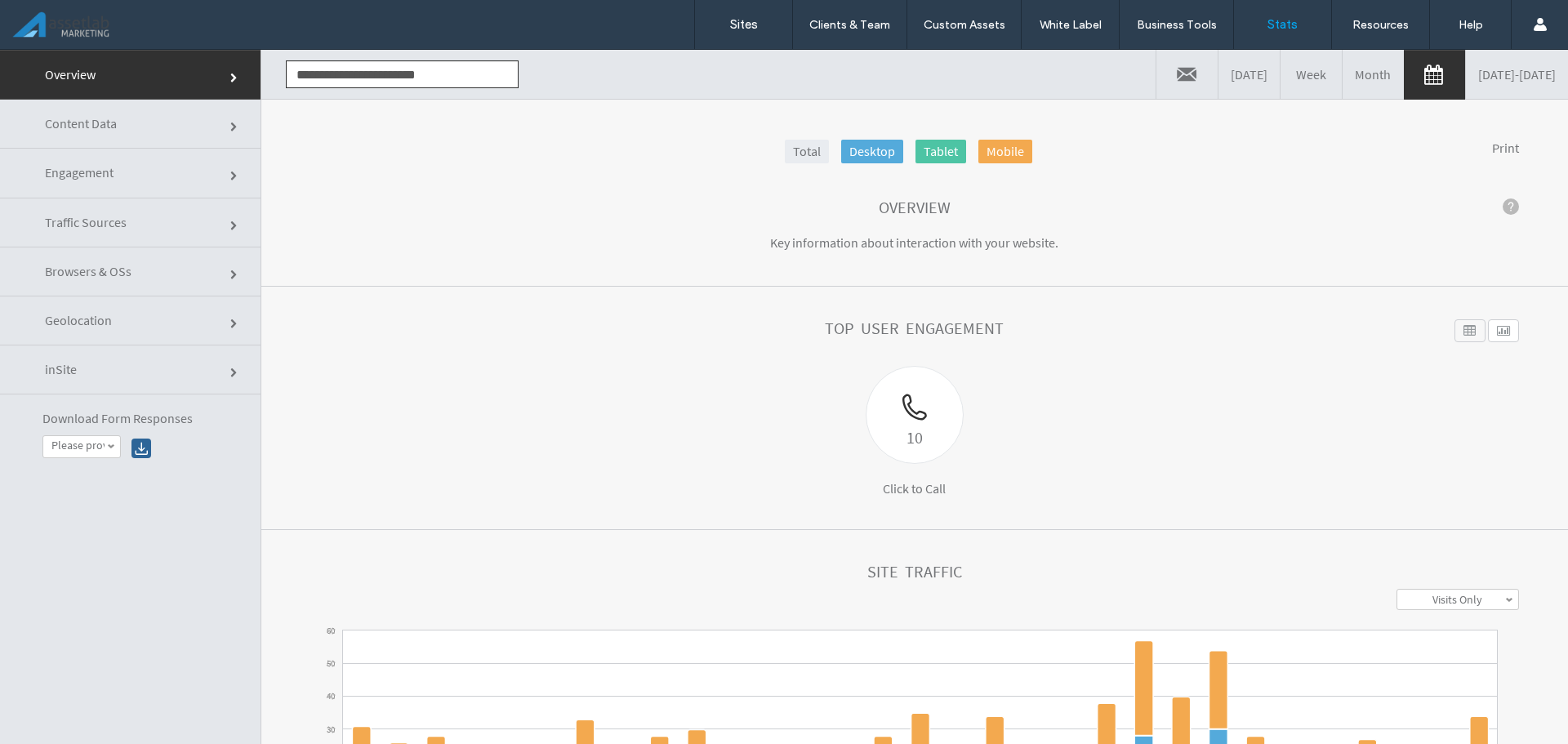
click div
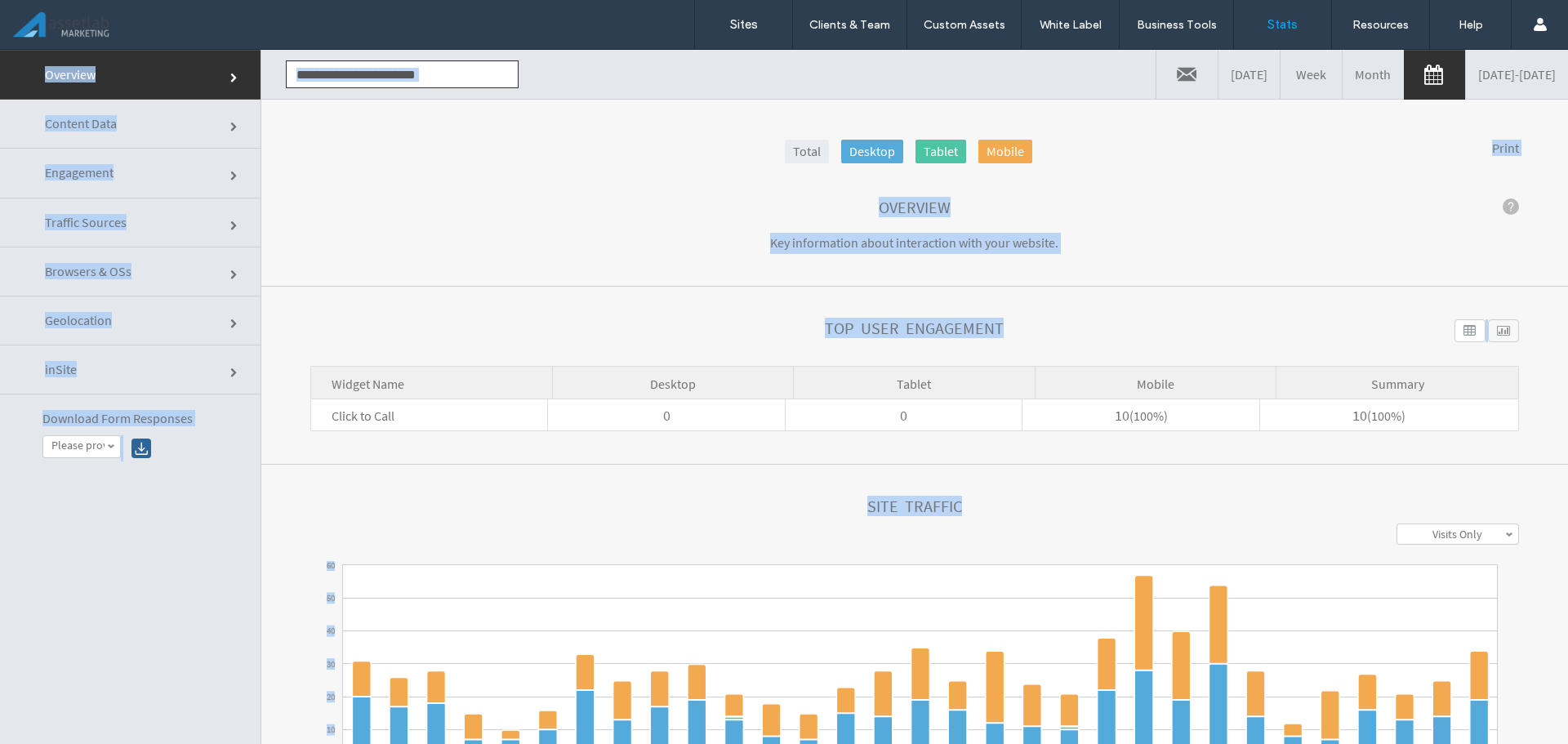
copy body "**********"
click section "Top User Engagement 10 Click to Call Widget Name Desktop Tablet Mobile summary …"
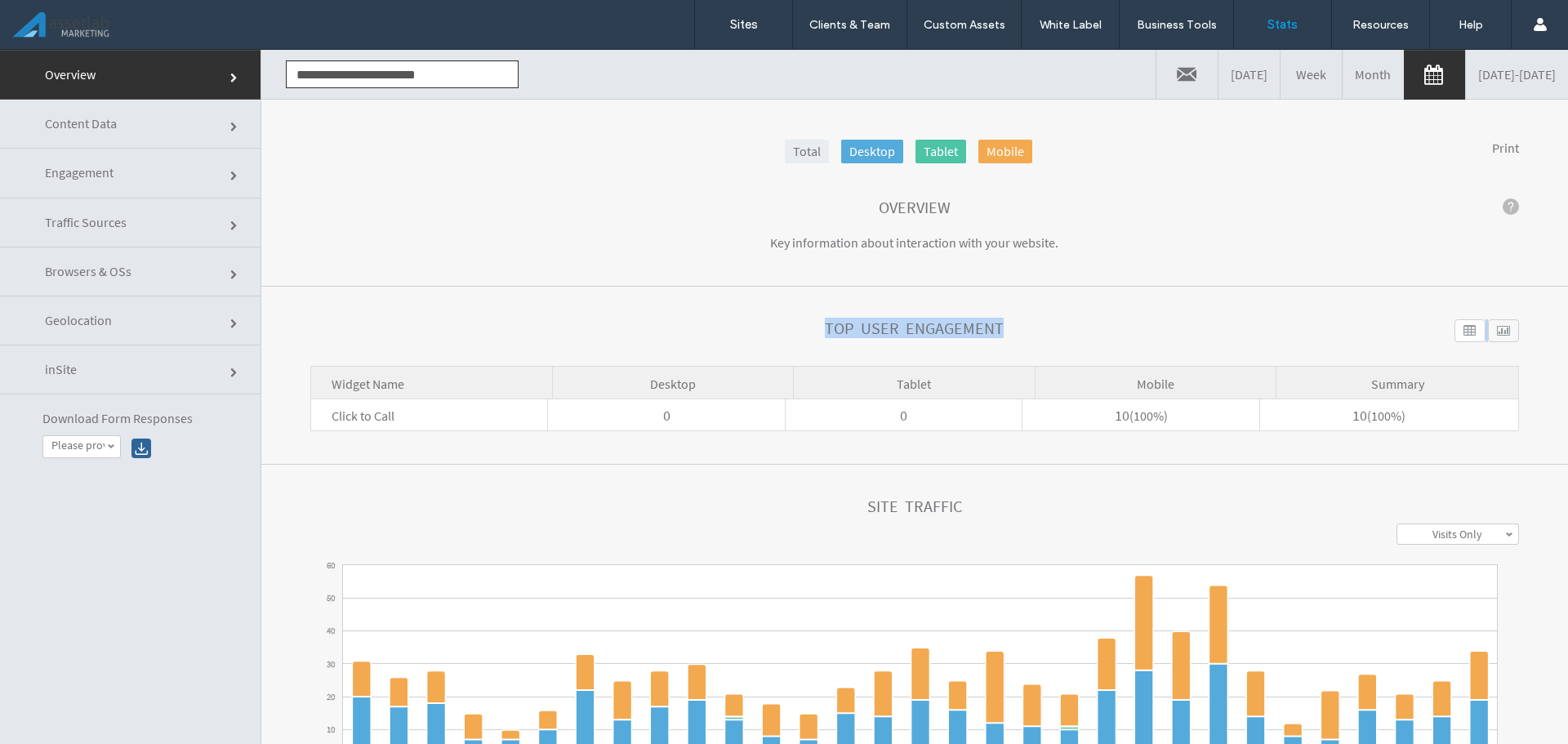
drag, startPoint x: 325, startPoint y: 332, endPoint x: 1477, endPoint y: 444, distance: 1157.4
click section "Top User Engagement 10 Click to Call Widget Name Desktop Tablet Mobile summary …"
click section "Overview Key information about interaction with your website."
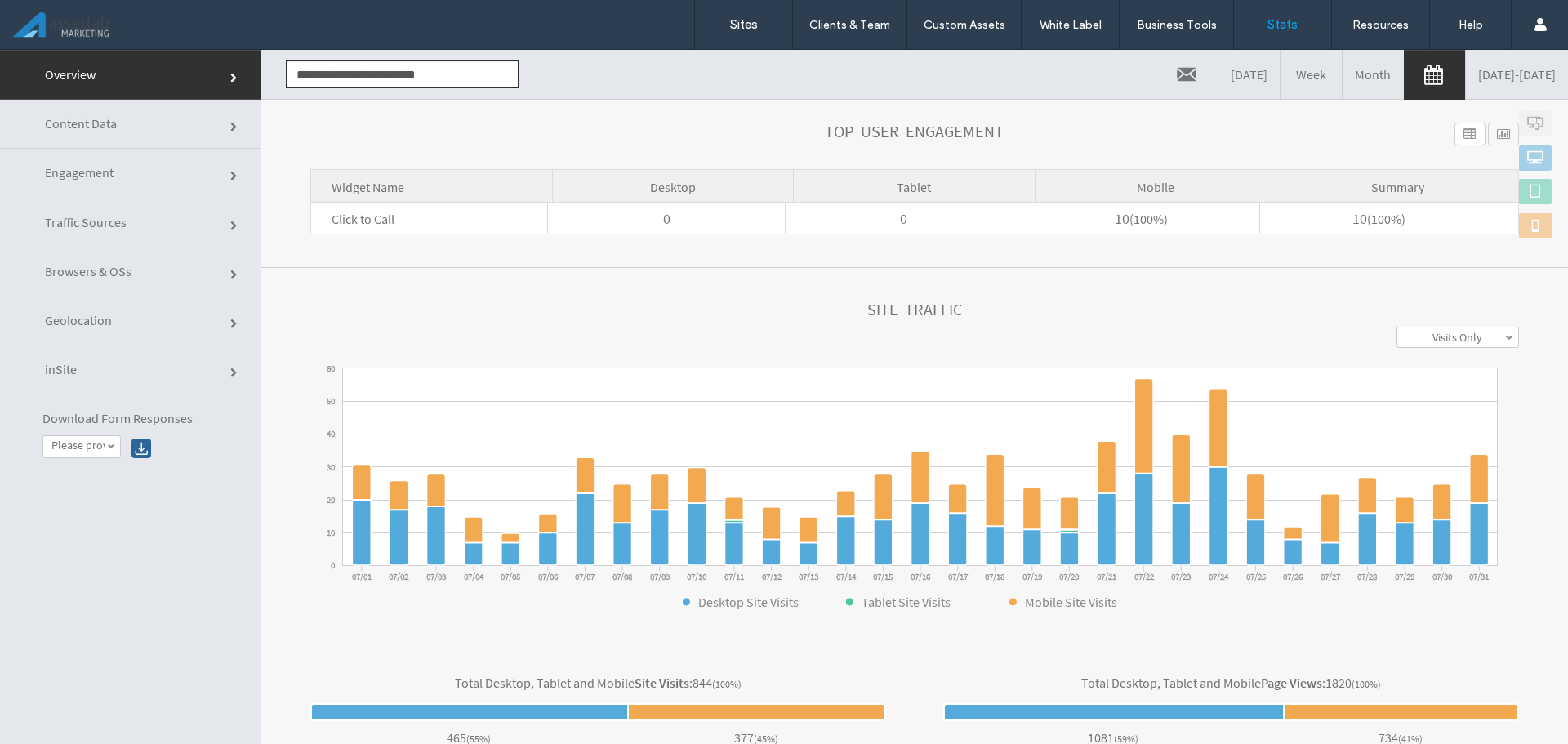
scroll to position [314, 0]
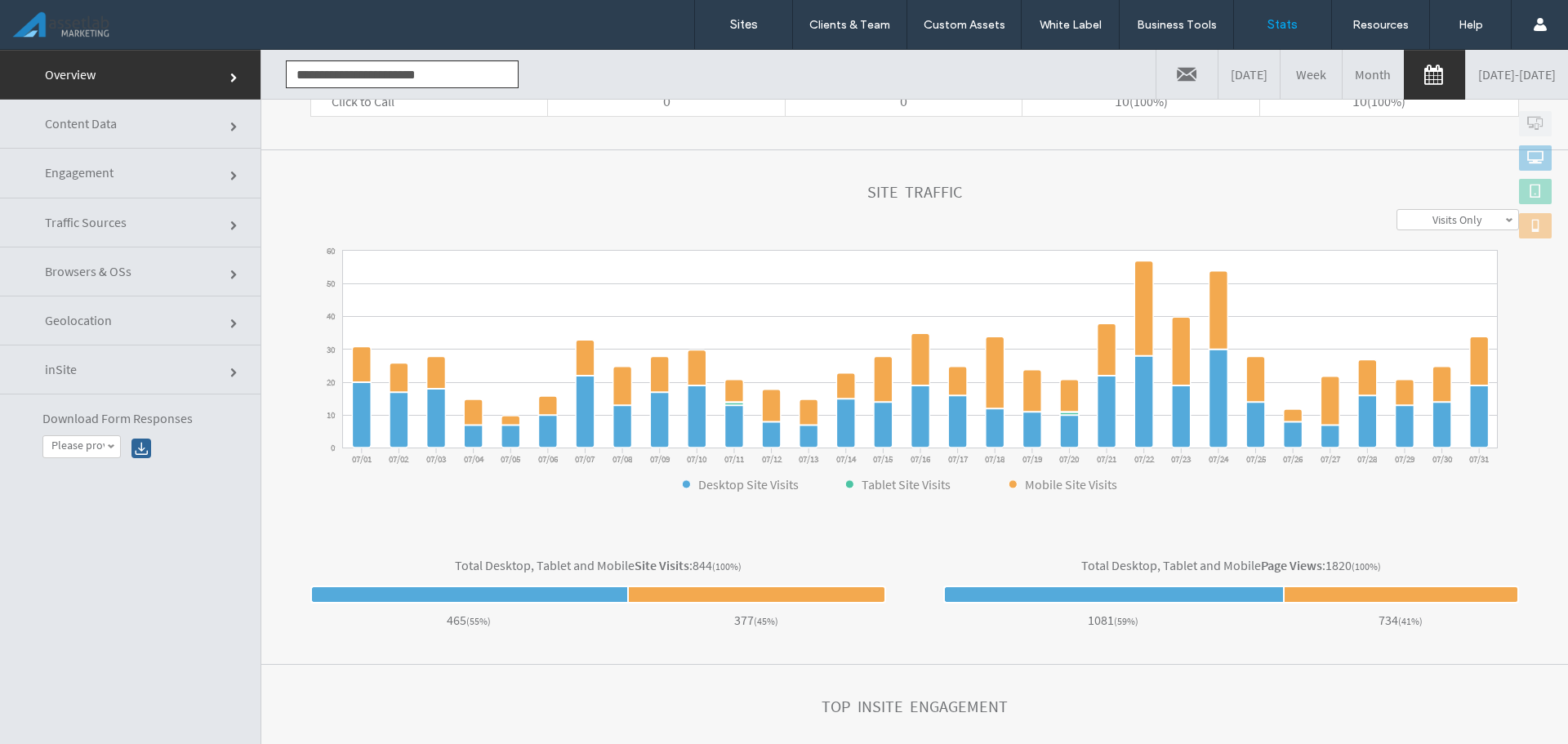
click link "Traffic Sources"
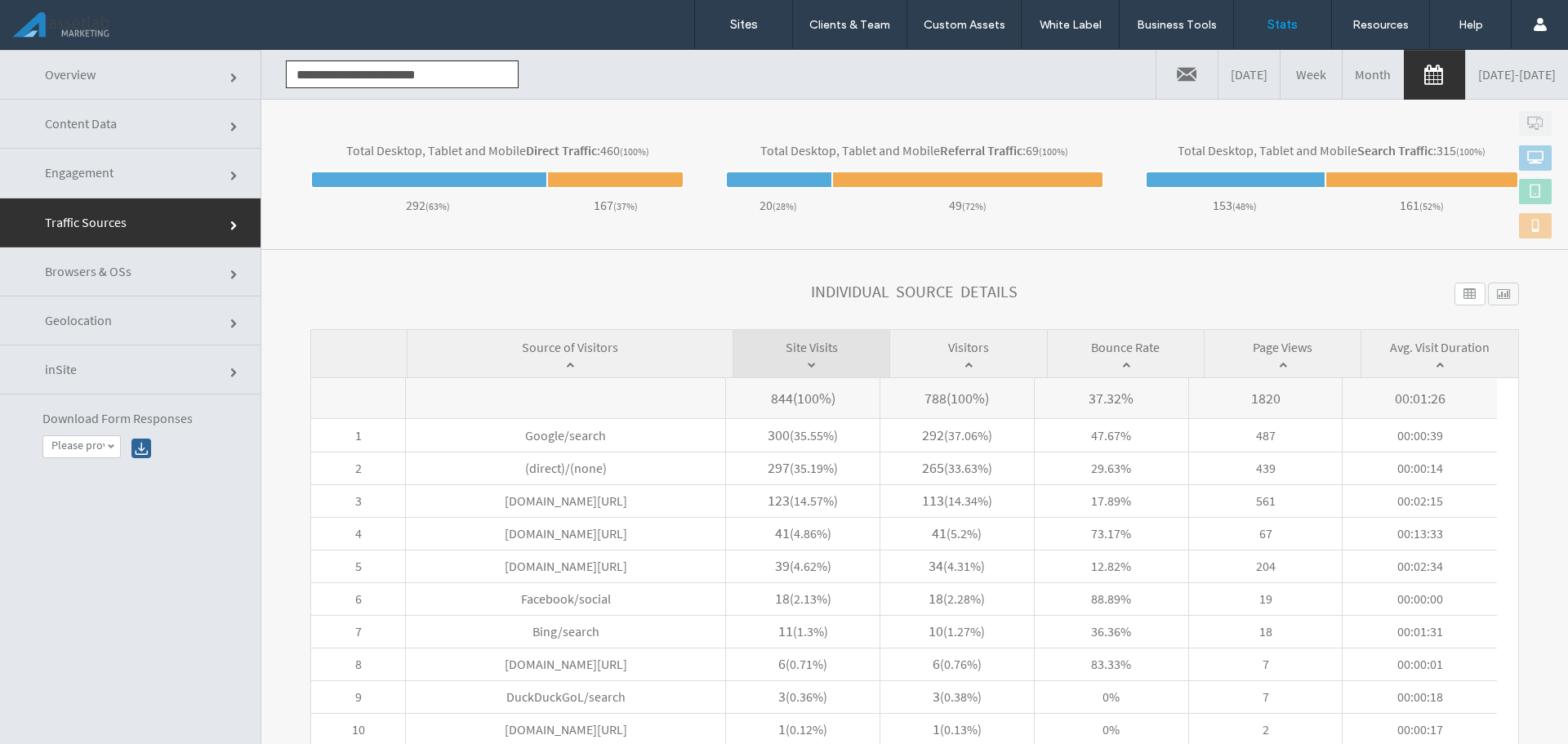
scroll to position [584, 0]
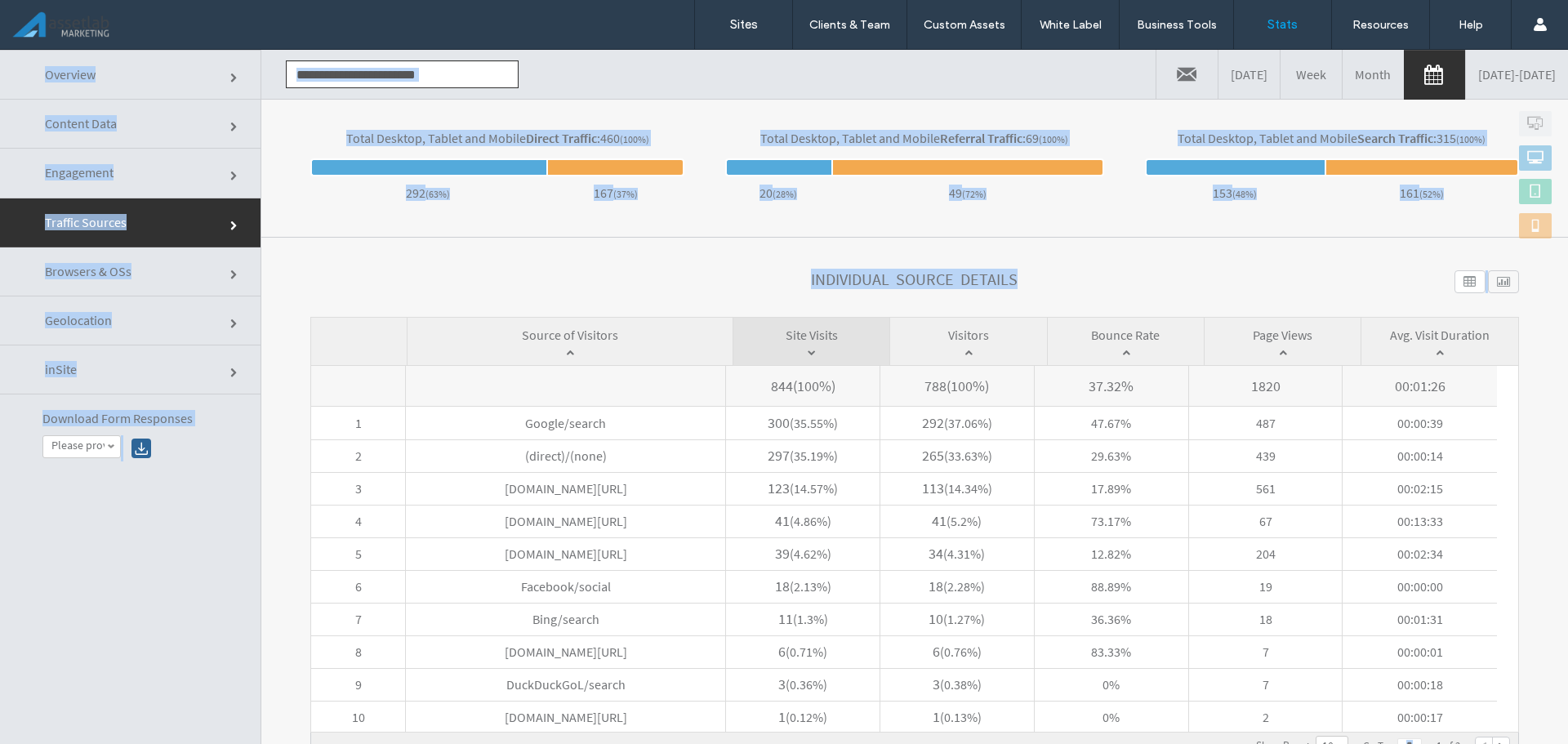
copy body "**********"
click div
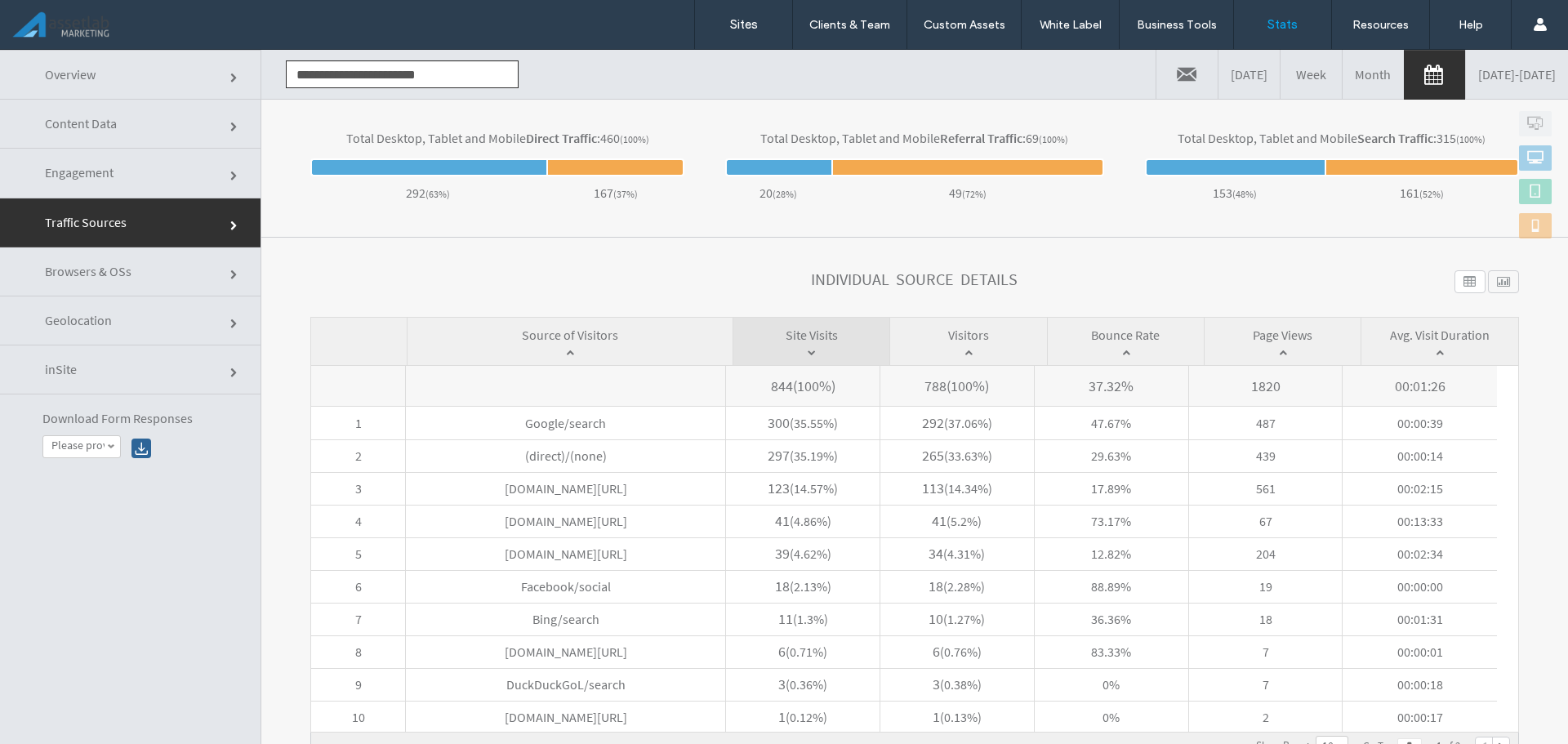
click div
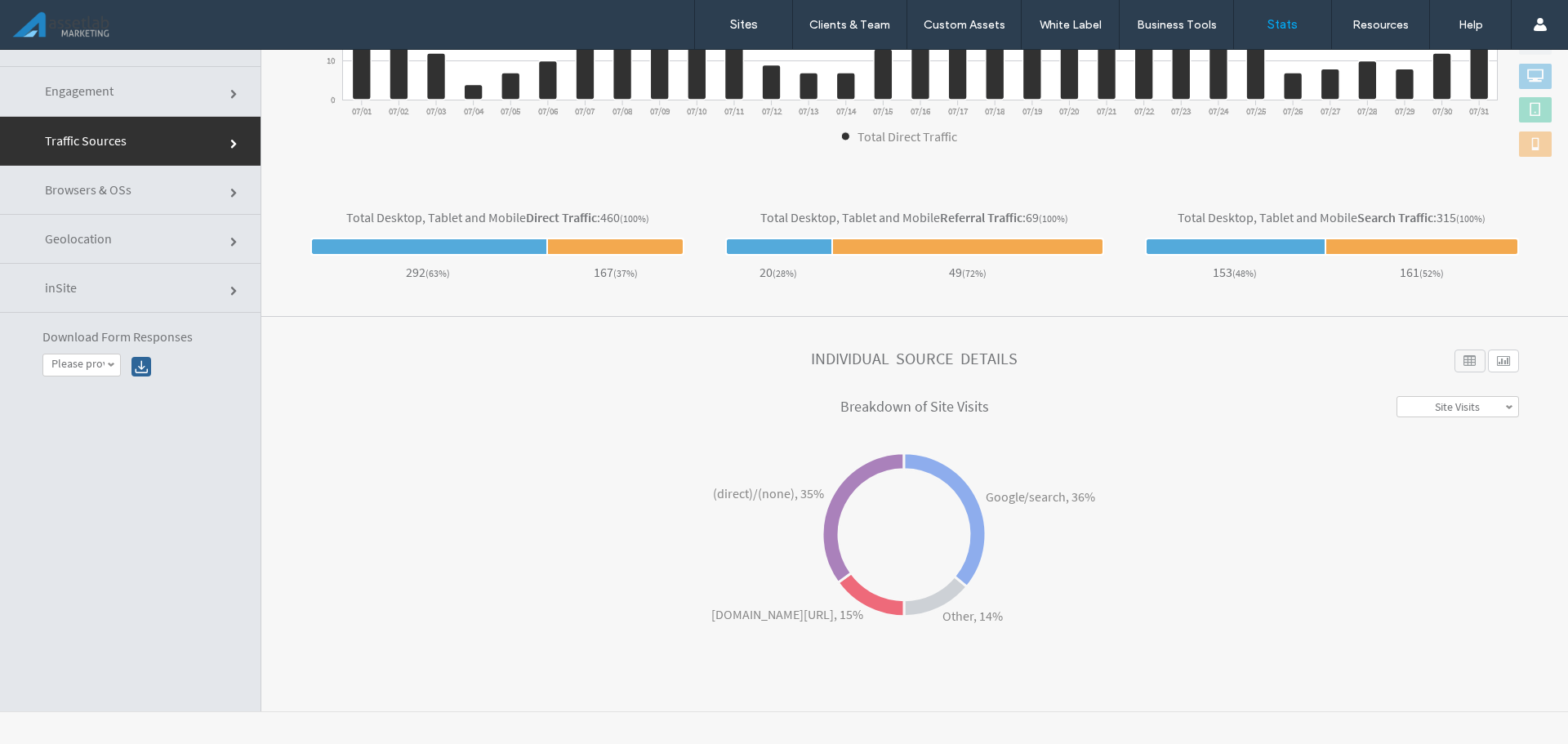
scroll to position [82, 0]
click div
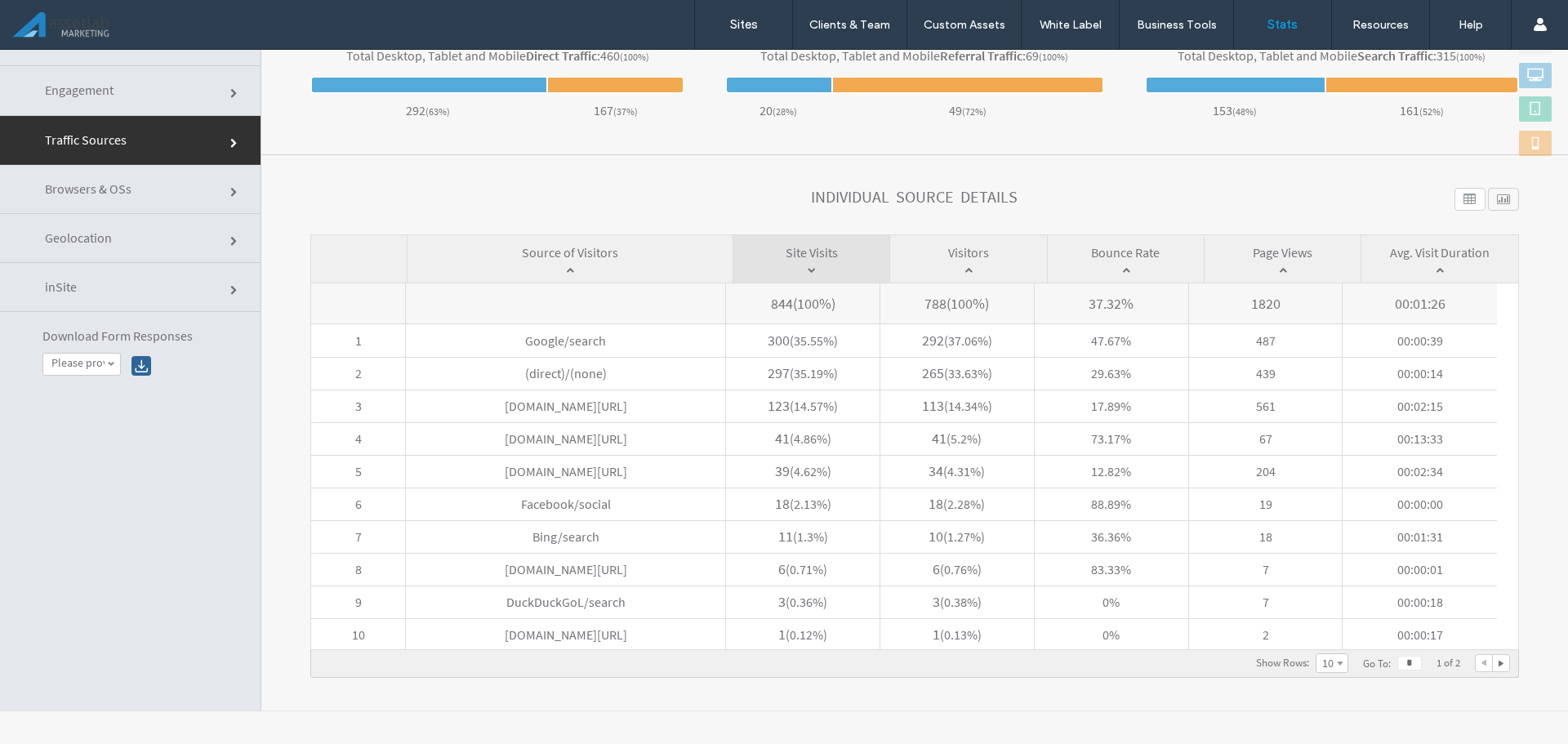
click div
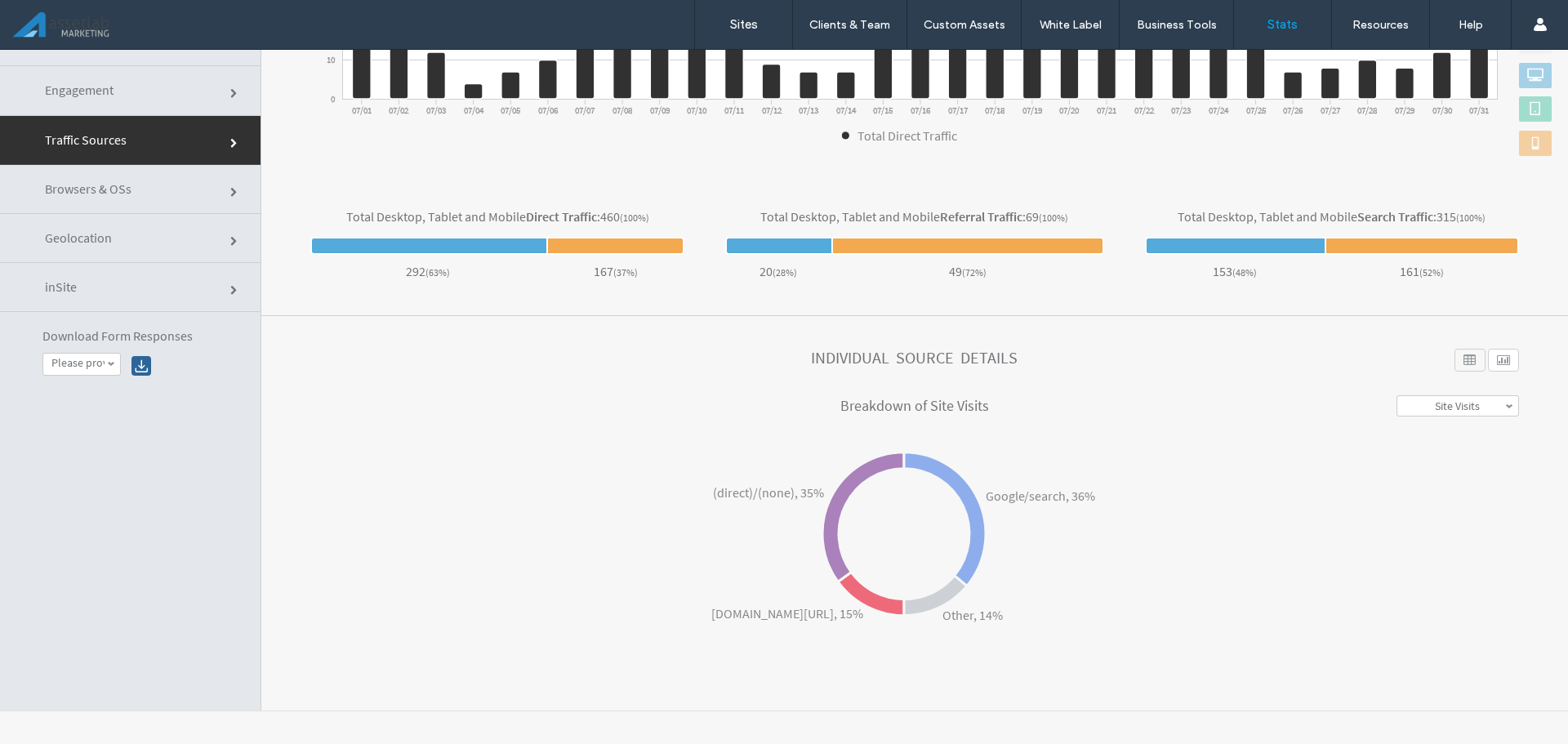
click at [1472, 402] on link "Site Visits" at bounding box center [1458, 406] width 121 height 19
click at [1463, 447] on link "Visitors" at bounding box center [1458, 446] width 121 height 19
click at [1464, 410] on link "Visitors" at bounding box center [1458, 406] width 121 height 19
click at [1462, 425] on link "Site Visits" at bounding box center [1458, 426] width 121 height 20
click div
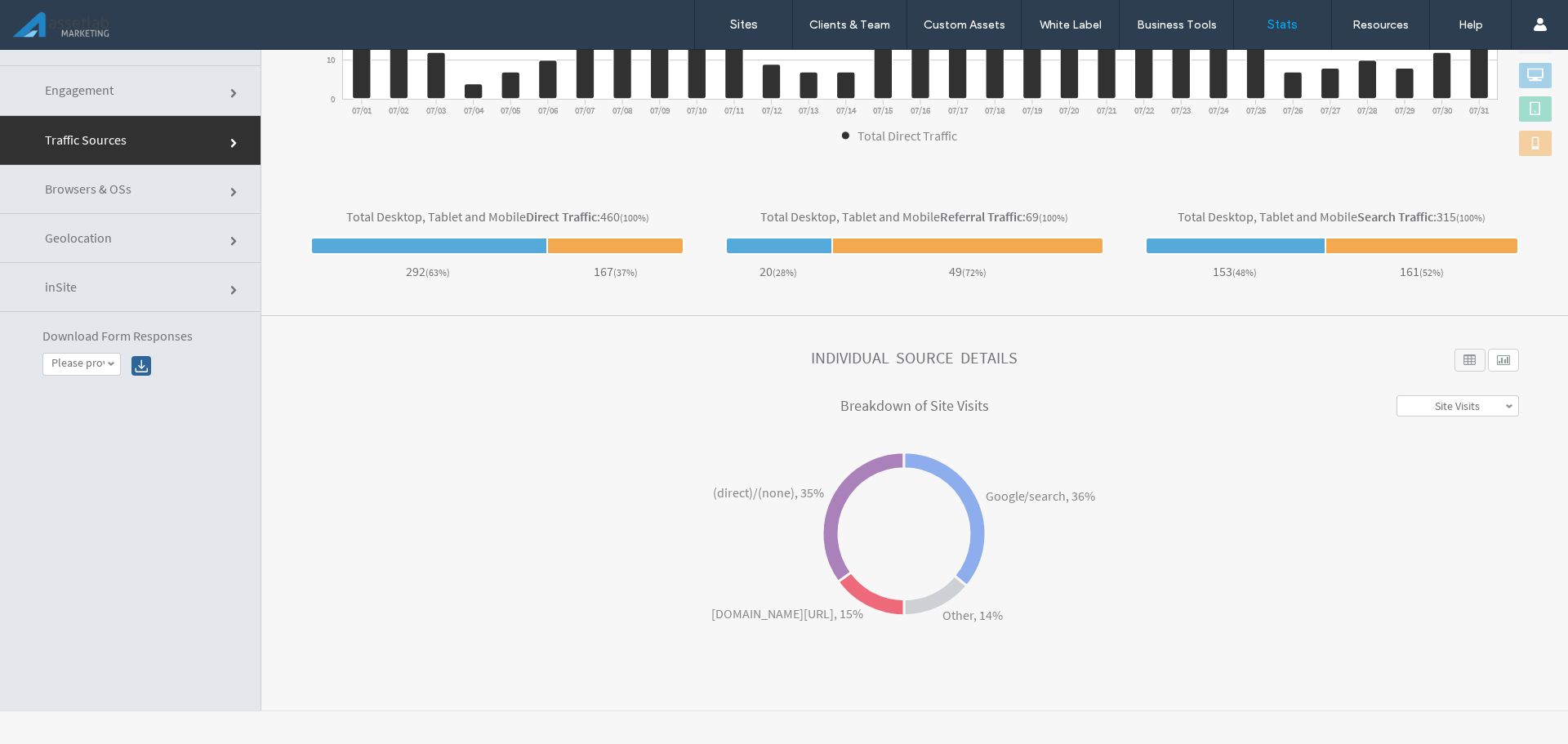
scroll to position [584, 0]
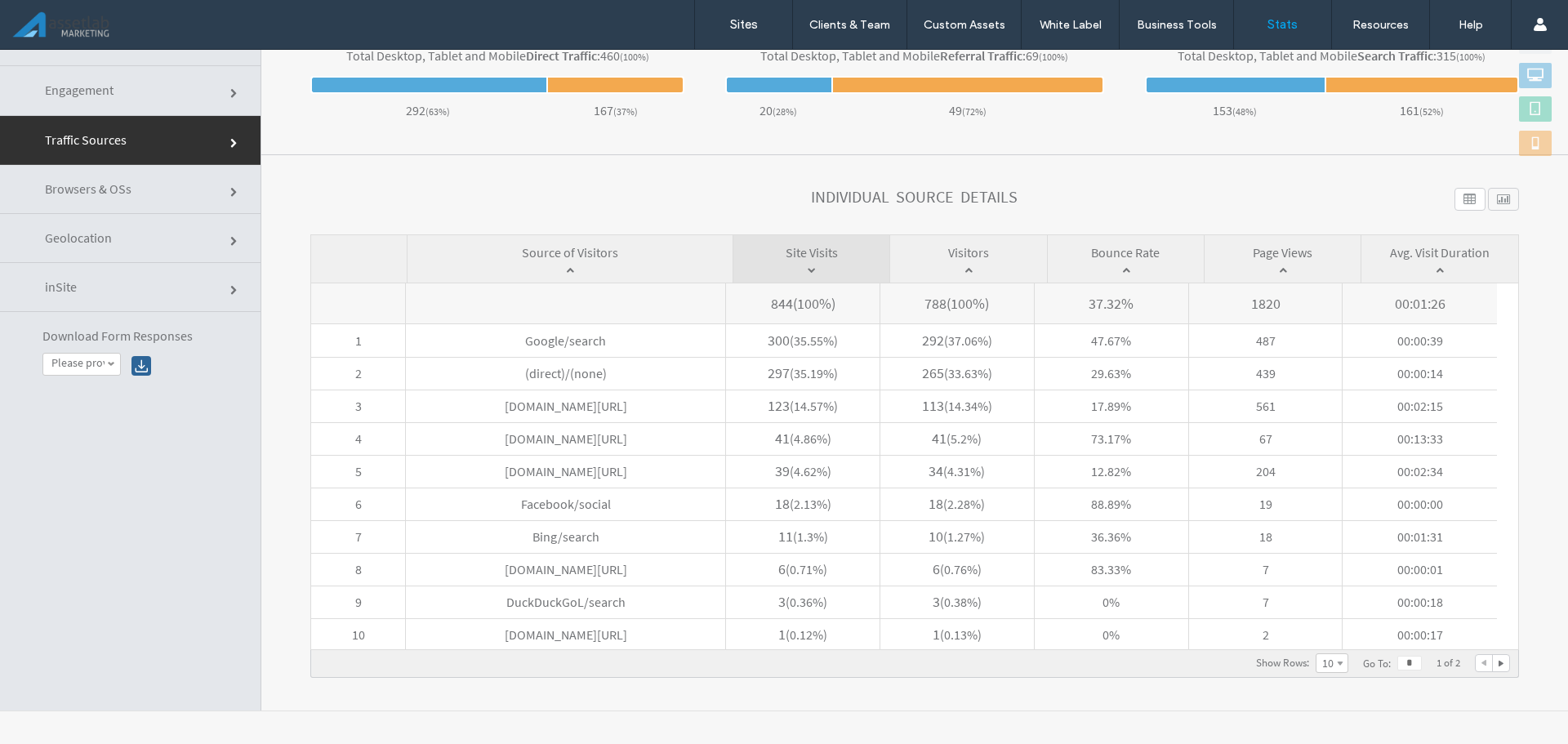
click div
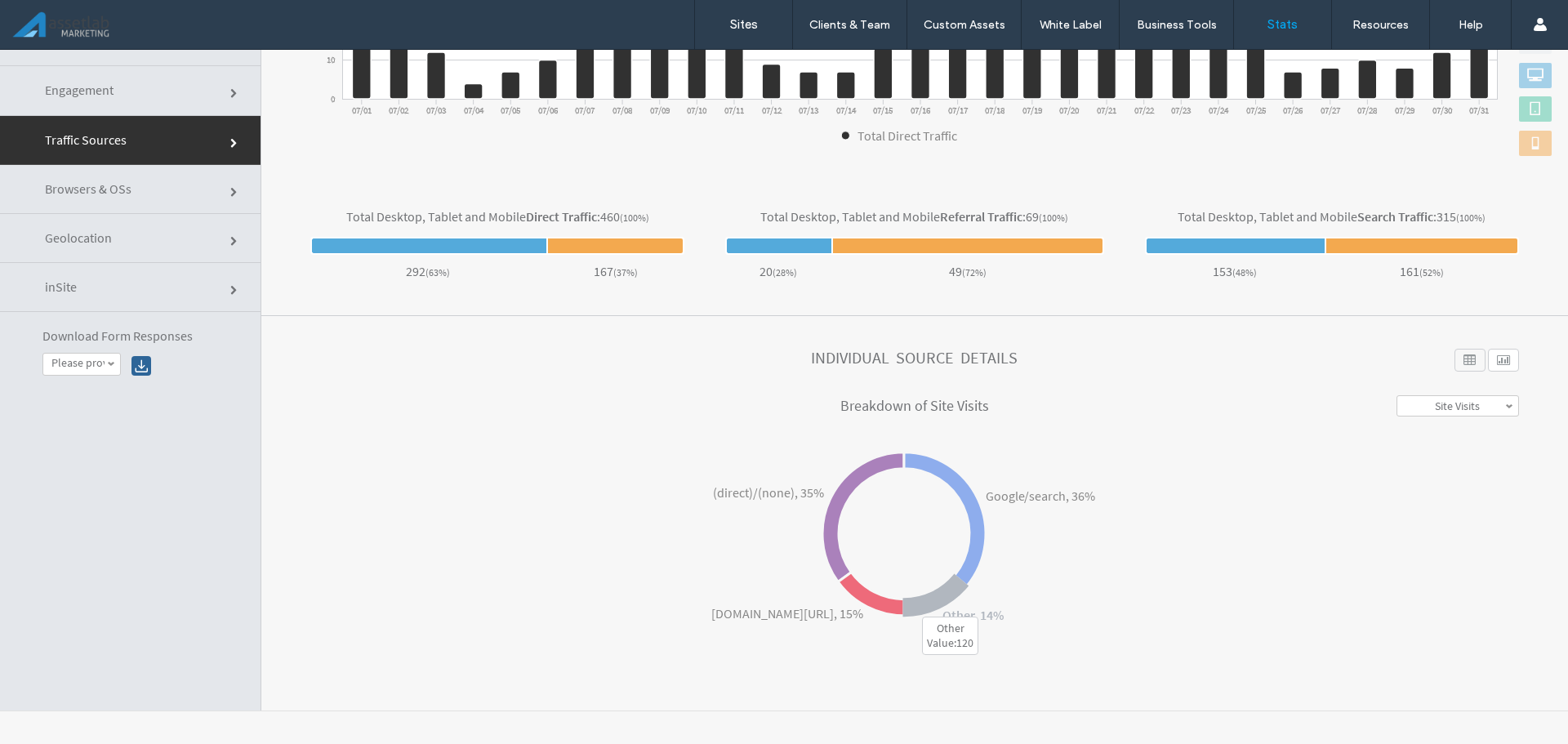
click at [947, 601] on icon at bounding box center [935, 596] width 63 height 40
click at [103, 369] on label "Please provide the following information and we" at bounding box center [77, 363] width 53 height 14
click at [100, 361] on label "Please provide the following information and we" at bounding box center [77, 363] width 53 height 14
click link "inSite"
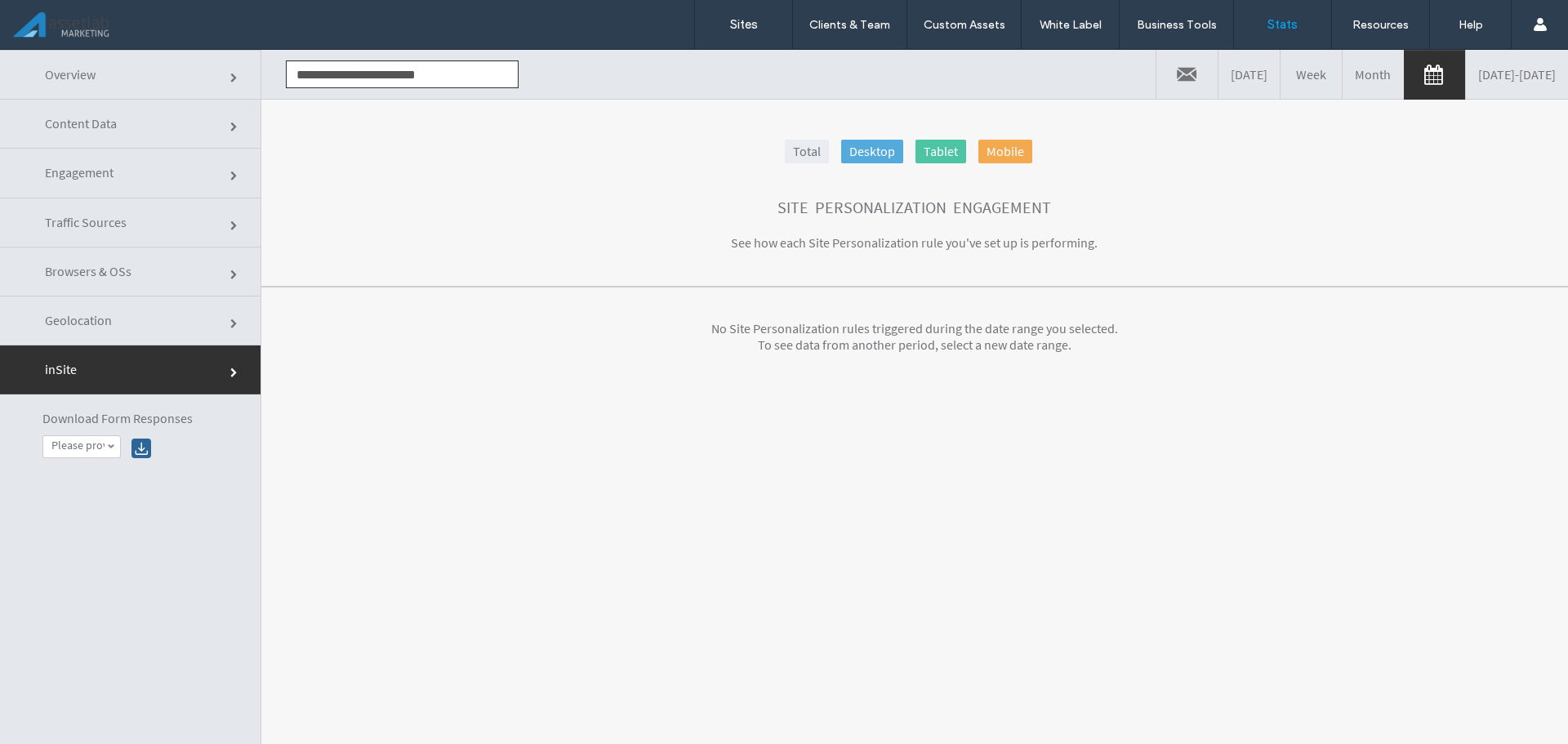
click link "Geolocation"
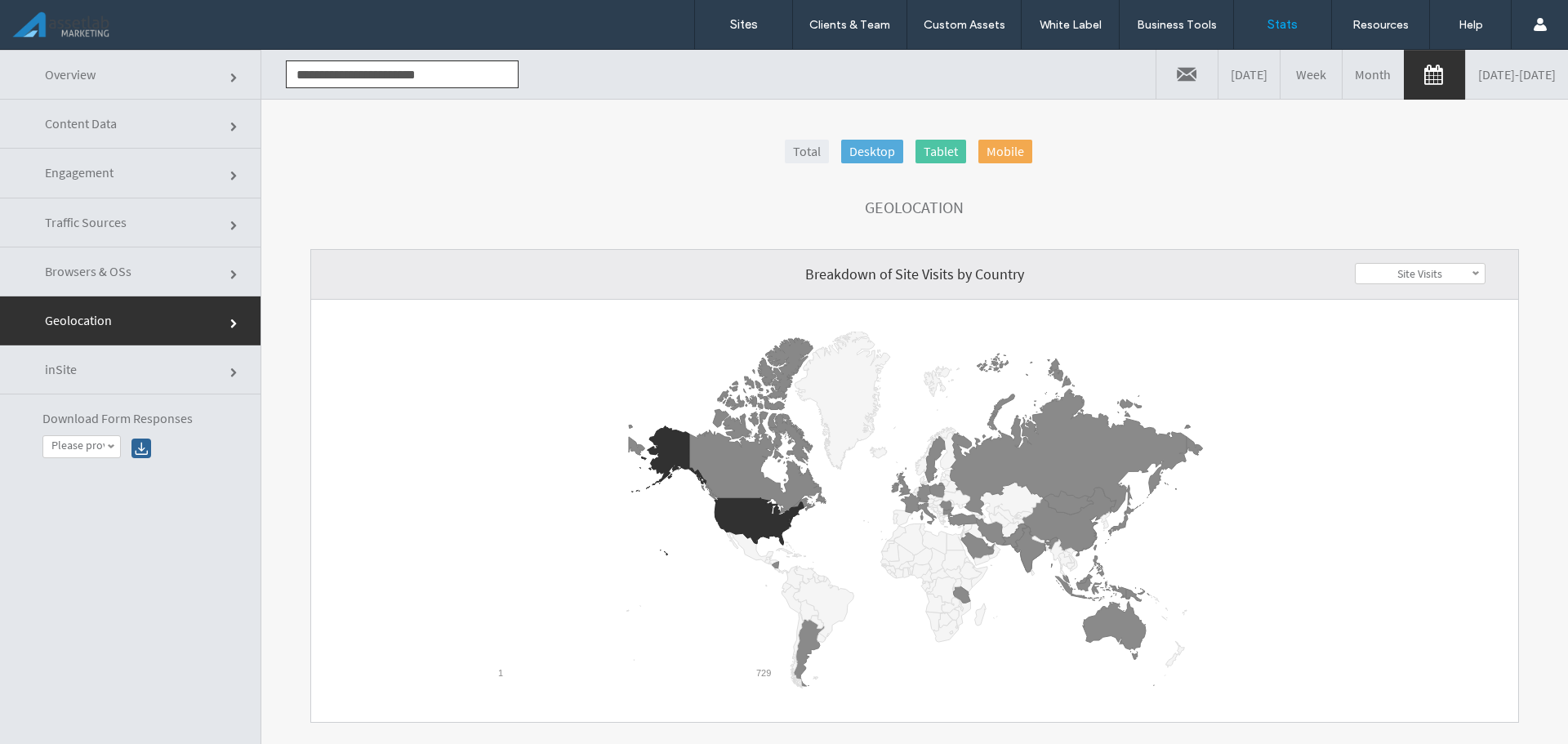
click link "Browsers & OSs"
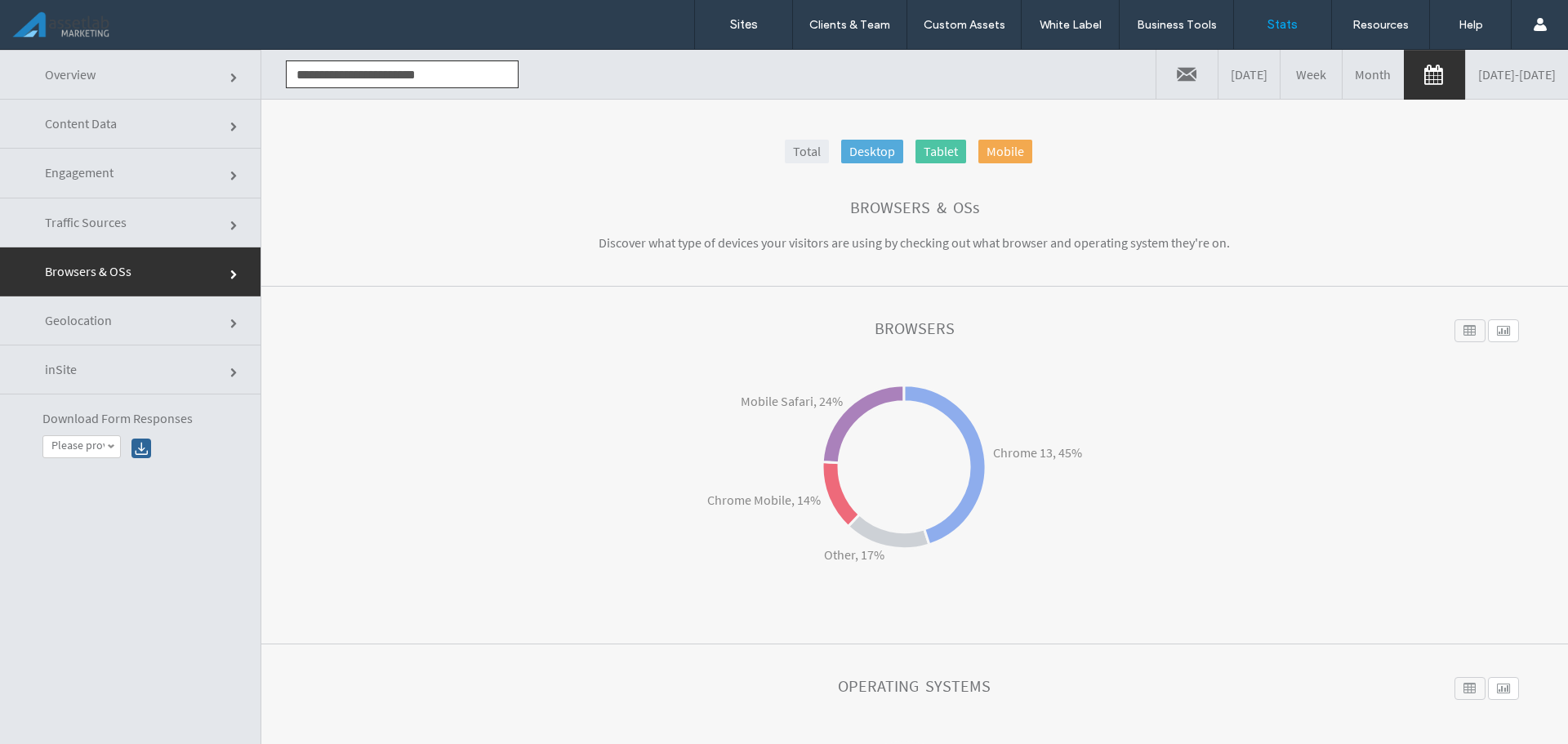
click link "Traffic Sources"
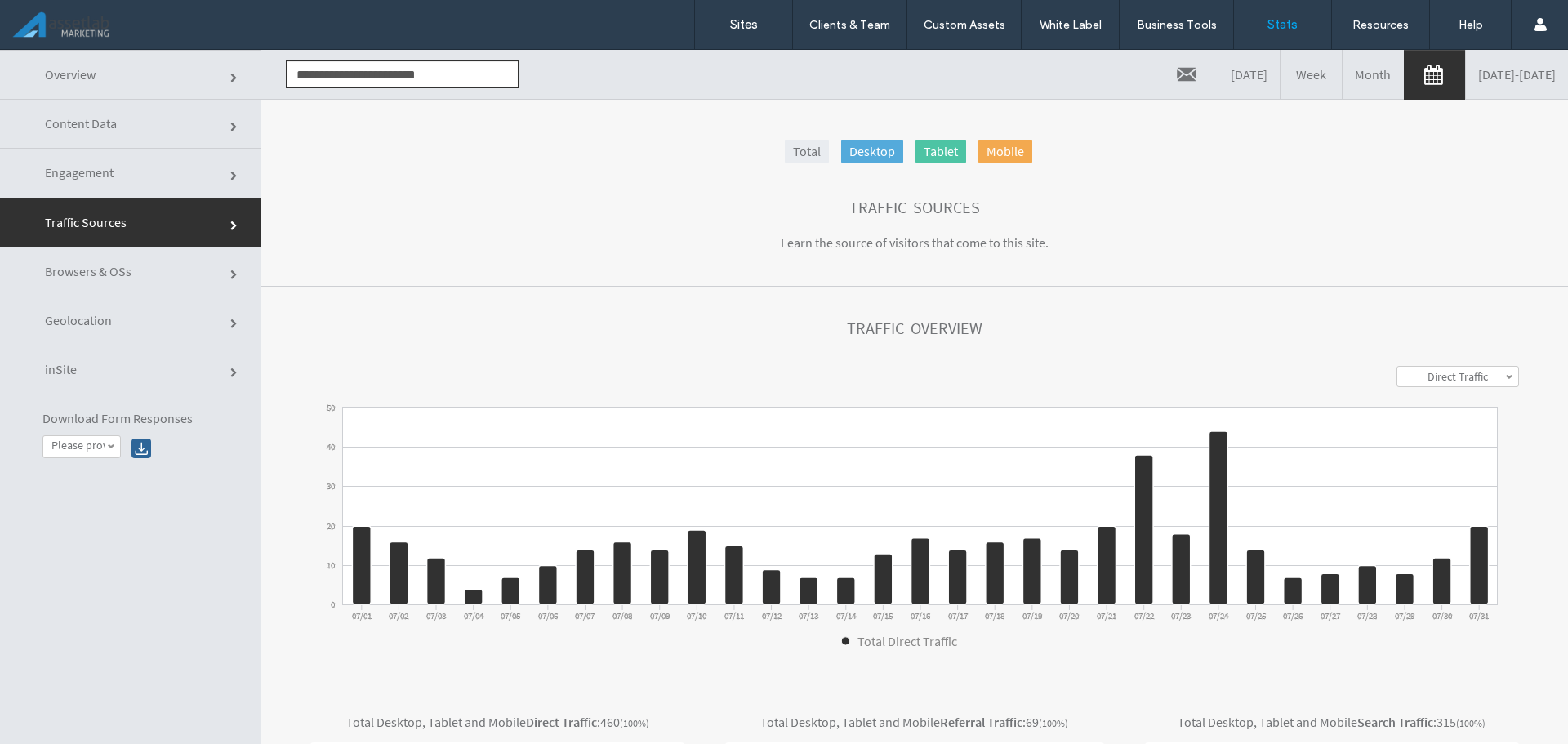
click link "Engagement"
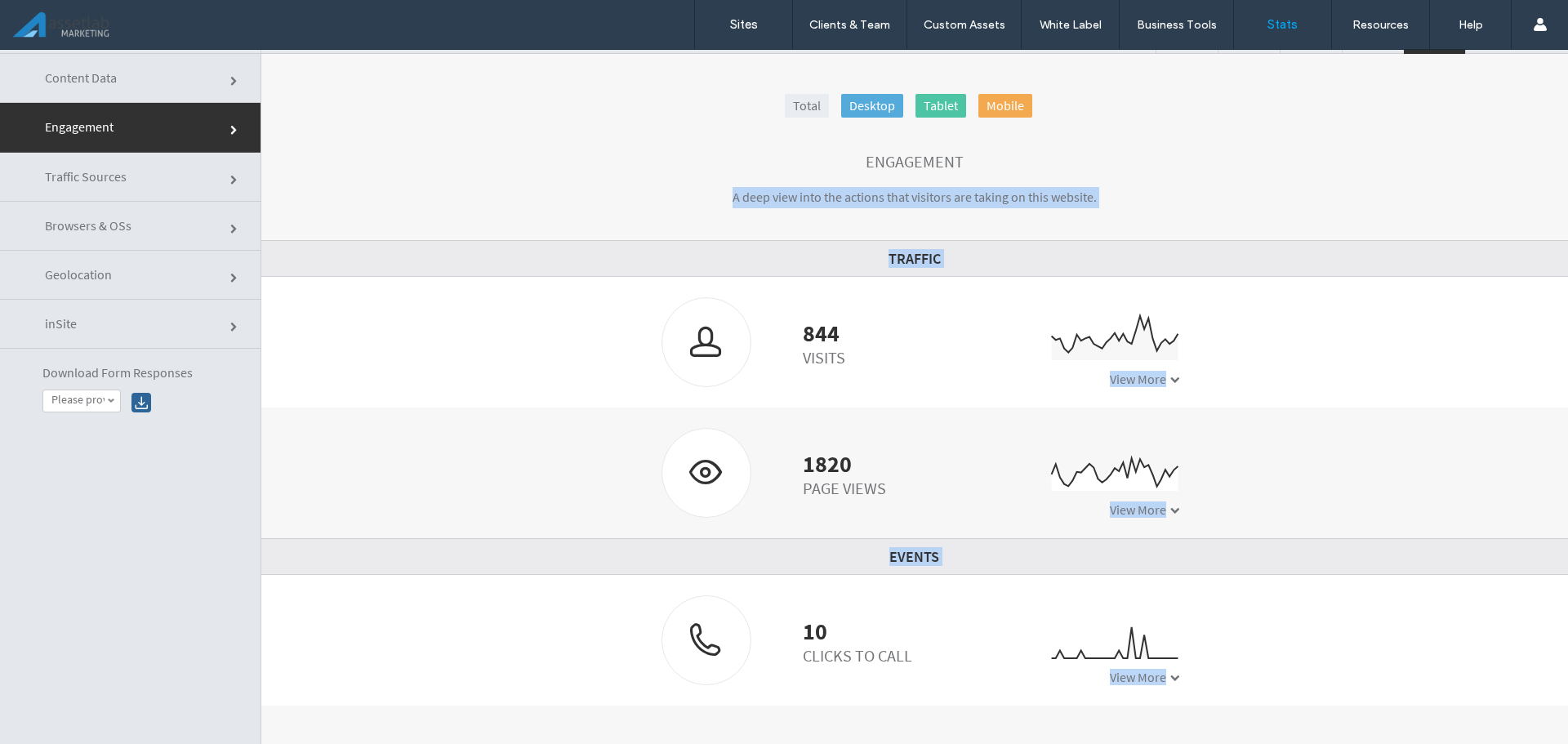
scroll to position [82, 0]
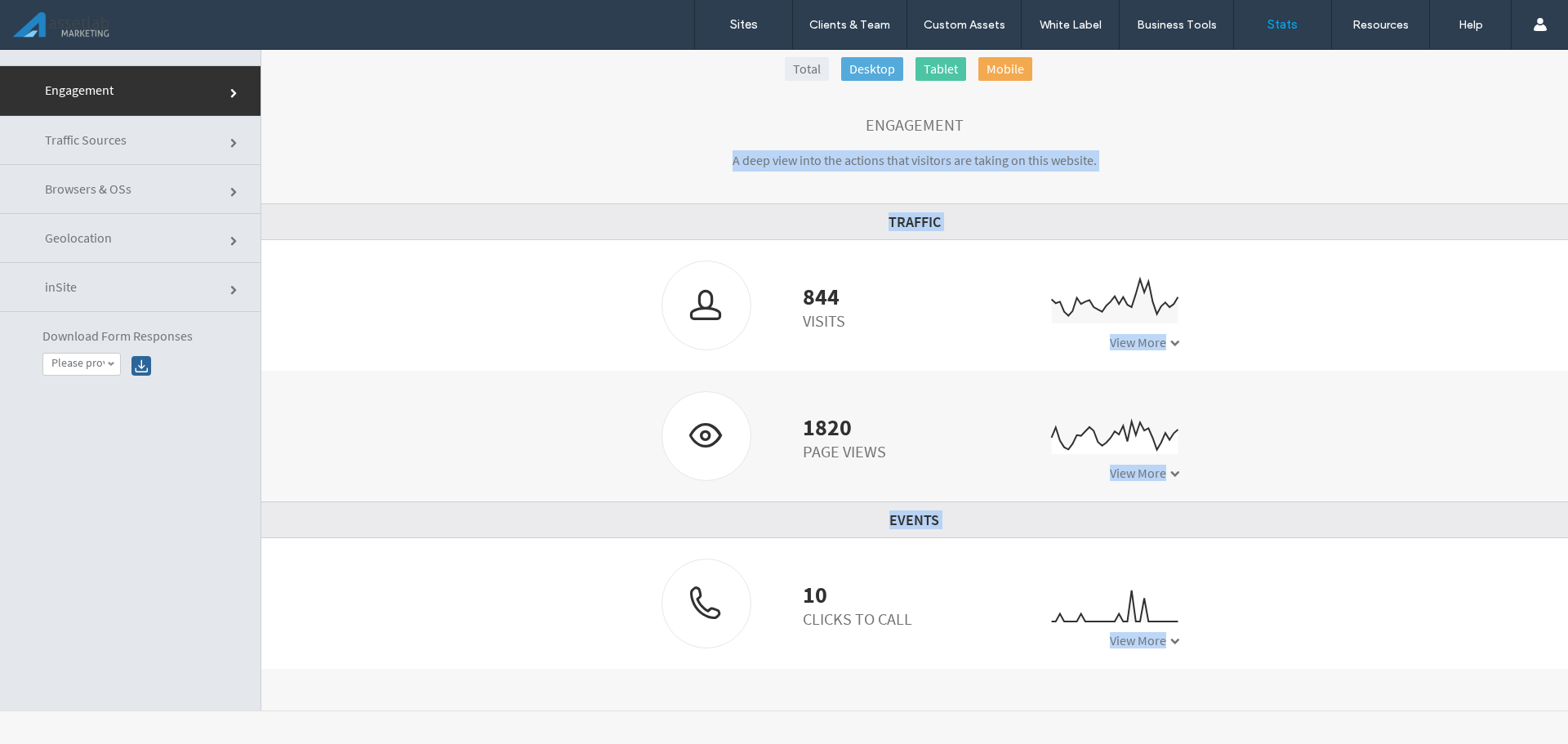
drag, startPoint x: 543, startPoint y: 232, endPoint x: 1389, endPoint y: 691, distance: 962.5
click at [1454, 737] on div "Sites White Label Custom Domain Custom Branding Client Invitation API Access Te…" at bounding box center [784, 396] width 1568 height 695
click at [806, 419] on div "1820" at bounding box center [844, 426] width 83 height 16
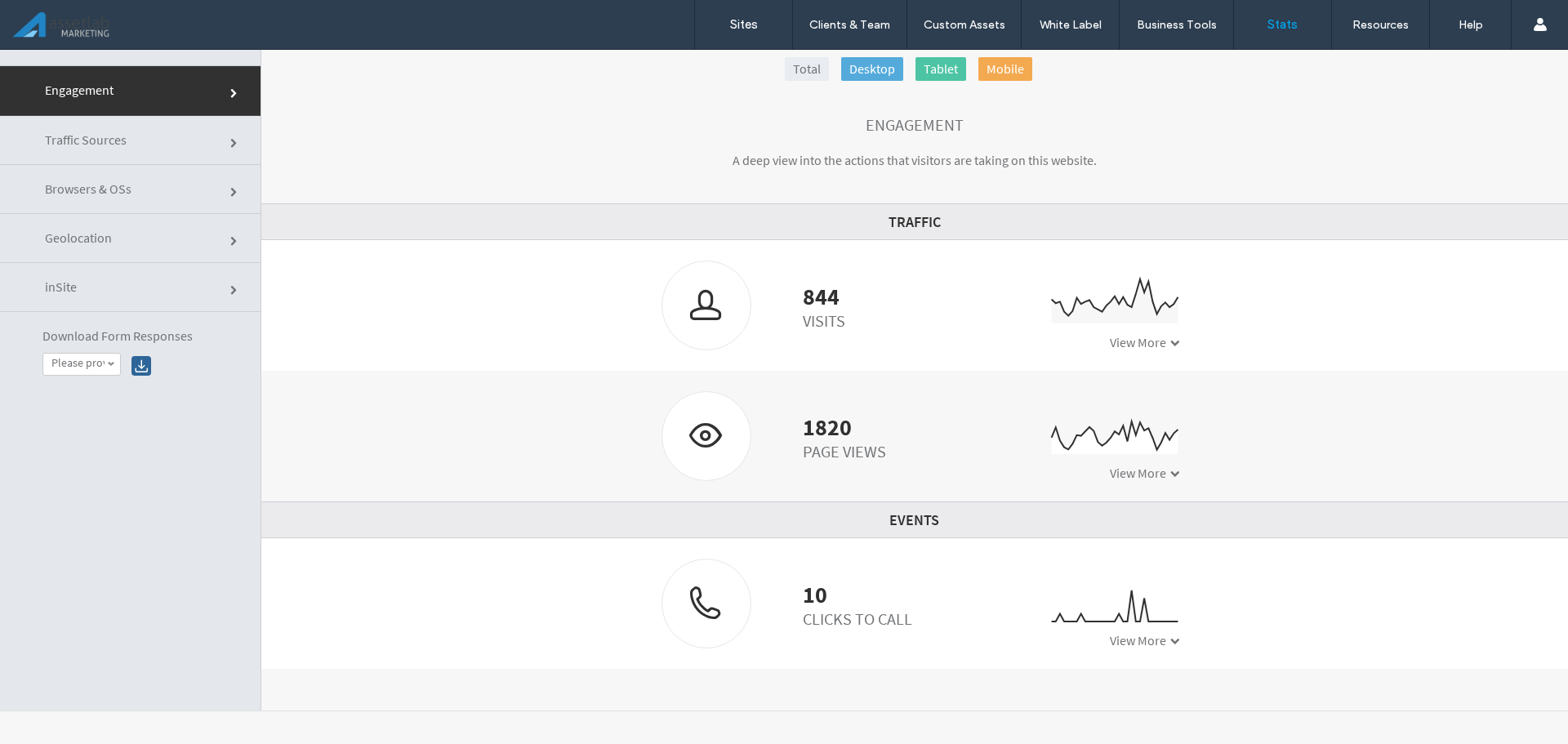
click section "Engagement A deep view into the actions that visitors are taking on this websit…"
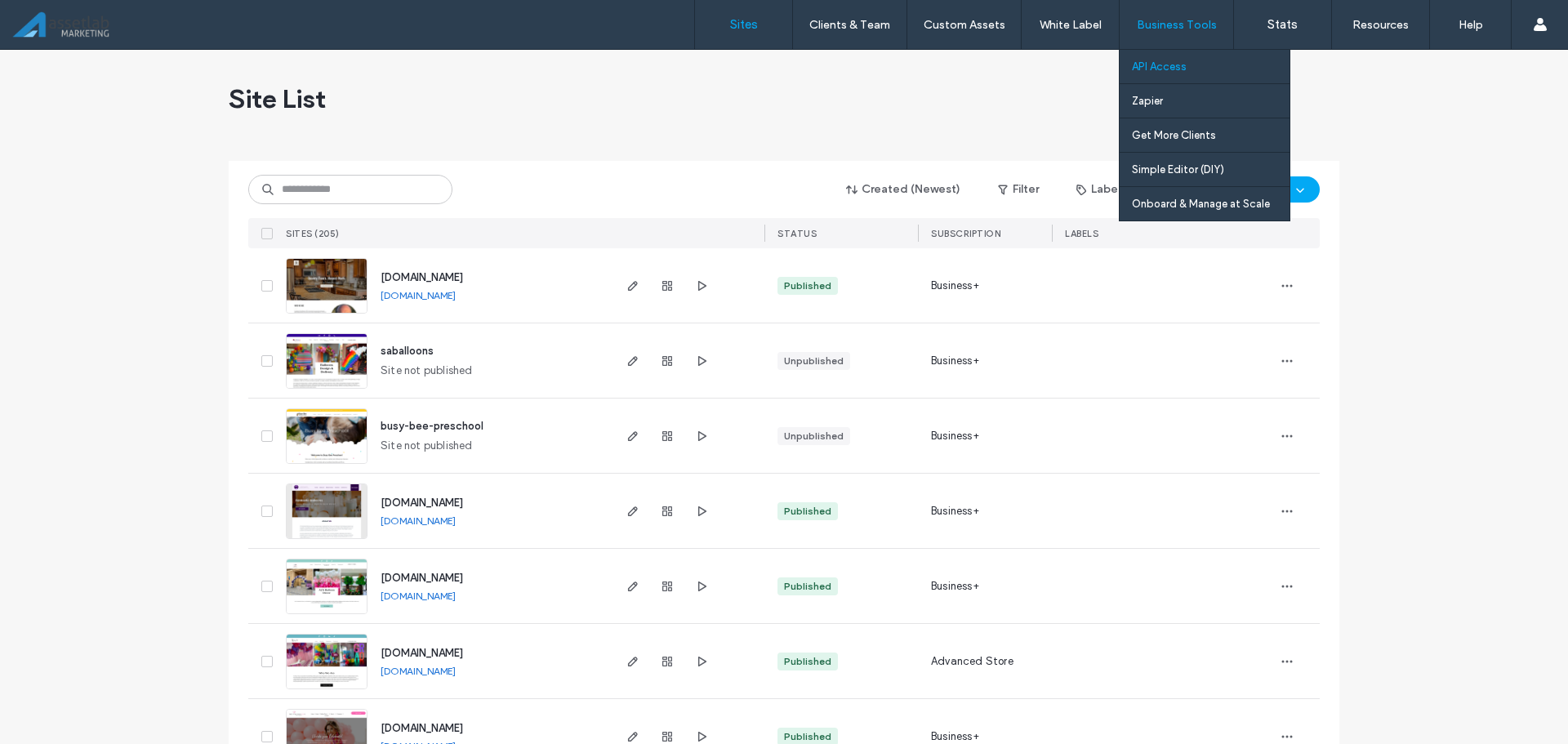
click at [1168, 58] on link "API Access" at bounding box center [1211, 66] width 158 height 34
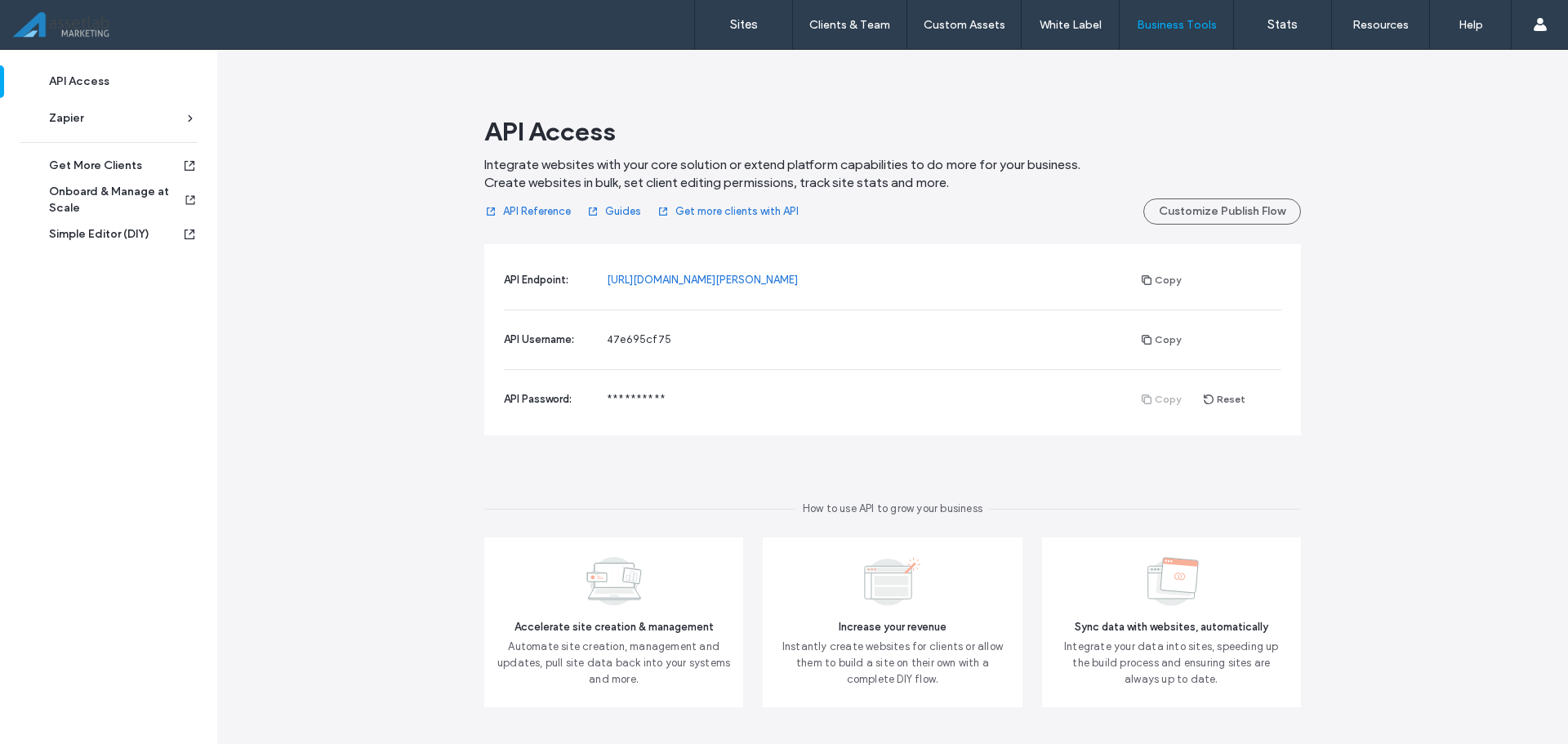
scroll to position [57, 0]
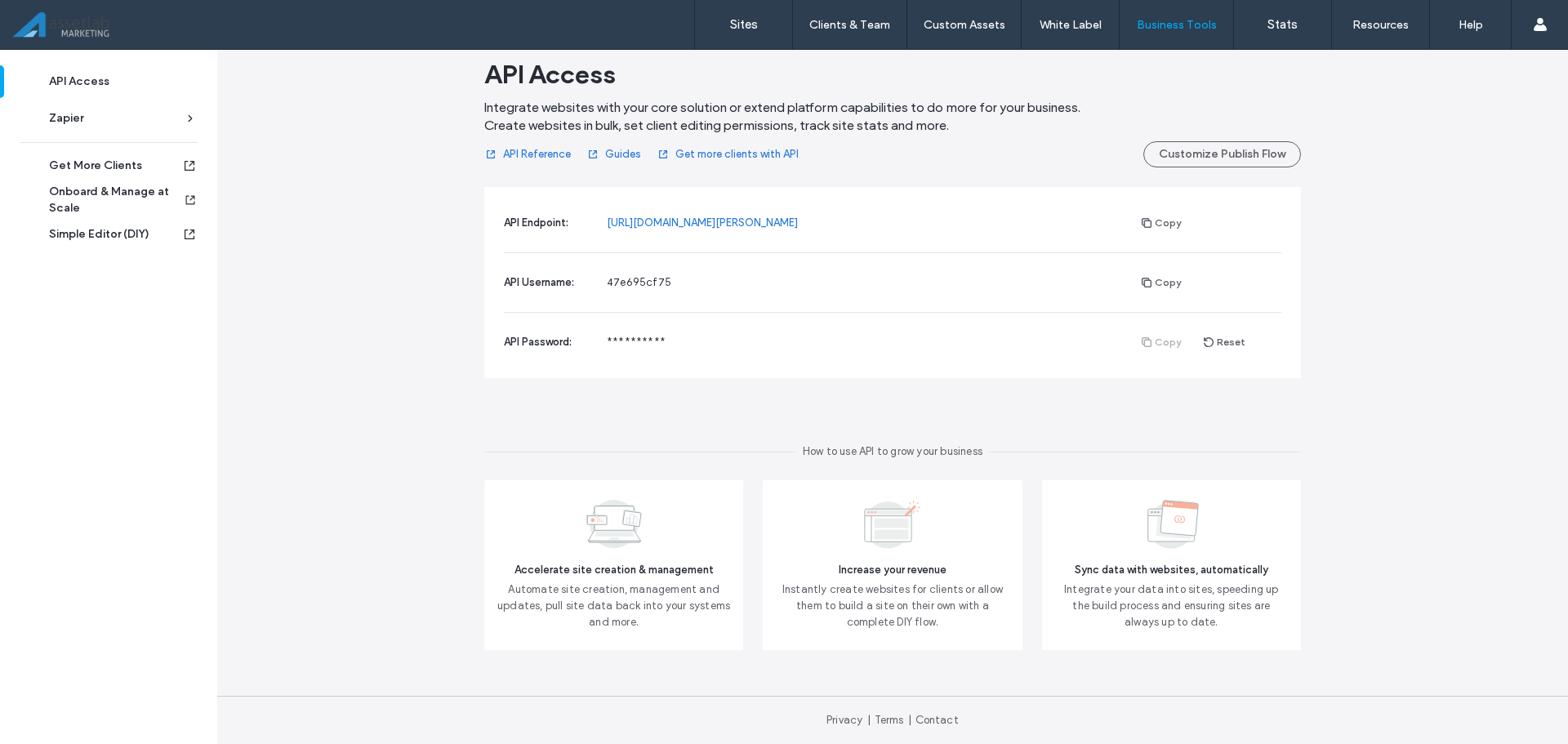
click at [532, 160] on link "API Reference" at bounding box center [527, 154] width 86 height 26
click at [630, 337] on span "**********" at bounding box center [636, 342] width 59 height 13
click at [552, 344] on span "API Password:" at bounding box center [537, 342] width 68 height 13
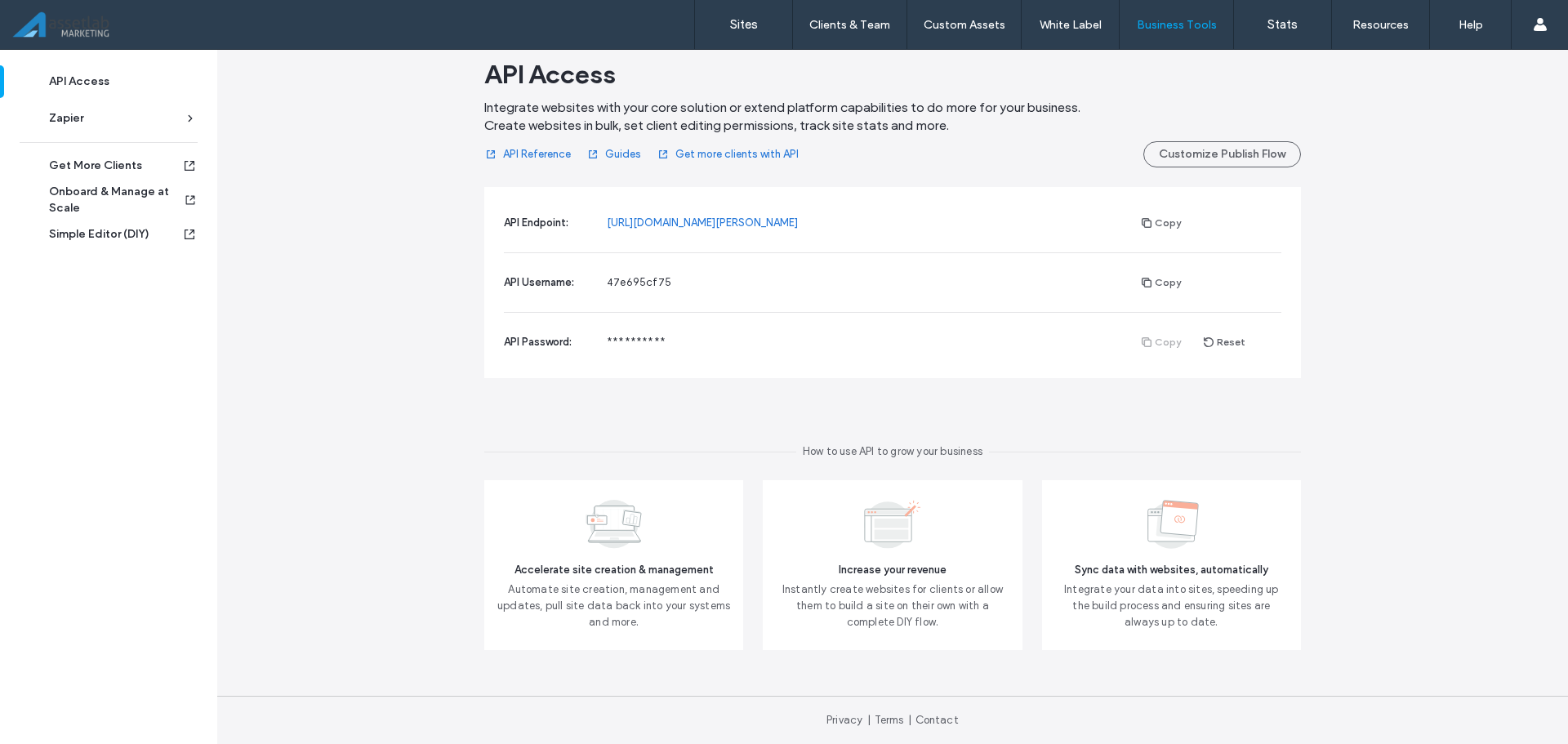
click at [1146, 339] on div "Copy Reset" at bounding box center [1206, 342] width 151 height 19
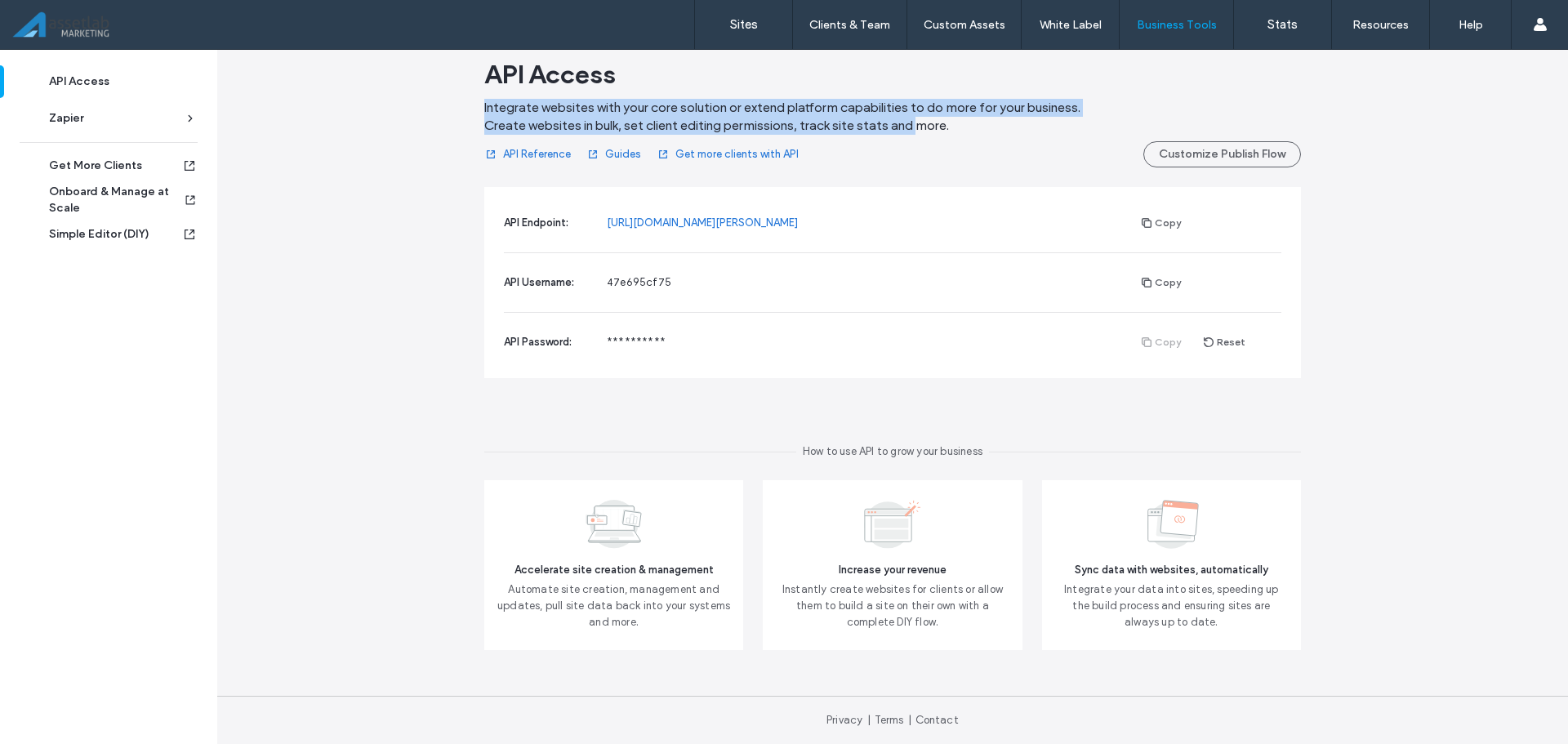
drag, startPoint x: 469, startPoint y: 128, endPoint x: 919, endPoint y: 123, distance: 450.0
click at [919, 123] on main "**********" at bounding box center [893, 344] width 907 height 703
click at [547, 127] on span "Integrate websites with your core solution or extend platform capabilities to d…" at bounding box center [783, 116] width 597 height 36
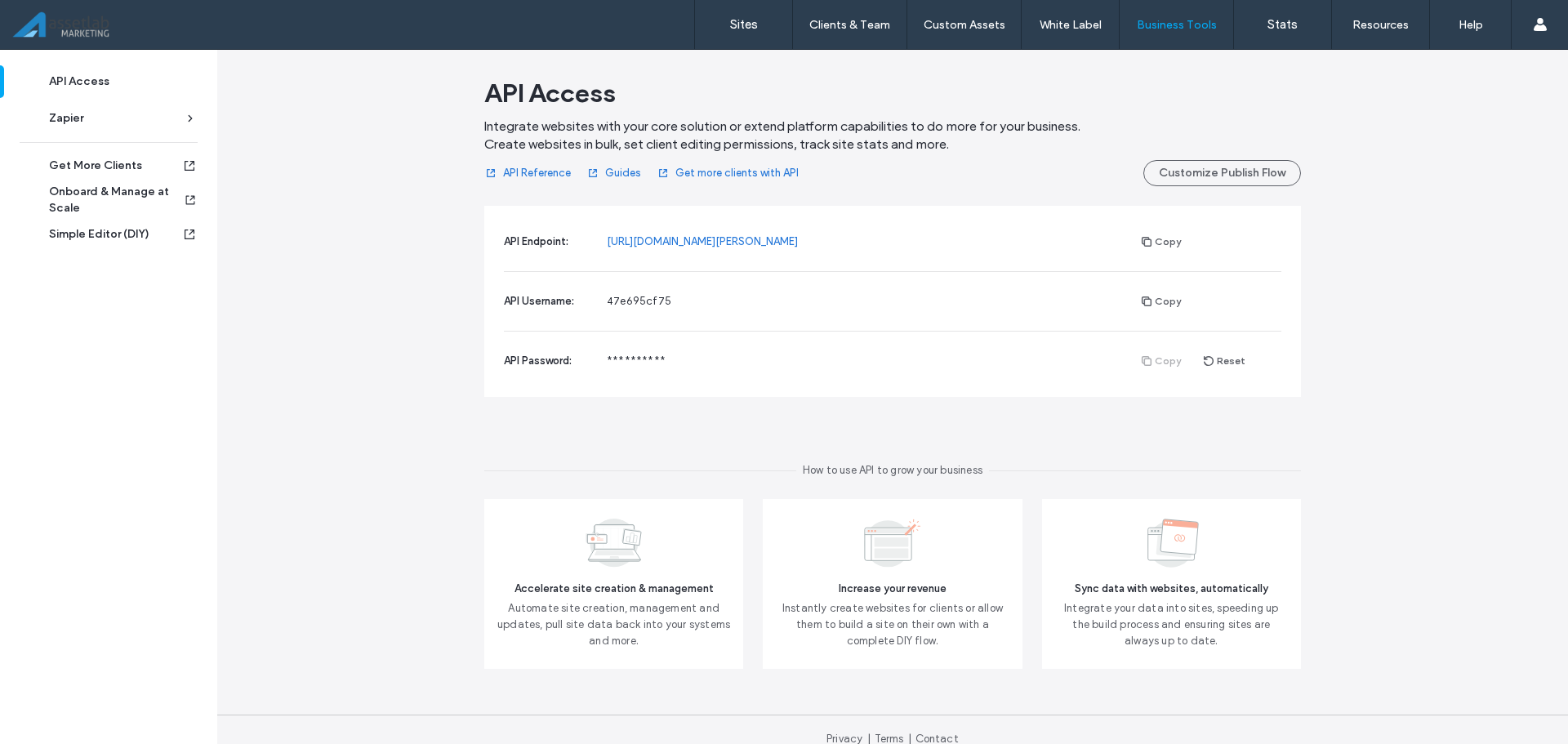
scroll to position [57, 0]
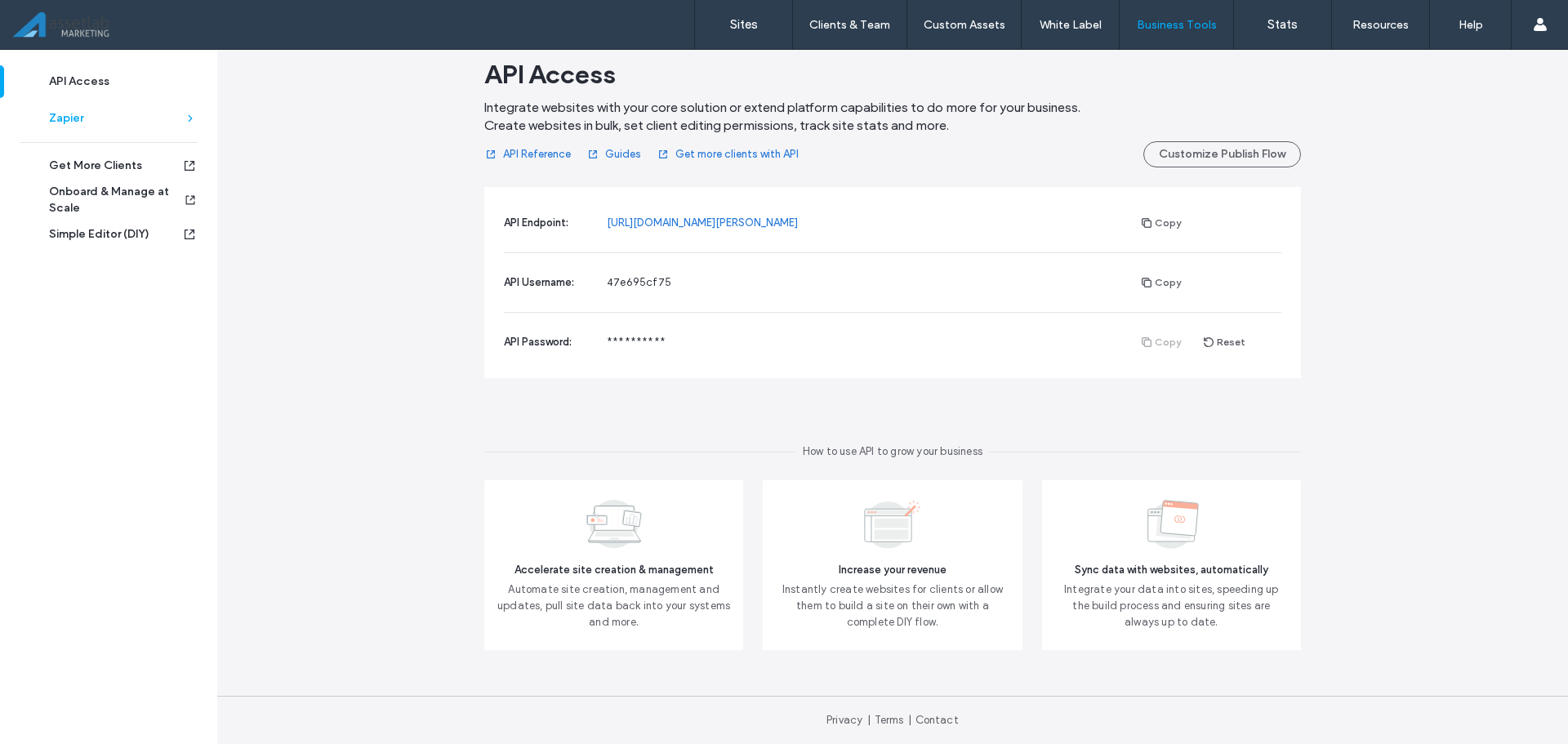
click at [111, 119] on div "Zapier" at bounding box center [116, 118] width 134 height 16
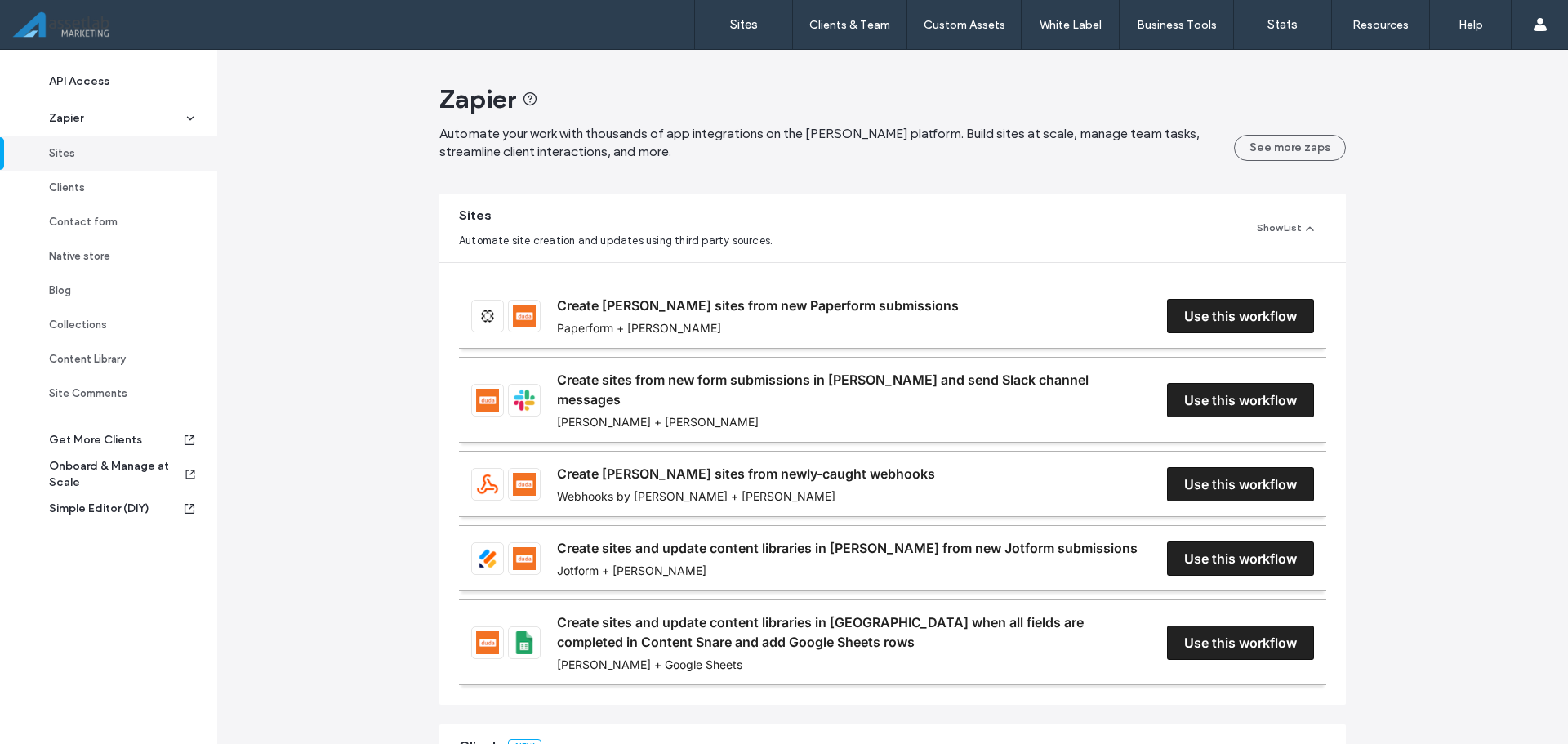
click at [389, 249] on div "Zapier Automate your work with thousands of app integrations on the [PERSON_NAM…" at bounding box center [893, 726] width 1351 height 1352
